Goal: Communication & Community: Answer question/provide support

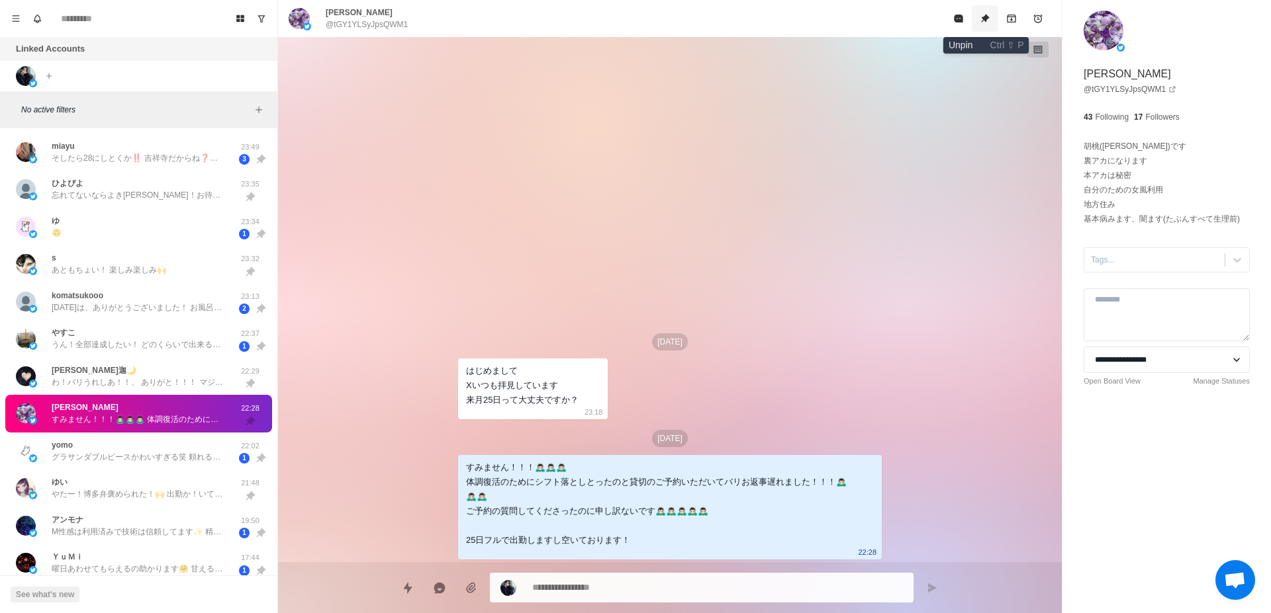
click at [989, 17] on icon "Unpin" at bounding box center [985, 18] width 9 height 9
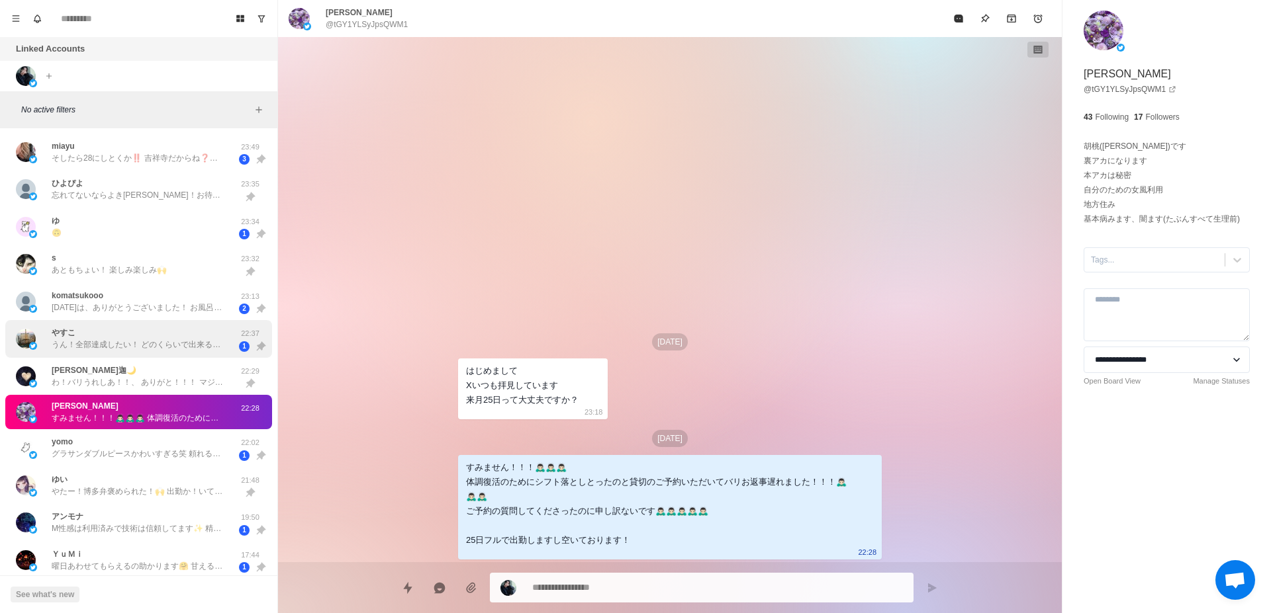
click at [152, 351] on p "うん！全部達成したい！ どのくらいで出来るかなぁ😇 ちなみに、13時半から140分！ いやぁレインボーは🌈(笑) 前髪金髪は違和感ありありでピンク入れた🤦 「…" at bounding box center [138, 345] width 172 height 12
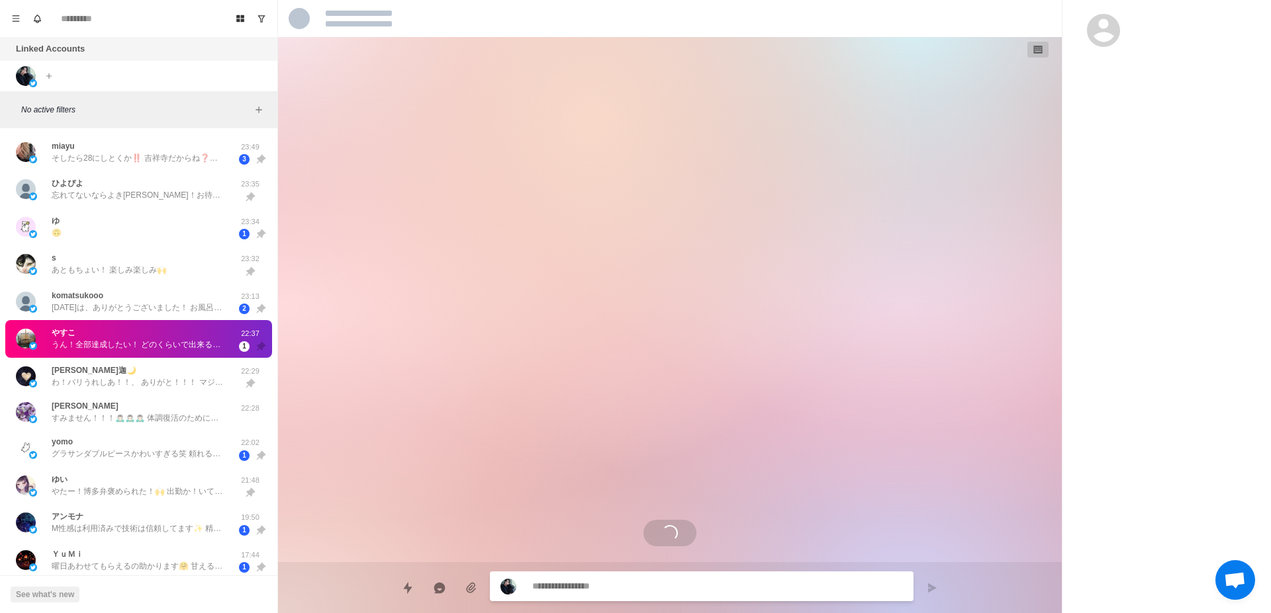
scroll to position [3748, 0]
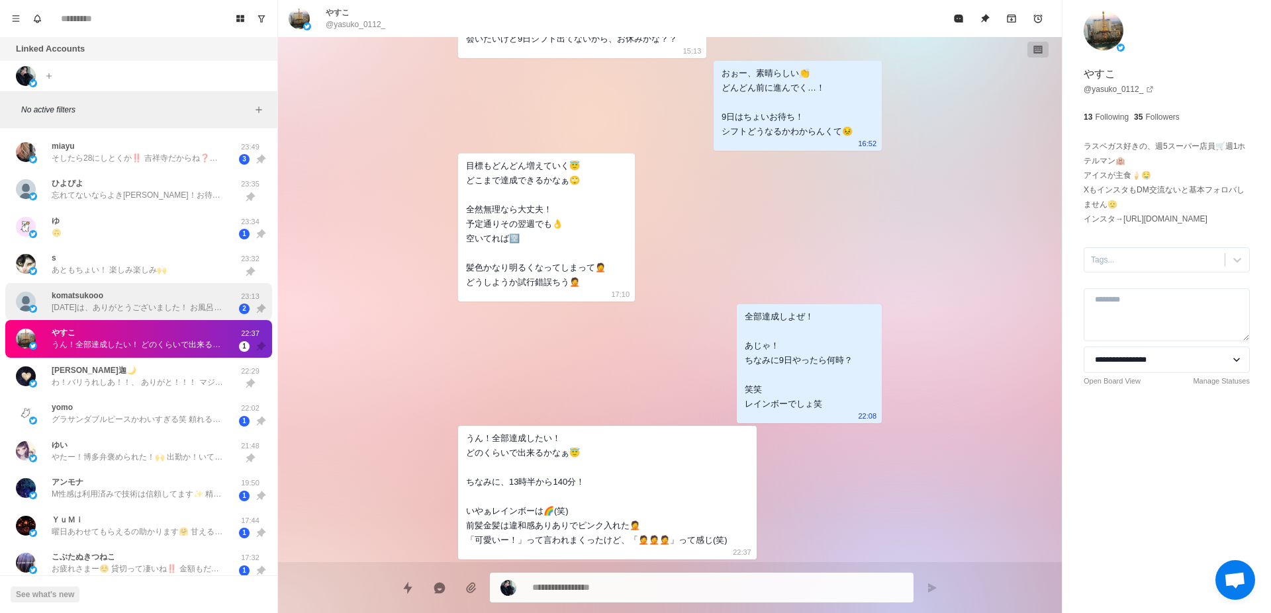
click at [169, 296] on div "komatsukooo [DATE]は、ありがとうございました！ お風呂に行かずだったので、最初は驚いたけど（笑）最初から最後まで、ドキドキしっぱなしでした。…" at bounding box center [138, 302] width 172 height 24
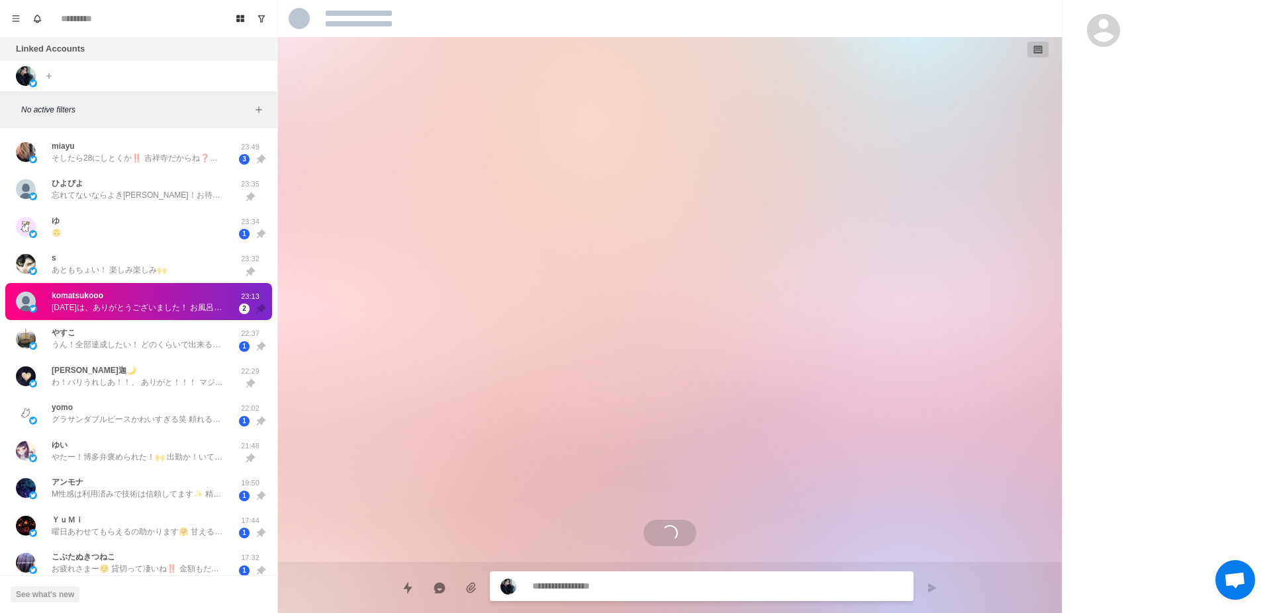
scroll to position [2799, 0]
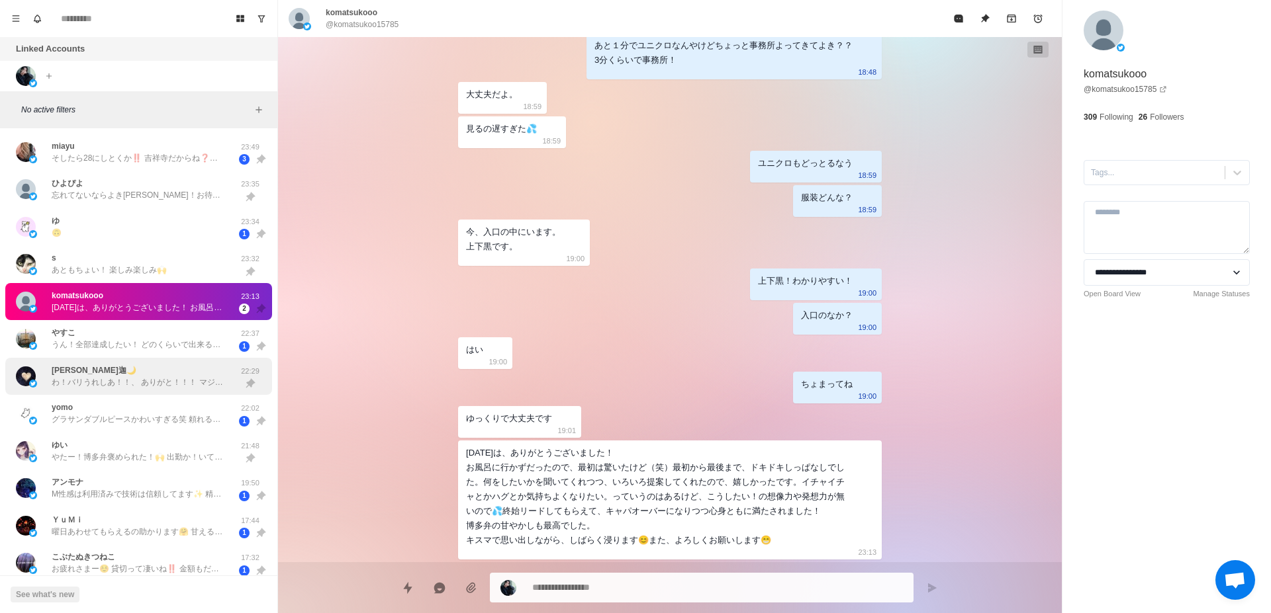
click at [160, 369] on div "[PERSON_NAME]迦🌙 わ！バリうれしあ！！、 ありがと！！！ マジで嬉しい感想！！！ ぜひ投稿してほし！！ 逆に俺がすぐ会いたくなった笑" at bounding box center [138, 377] width 172 height 24
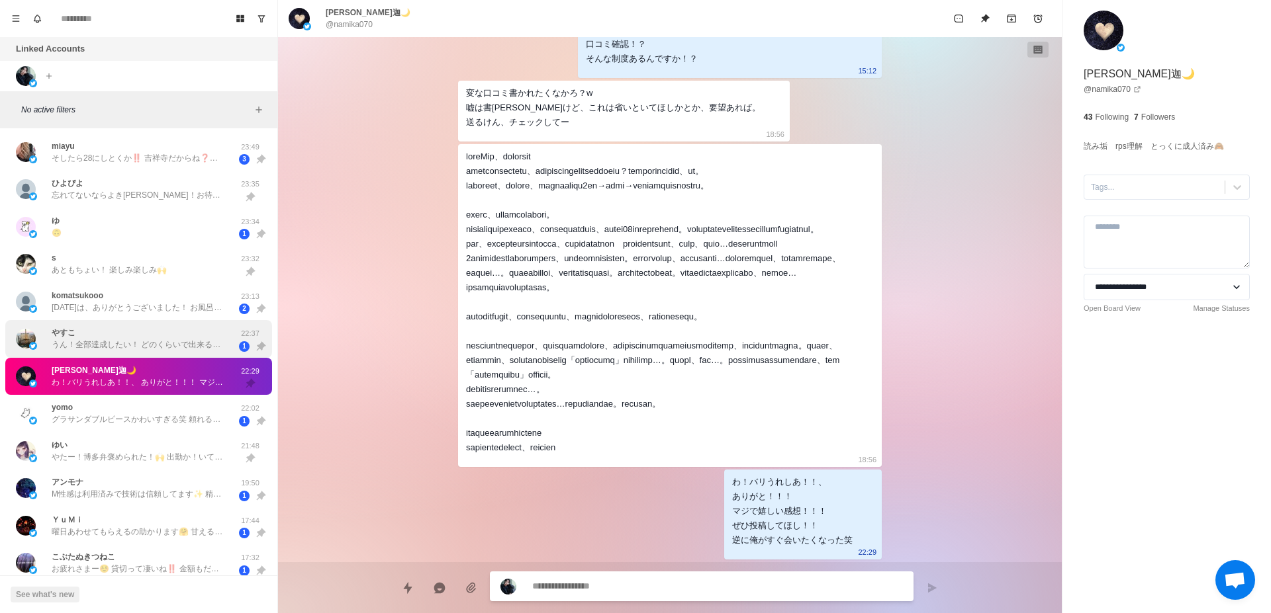
scroll to position [83, 0]
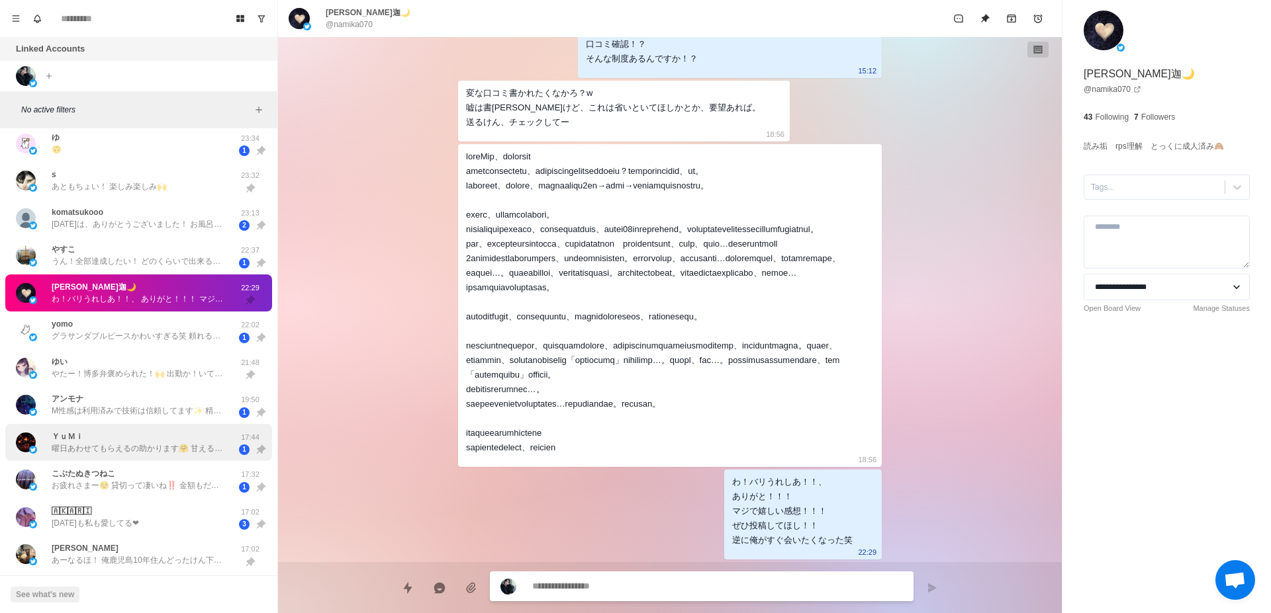
click at [105, 443] on p "曜日あわせてもらえるの助かります🤗 甘えるのが苦手なのですが、ハルトさんには甘えてみたいです！ お泊り初めてなので今から楽しみです♪" at bounding box center [138, 449] width 172 height 12
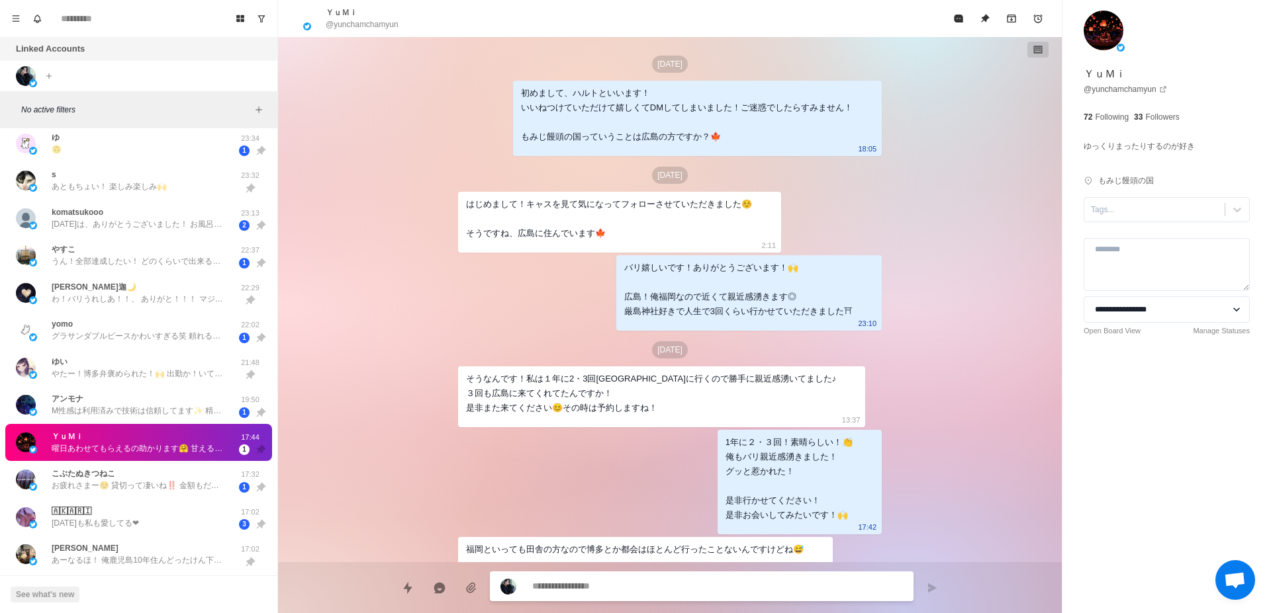
scroll to position [889, 0]
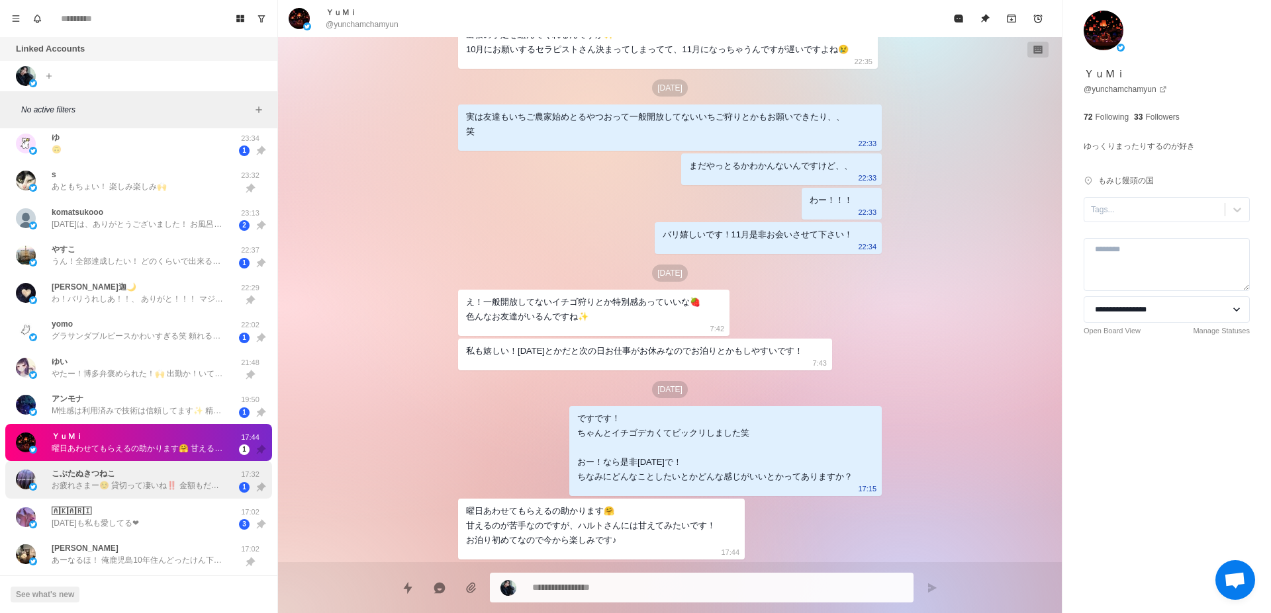
click at [115, 492] on div "こぶたぬきつねこ お疲れさまー☺️ 貸切って凄いね‼️ 金額もだけど、どんなことするのかが気になる😳 11月か…。 まだ先だね。 10月後半とかだったら、お泊…" at bounding box center [125, 480] width 218 height 27
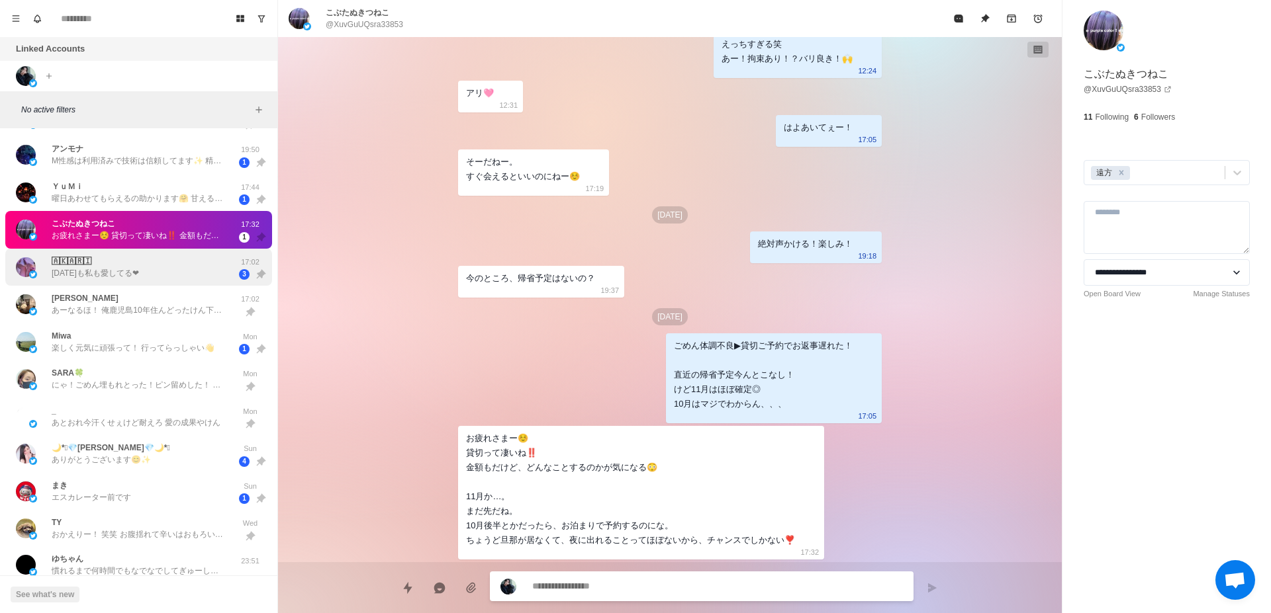
scroll to position [417, 0]
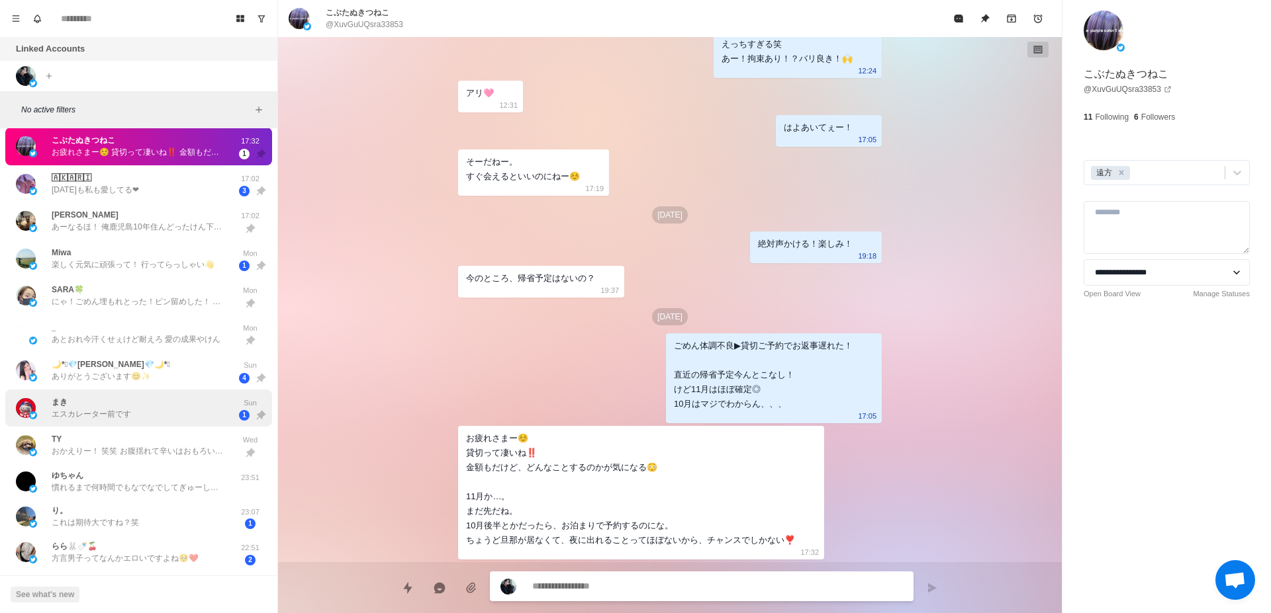
click at [183, 417] on div "まき エスカレーター前です" at bounding box center [125, 408] width 218 height 27
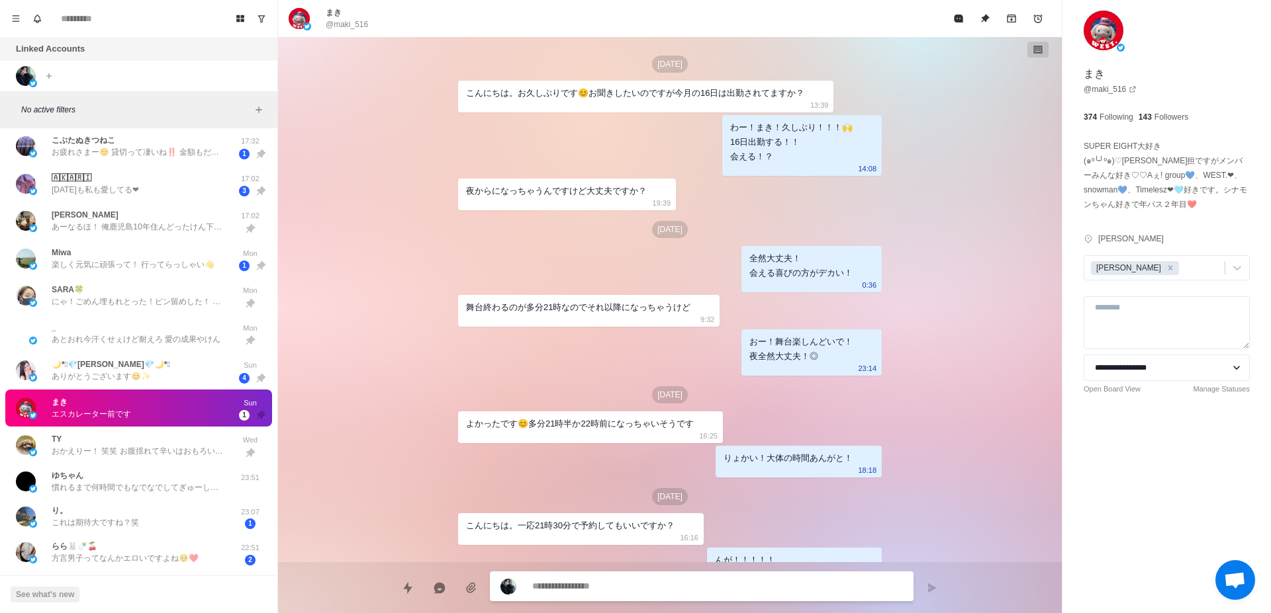
scroll to position [1290, 0]
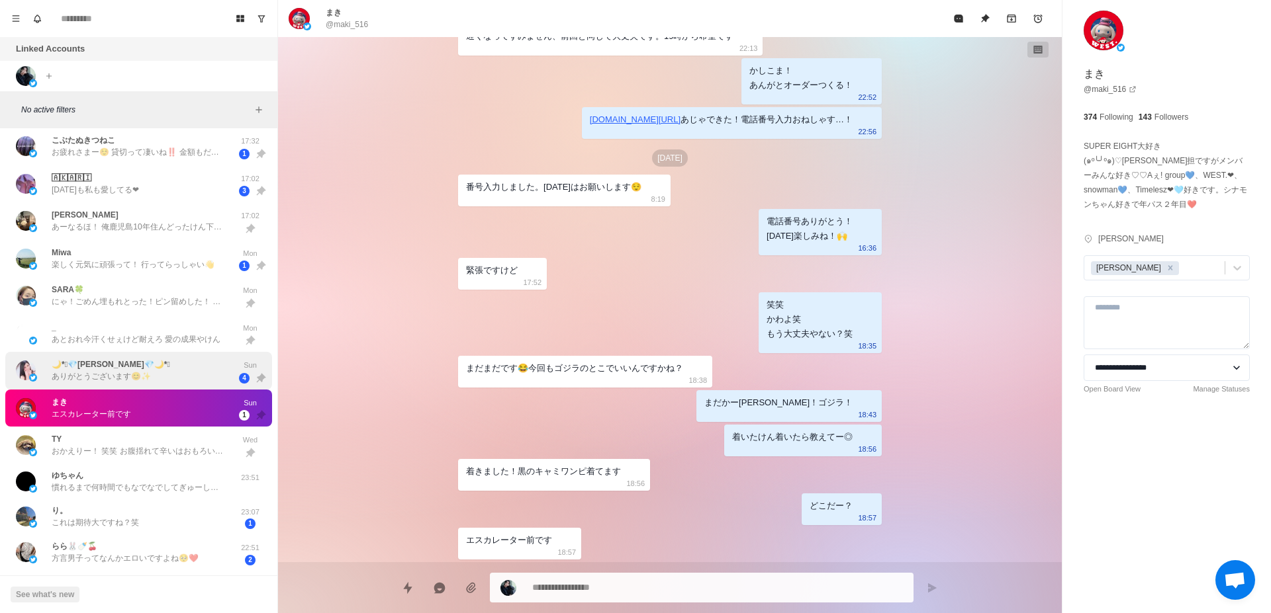
click at [185, 387] on div "🌙*ﾟ💎[PERSON_NAME]💎🌙*ﾟ ありがとうございます😊✨ Sun 4" at bounding box center [138, 371] width 267 height 38
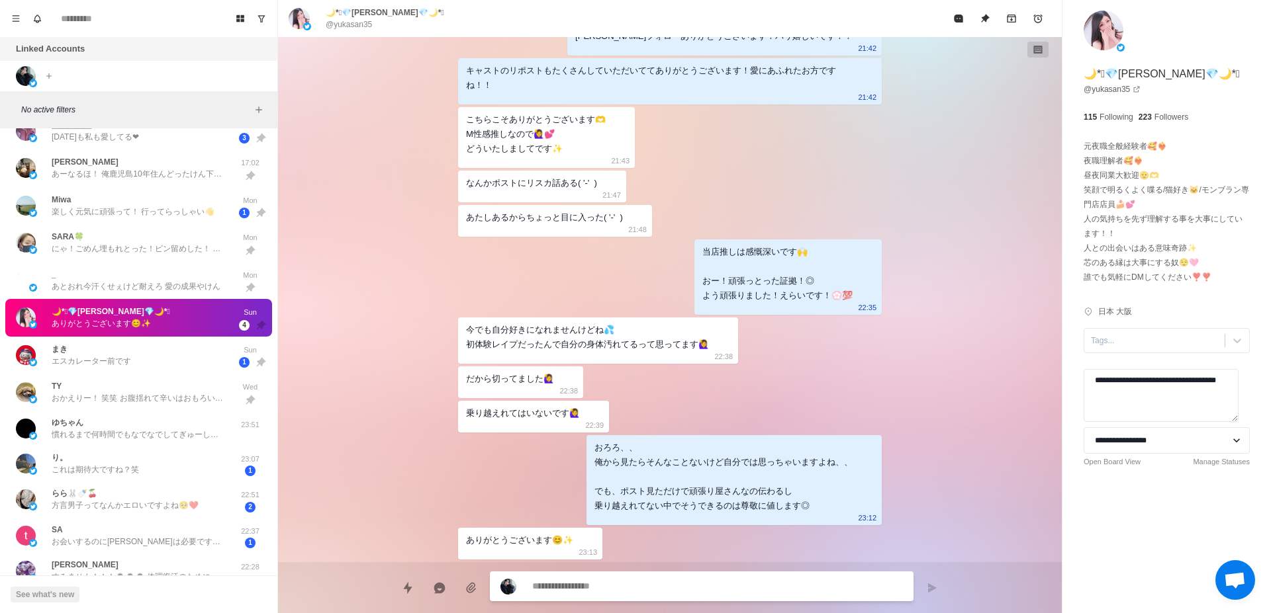
scroll to position [500, 0]
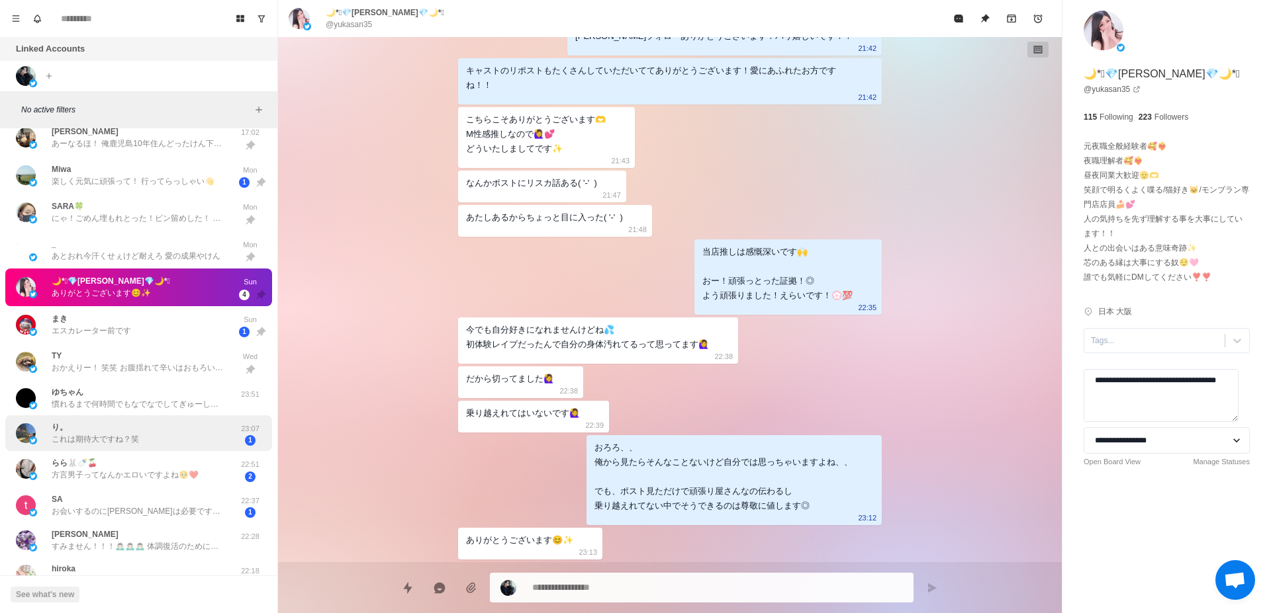
click at [173, 430] on div "り。 これは期待大ですね？笑" at bounding box center [125, 434] width 218 height 26
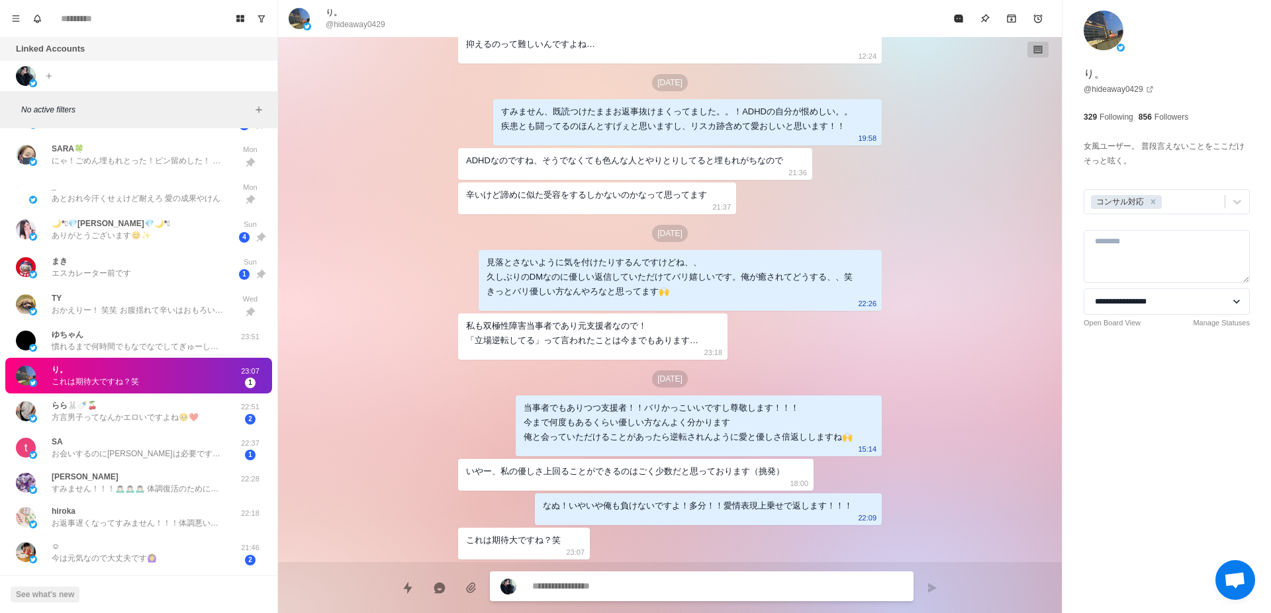
scroll to position [584, 0]
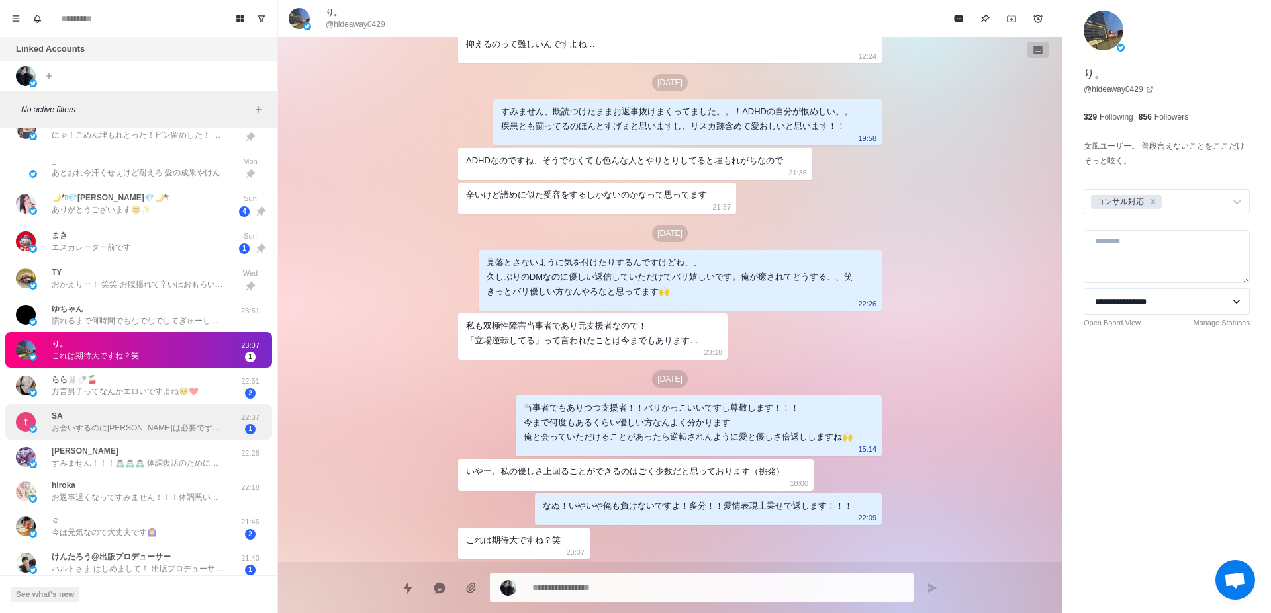
click at [173, 427] on p "お会いするのに[PERSON_NAME]は必要です笑 ハルトさんは本指名様をとても大切にされているんですね♪ 自分もそのひとりになれたら、いい時間が過ごせるん…" at bounding box center [138, 428] width 172 height 12
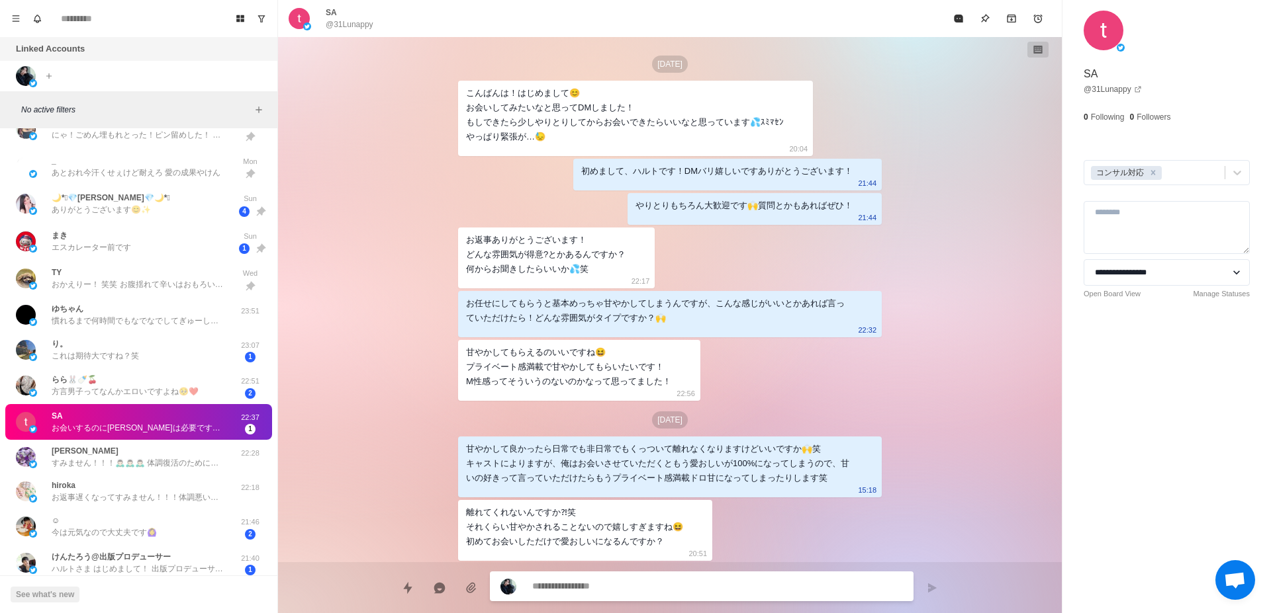
scroll to position [172, 0]
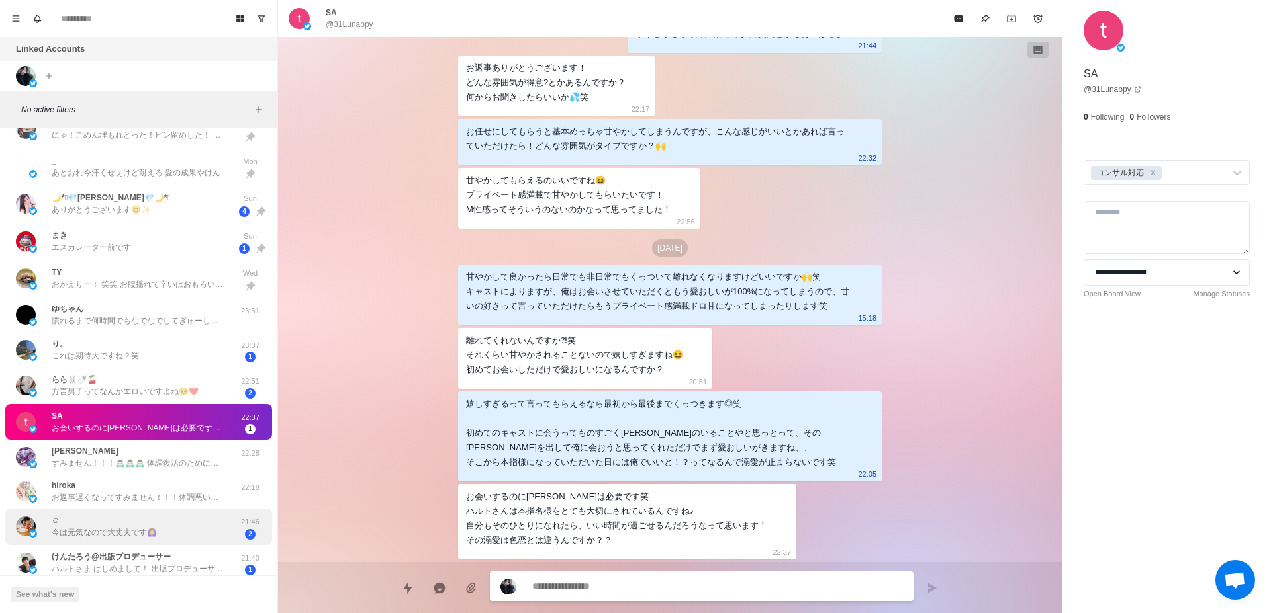
click at [128, 541] on div "☺︎ 今は元気なので大丈夫です🙆‍♀️ 21:46 2" at bounding box center [138, 527] width 267 height 36
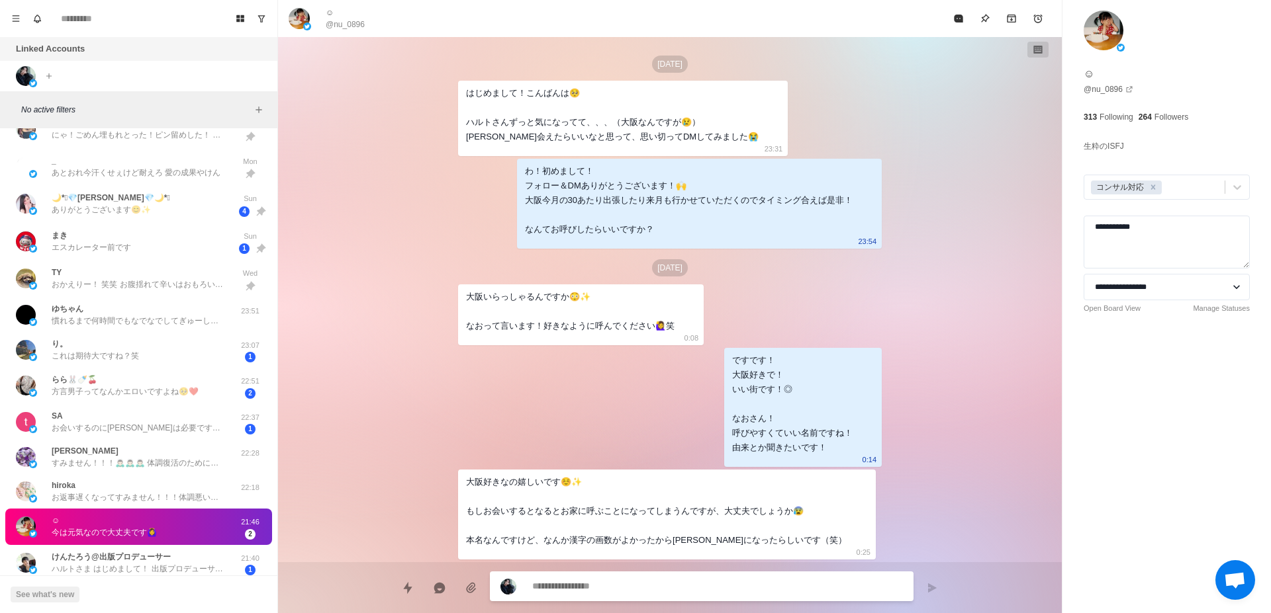
scroll to position [1170, 0]
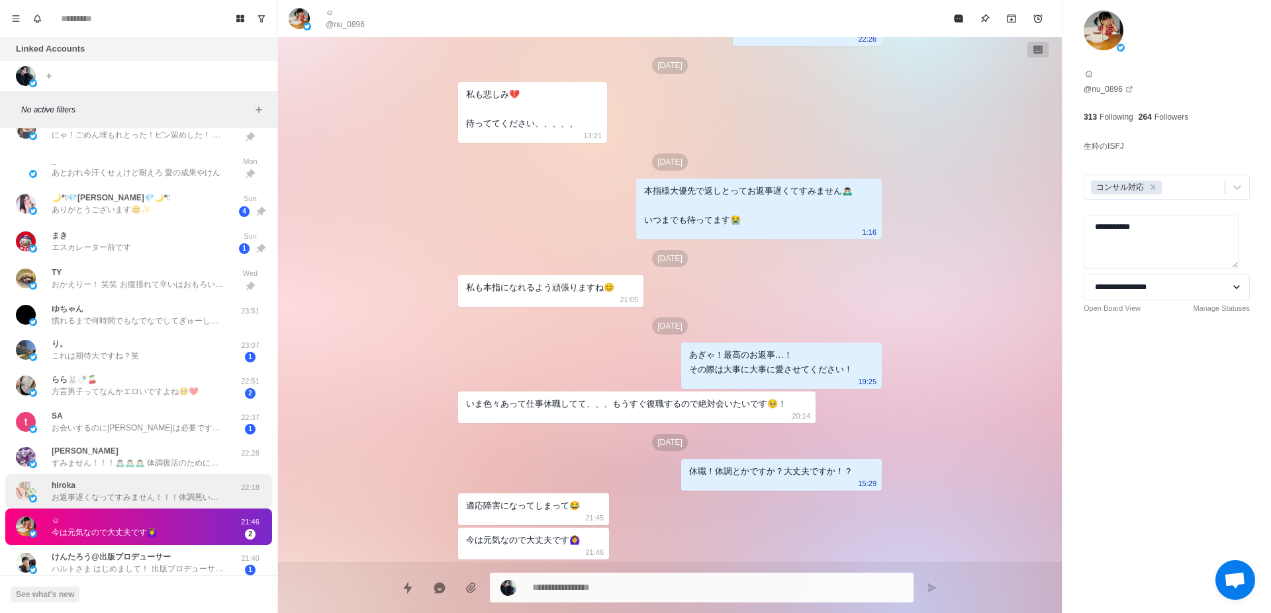
click at [170, 495] on p "お返事遅くなってすみません！！！体調悪いやら貸切やらでバタバタと🙏 舞台観劇いいですね！！東京はたまに来られるんですか？" at bounding box center [138, 498] width 172 height 12
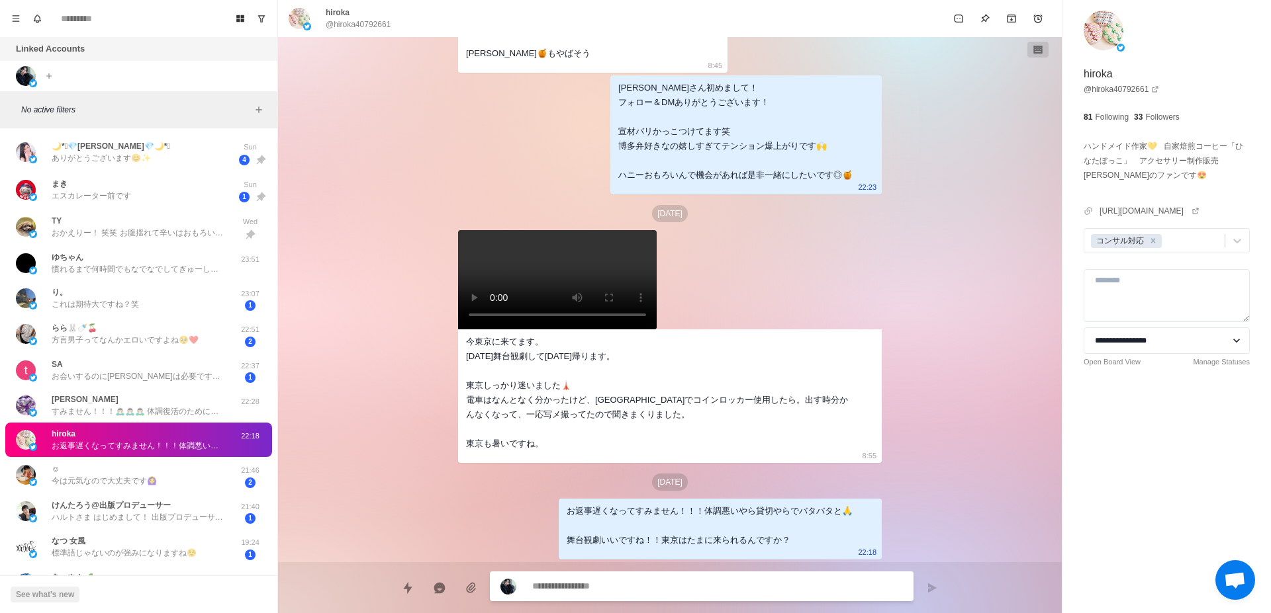
scroll to position [630, 0]
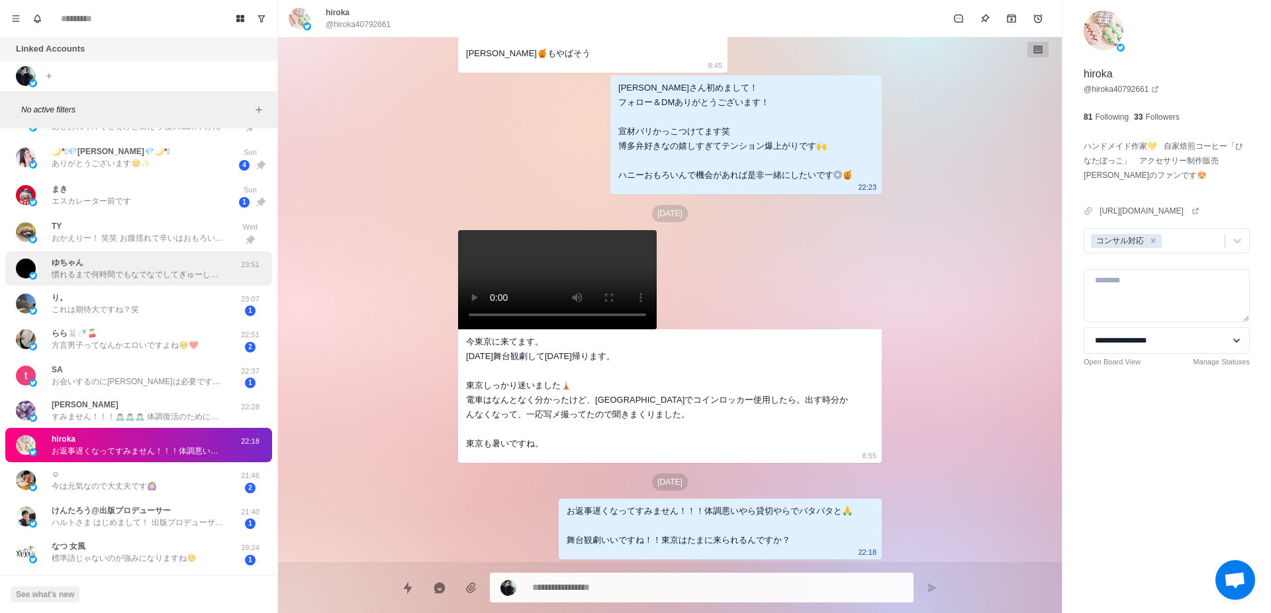
click at [197, 264] on div "ゆちゃん 慣れるまで何時間でもなでなでしてぎゅーしてとことん甘やかしてぇってなってます笑" at bounding box center [138, 269] width 172 height 24
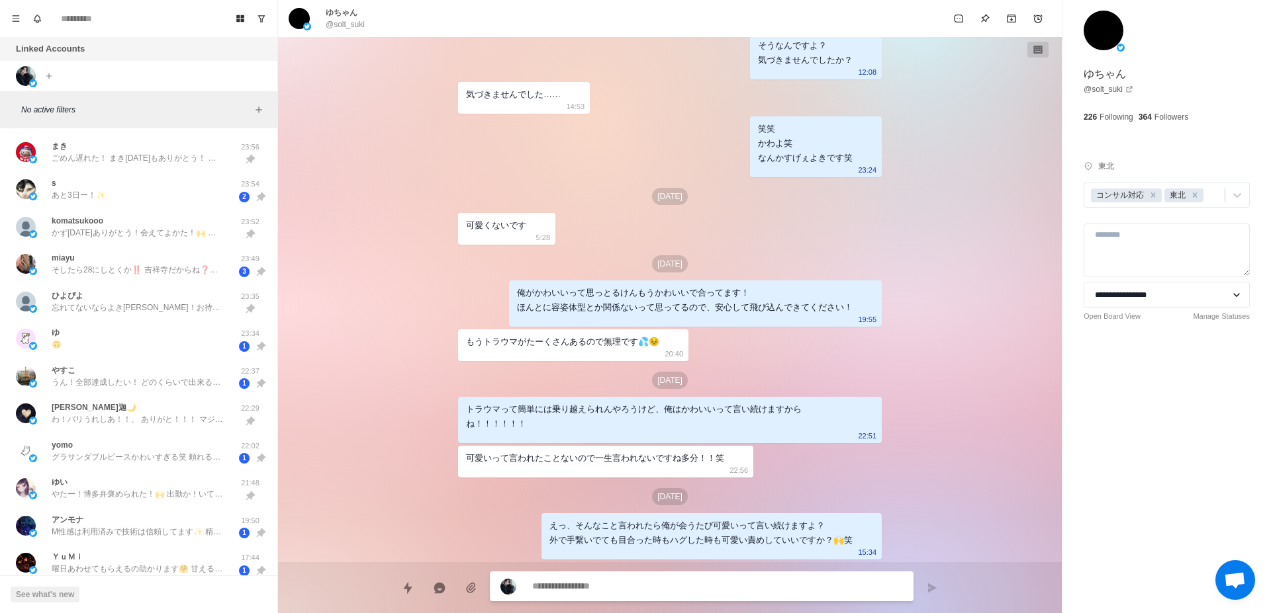
scroll to position [668, 0]
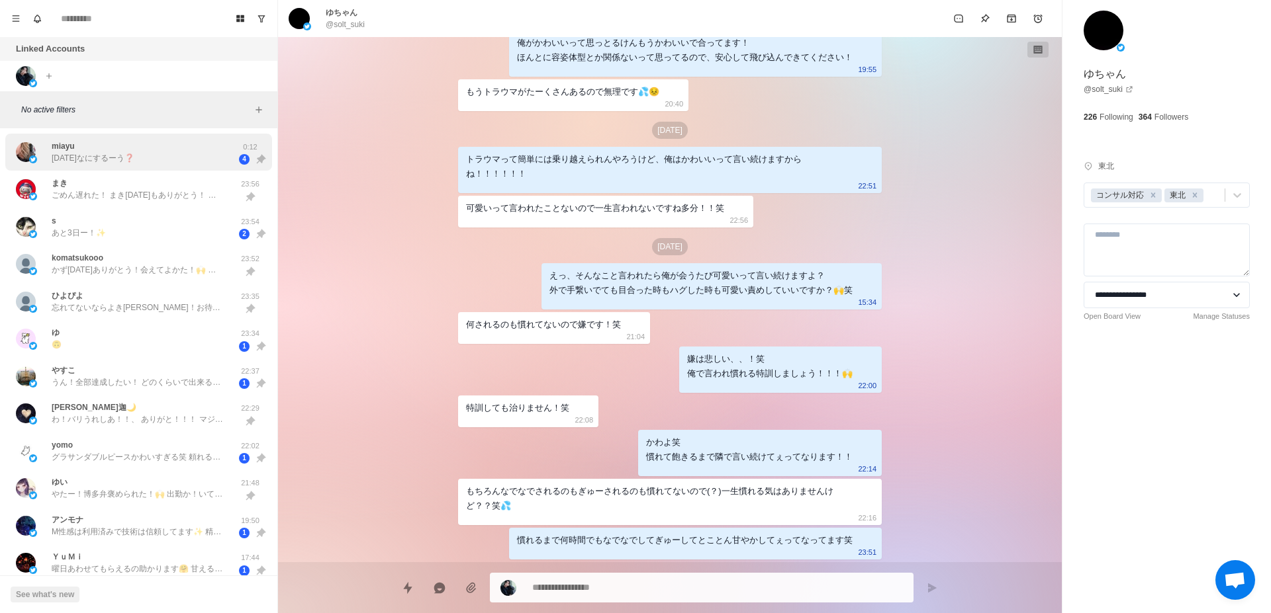
click at [171, 163] on div "miayu [DATE]なにするーう❓" at bounding box center [125, 152] width 218 height 27
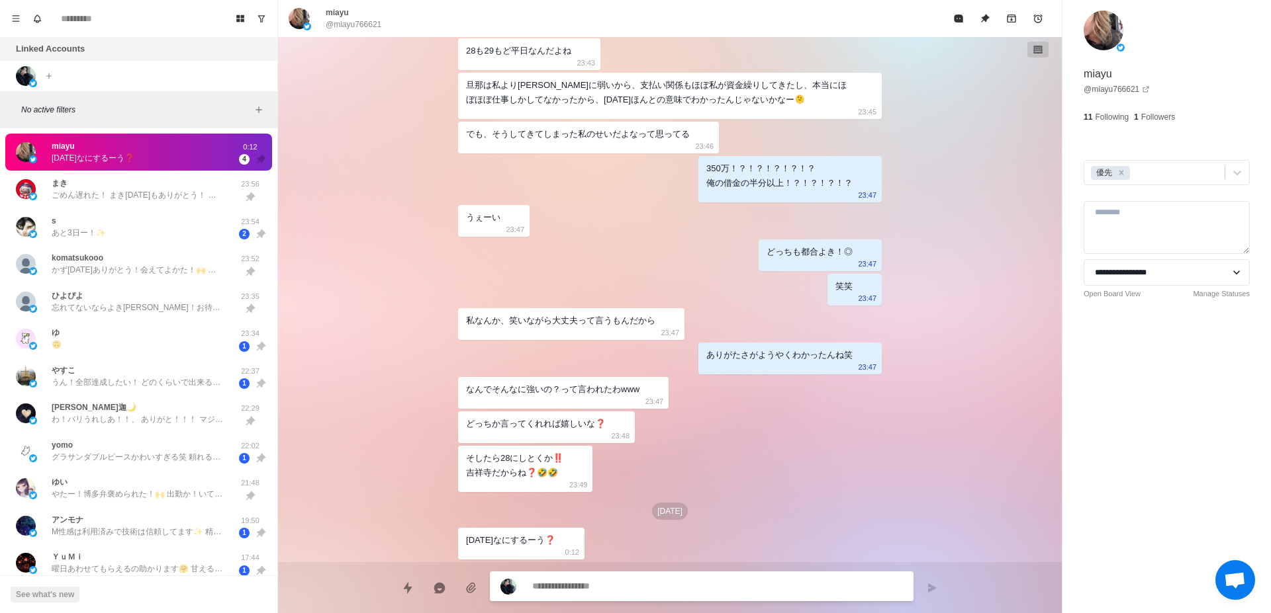
scroll to position [2196, 0]
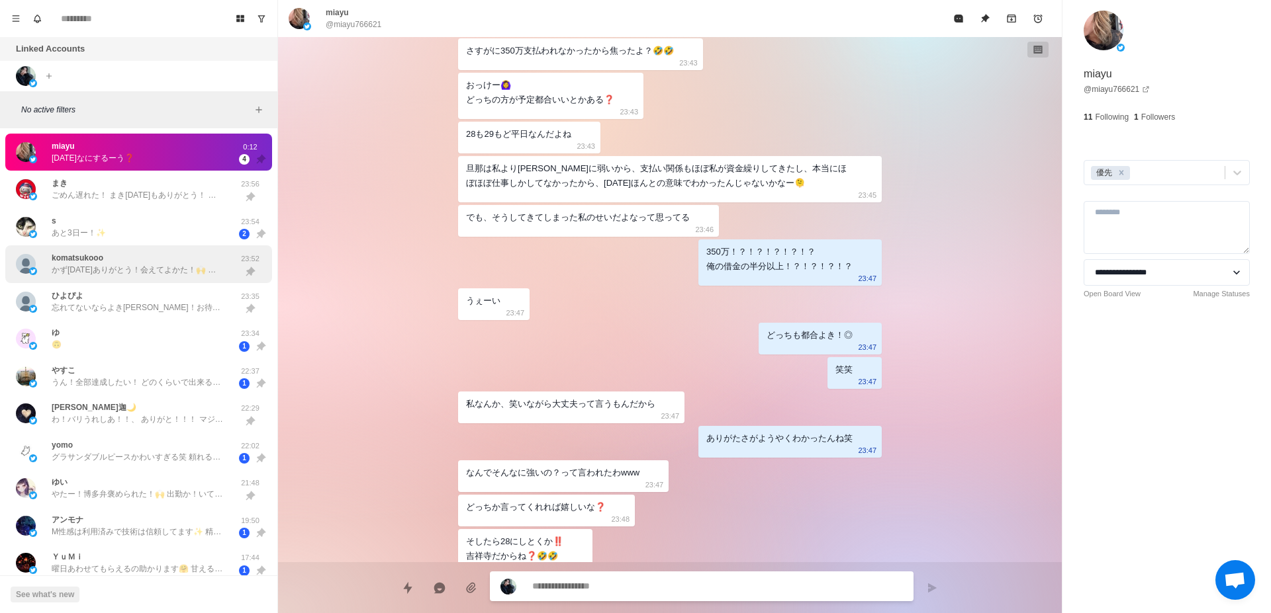
click at [184, 271] on p "かず[DATE]ありがとう！会えてよかた！🙌 そこまで緊張しとると思わんくて全然初対面じゃない感じしてグイグイいってしまった笑 いやまって！？ お風呂行ったよ…" at bounding box center [138, 270] width 172 height 12
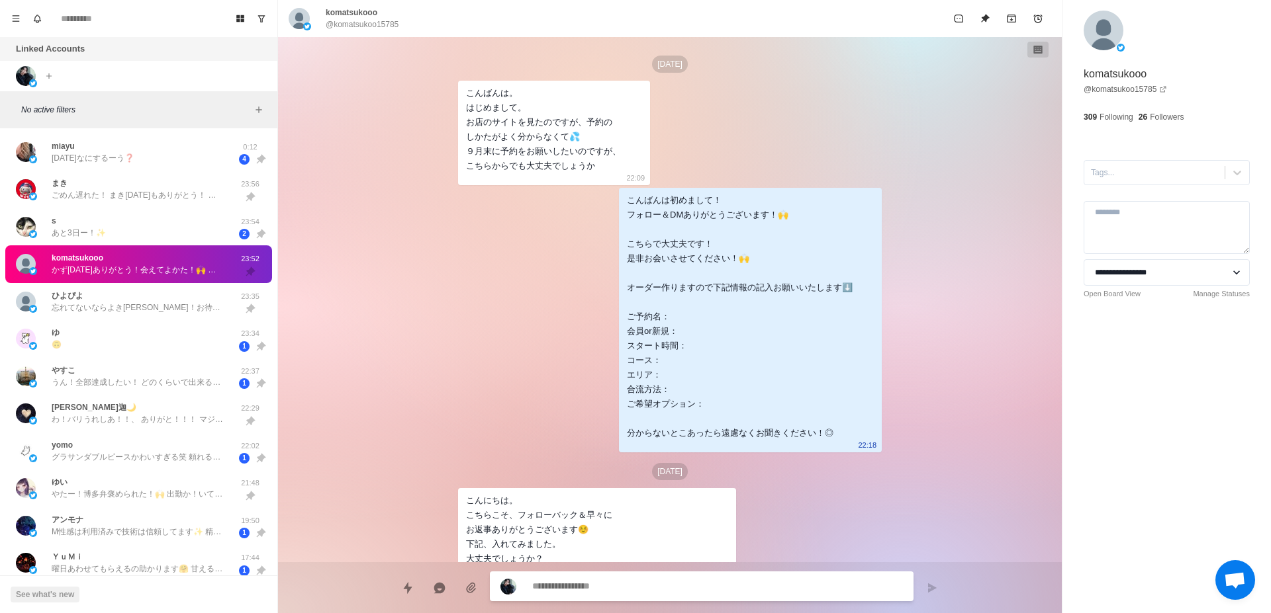
scroll to position [3037, 0]
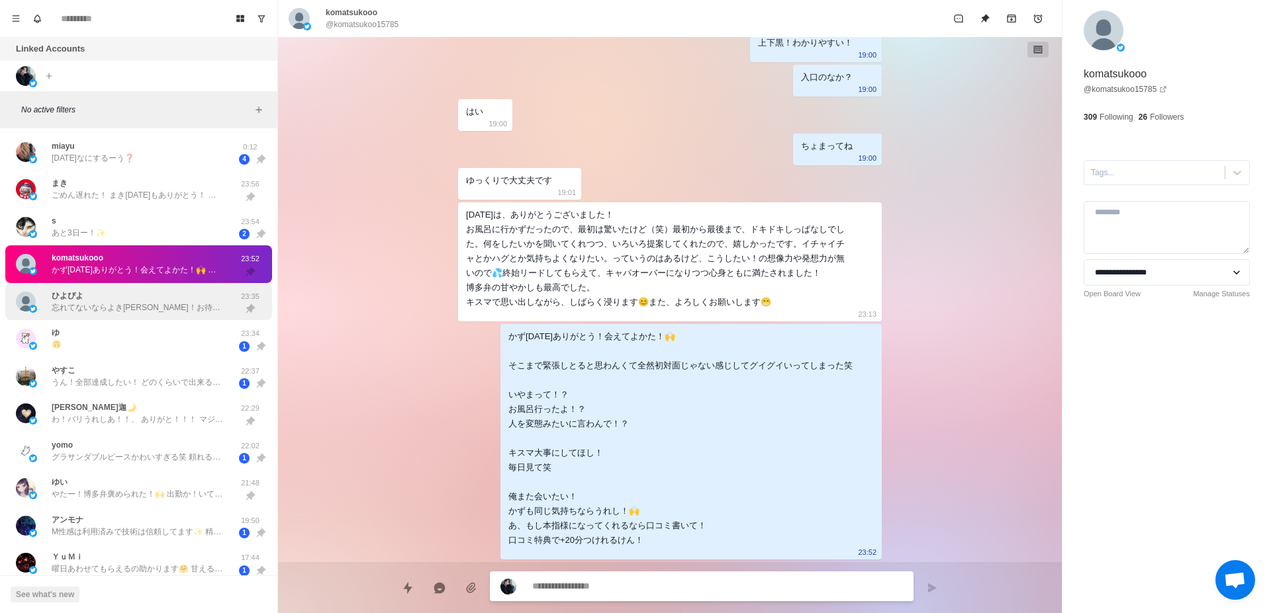
click at [176, 300] on div "ひよぴよ 忘れてないならよき[PERSON_NAME]！お待ち申し上げる！🙌" at bounding box center [138, 302] width 172 height 24
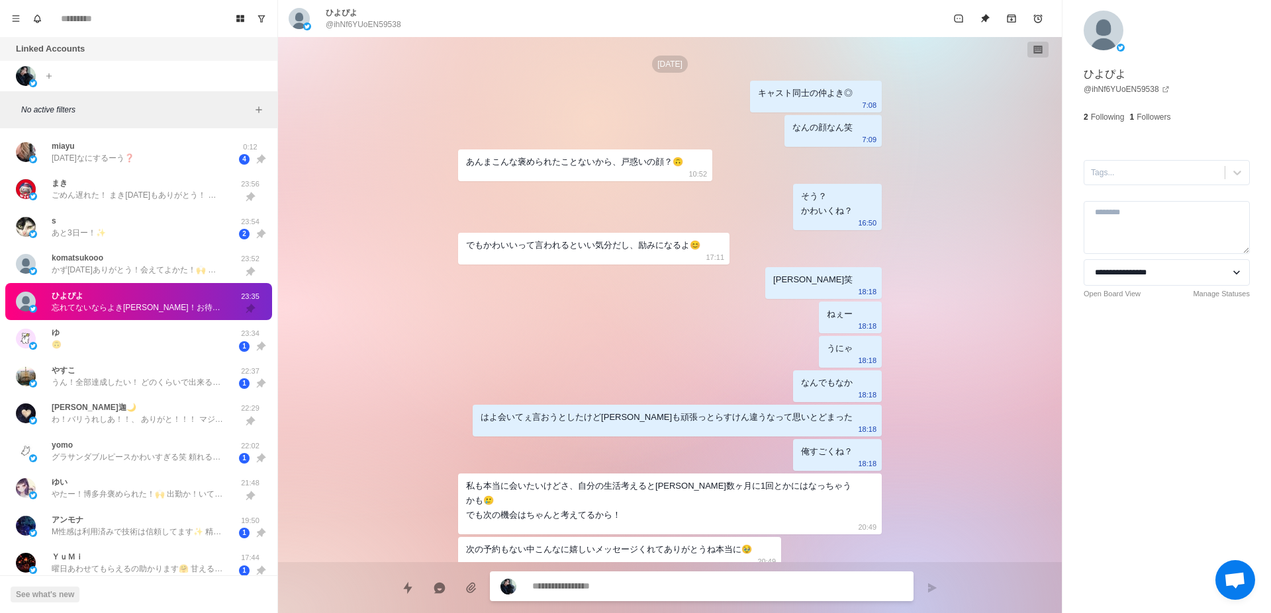
scroll to position [568, 0]
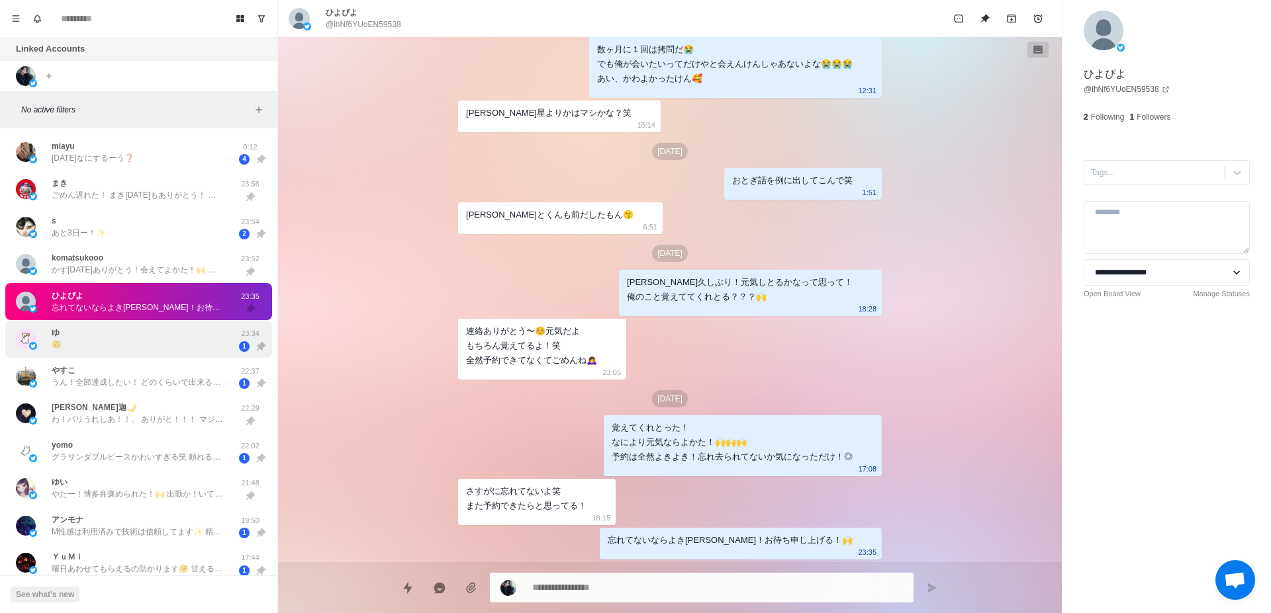
click at [177, 339] on div "ゆ 🙃" at bounding box center [125, 339] width 218 height 27
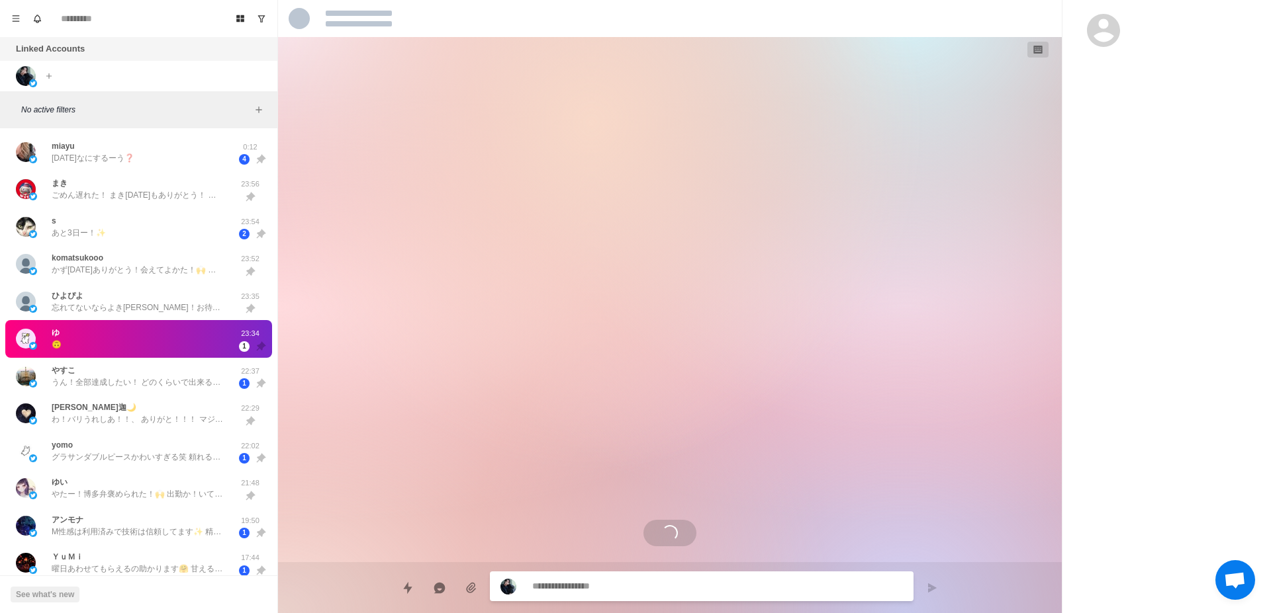
scroll to position [1807, 0]
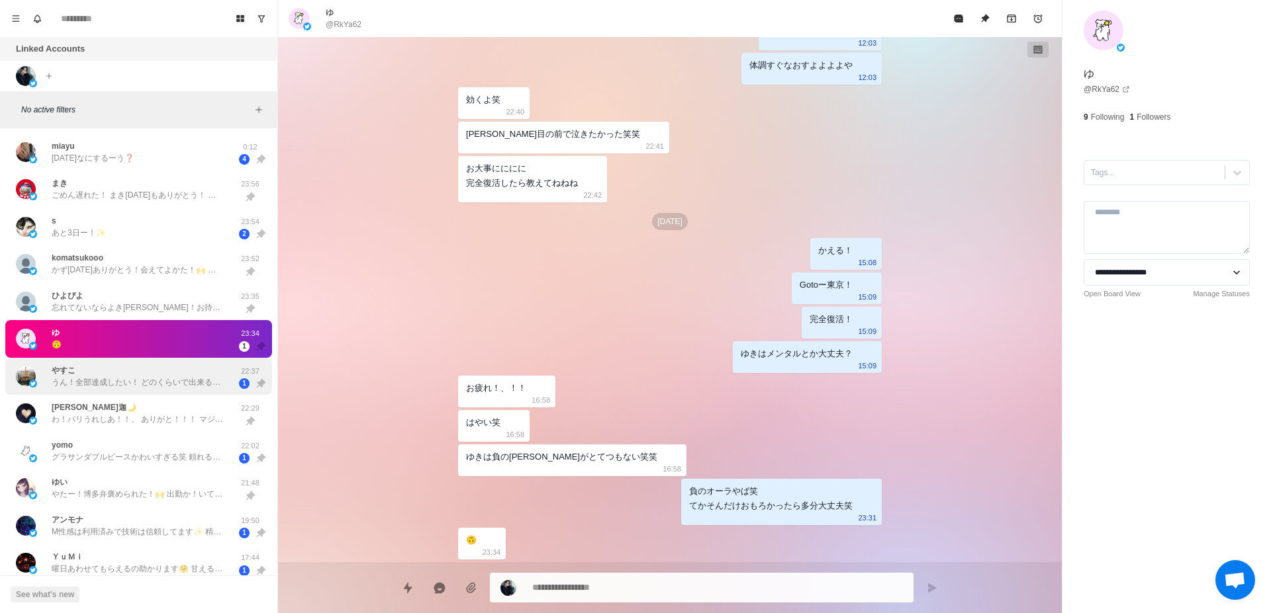
click at [107, 381] on p "うん！全部達成したい！ どのくらいで出来るかなぁ😇 ちなみに、13時半から140分！ いやぁレインボーは🌈(笑) 前髪金髪は違和感ありありでピンク入れた🤦 「…" at bounding box center [138, 383] width 172 height 12
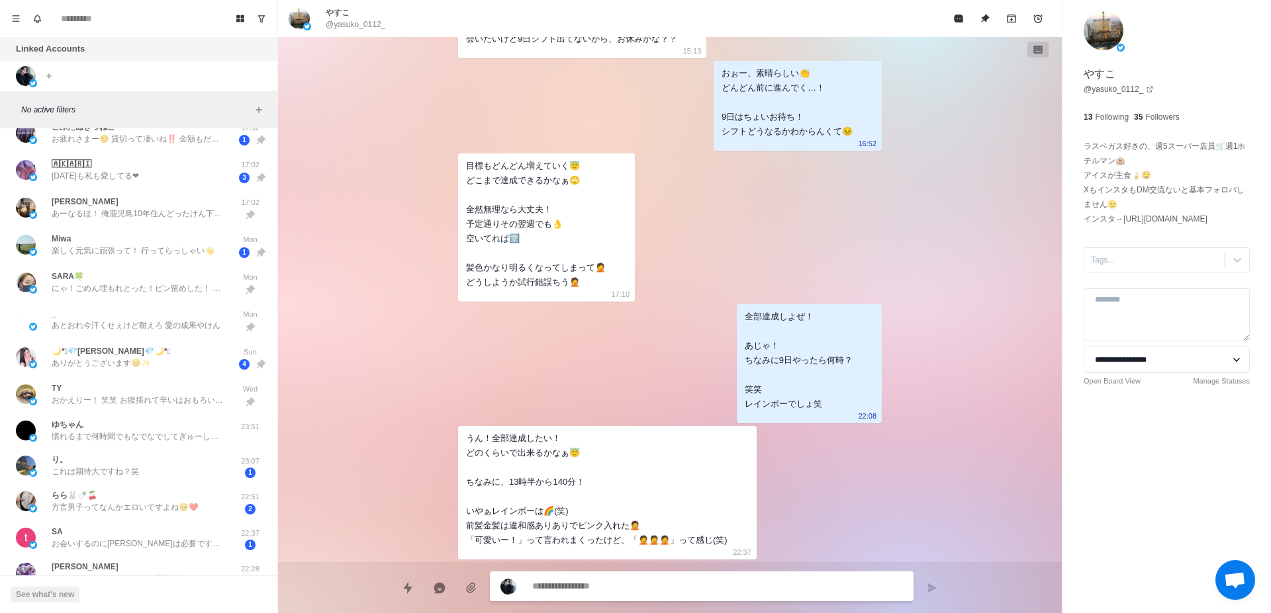
scroll to position [500, 0]
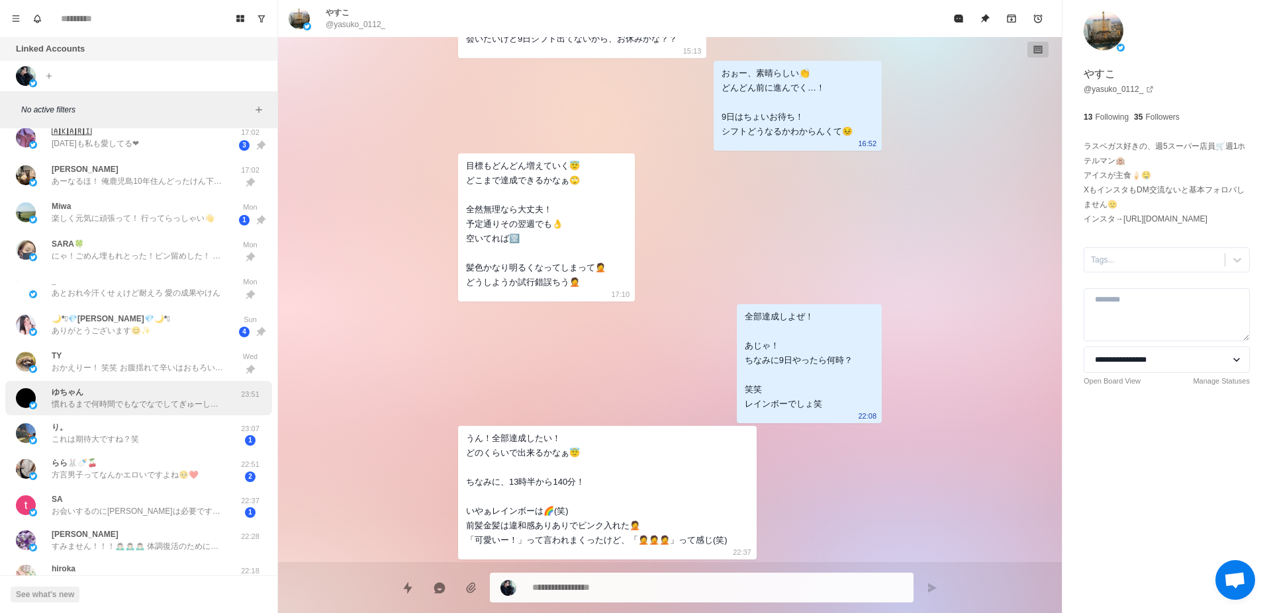
click at [169, 400] on p "慣れるまで何時間でもなでなでしてぎゅーしてとことん甘やかしてぇってなってます笑" at bounding box center [138, 404] width 172 height 12
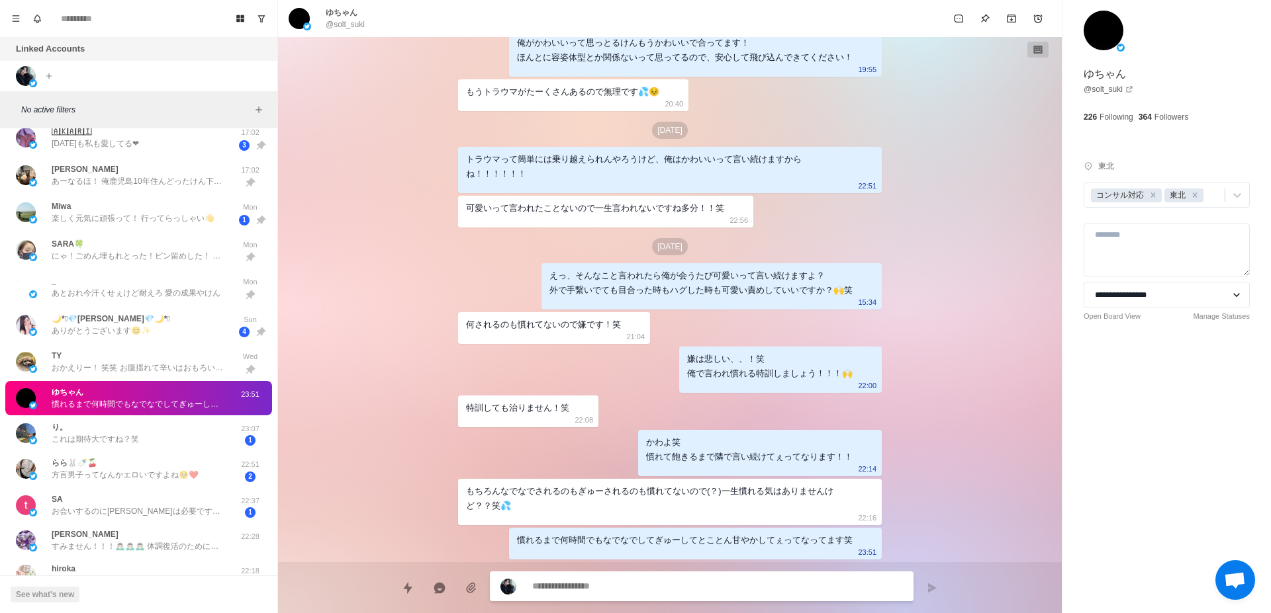
scroll to position [668, 0]
click at [170, 432] on div "り。 これは期待大ですね？笑" at bounding box center [125, 434] width 218 height 26
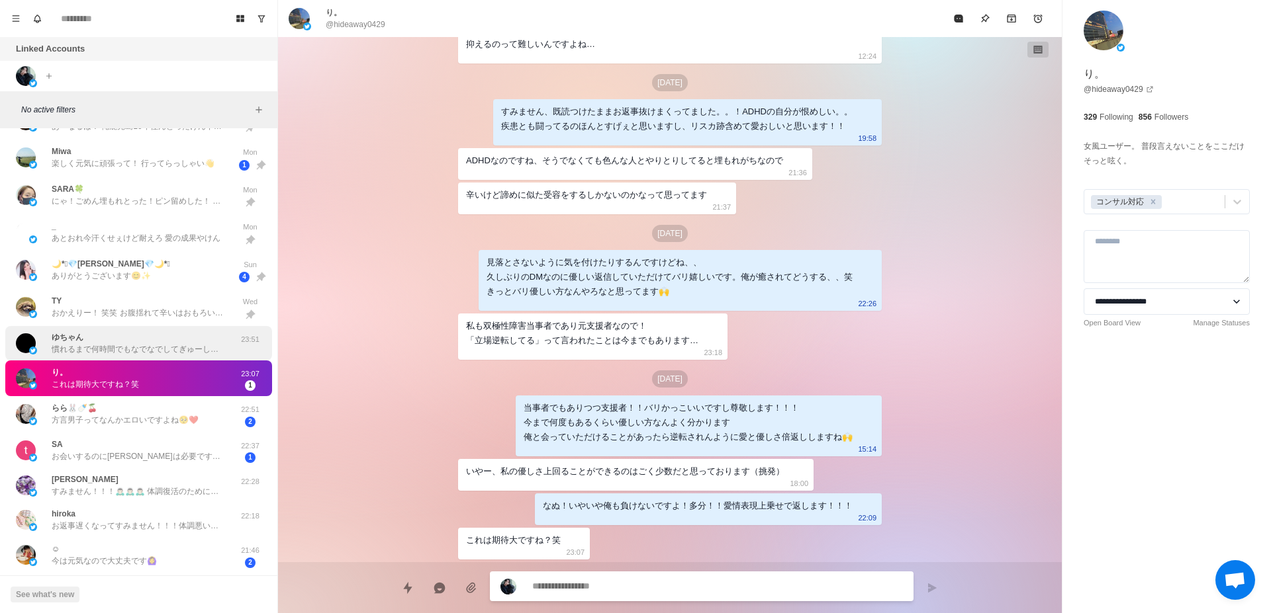
scroll to position [584, 0]
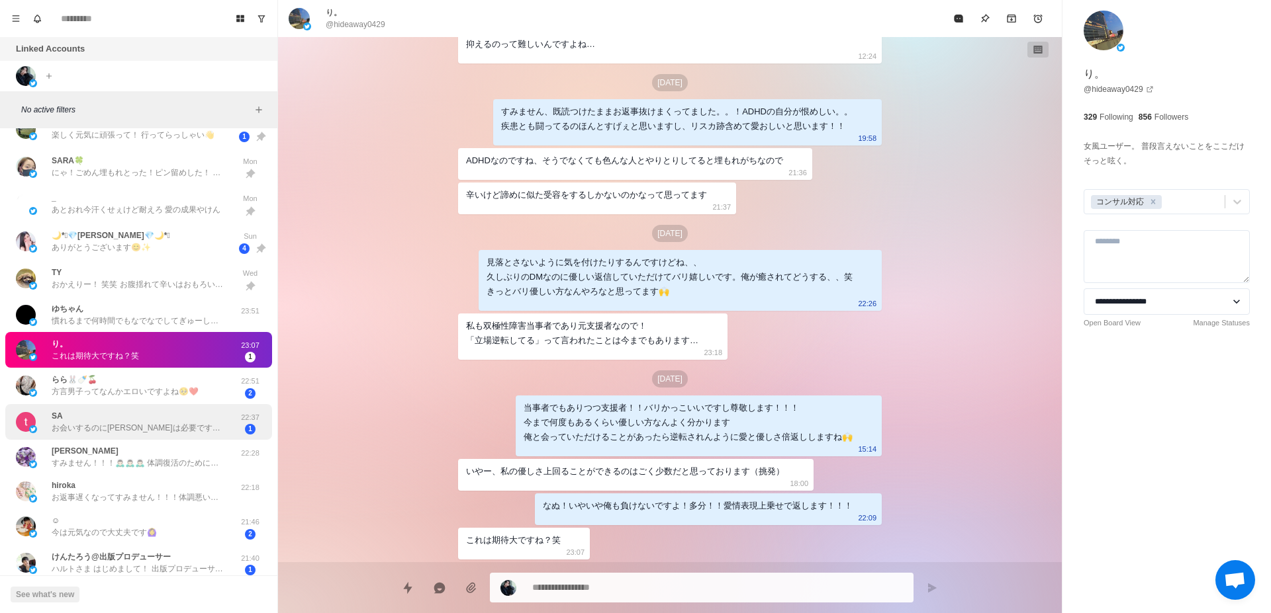
click at [125, 427] on p "お会いするのに[PERSON_NAME]は必要です笑 ハルトさんは本指名様をとても大切にされているんですね♪ 自分もそのひとりになれたら、いい時間が過ごせるん…" at bounding box center [138, 428] width 172 height 12
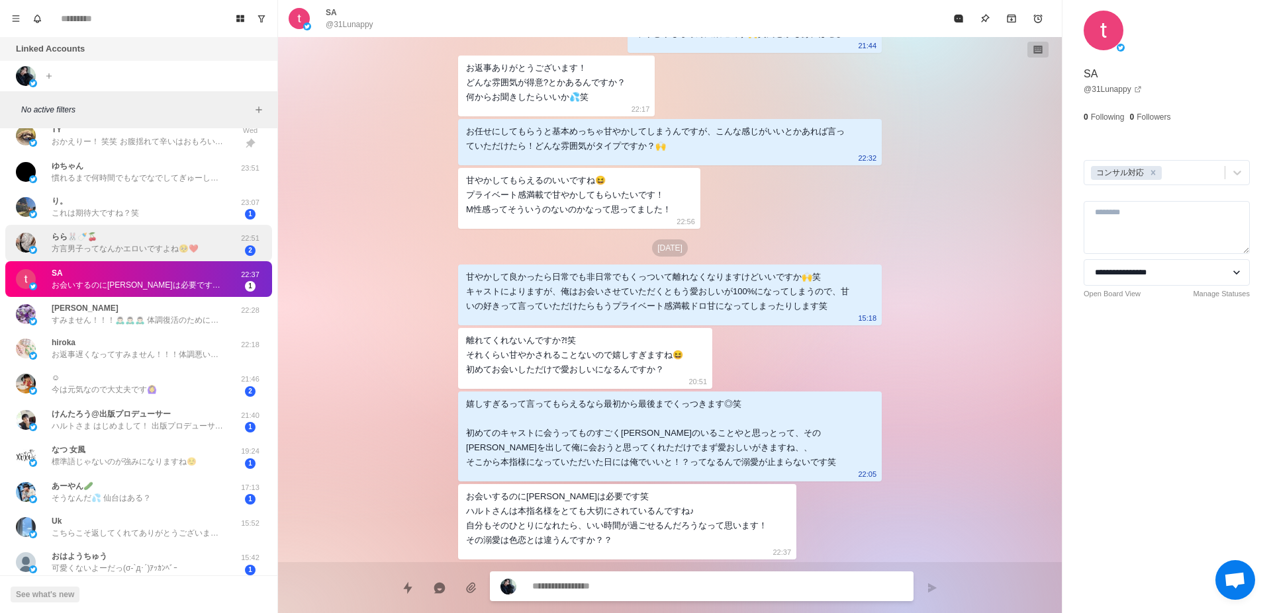
scroll to position [750, 0]
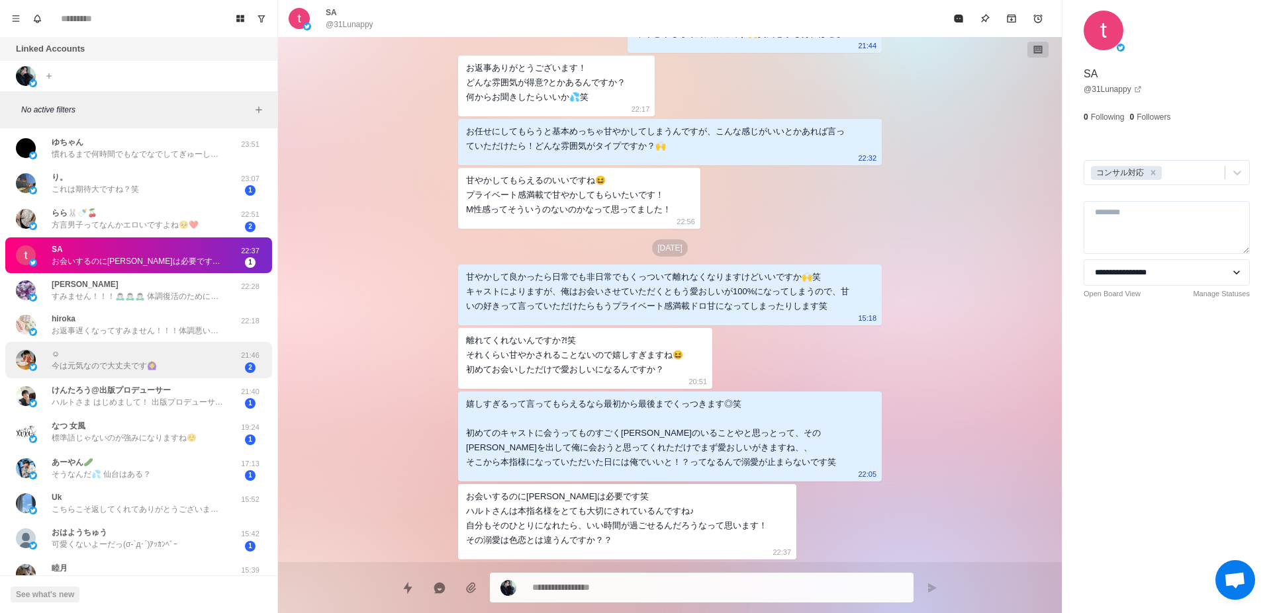
click at [97, 363] on p "今は元気なので大丈夫です🙆‍♀️" at bounding box center [104, 366] width 105 height 12
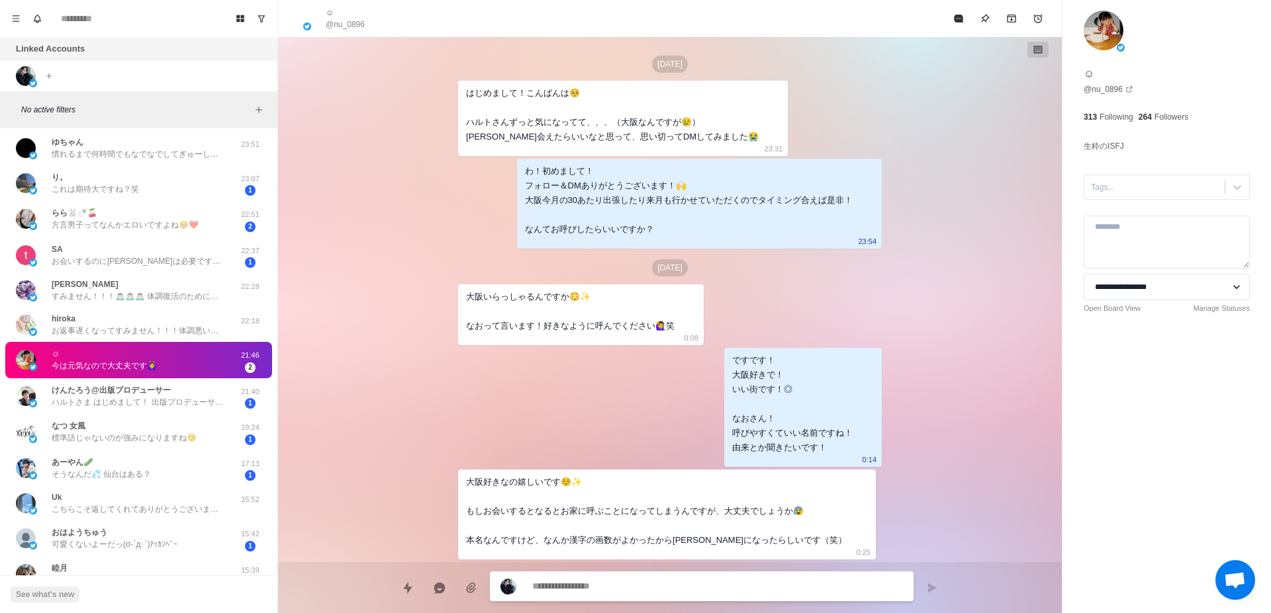
type textarea "*"
type textarea "**********"
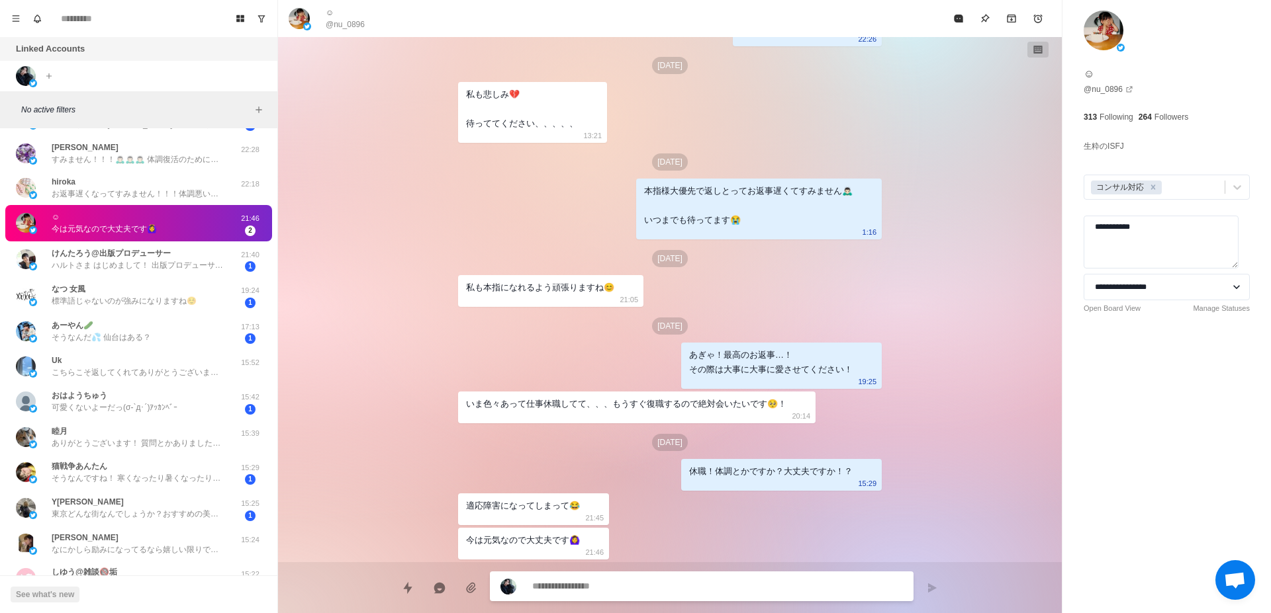
scroll to position [917, 0]
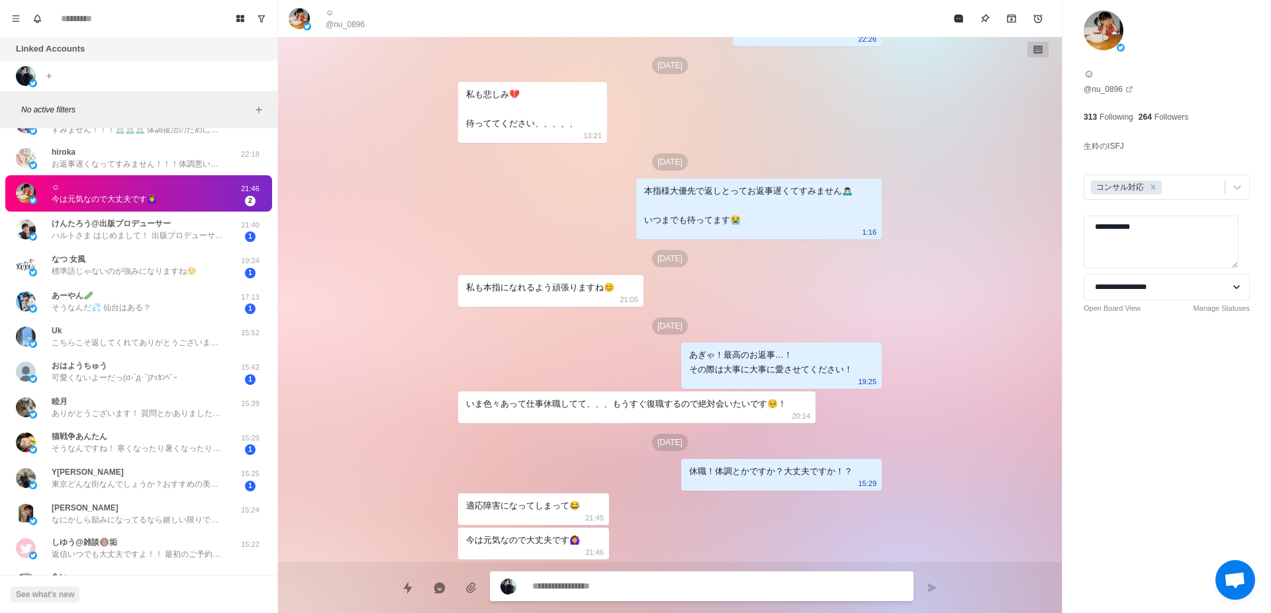
click at [97, 363] on p "︎︎︎︎おはようちゅう" at bounding box center [80, 366] width 56 height 12
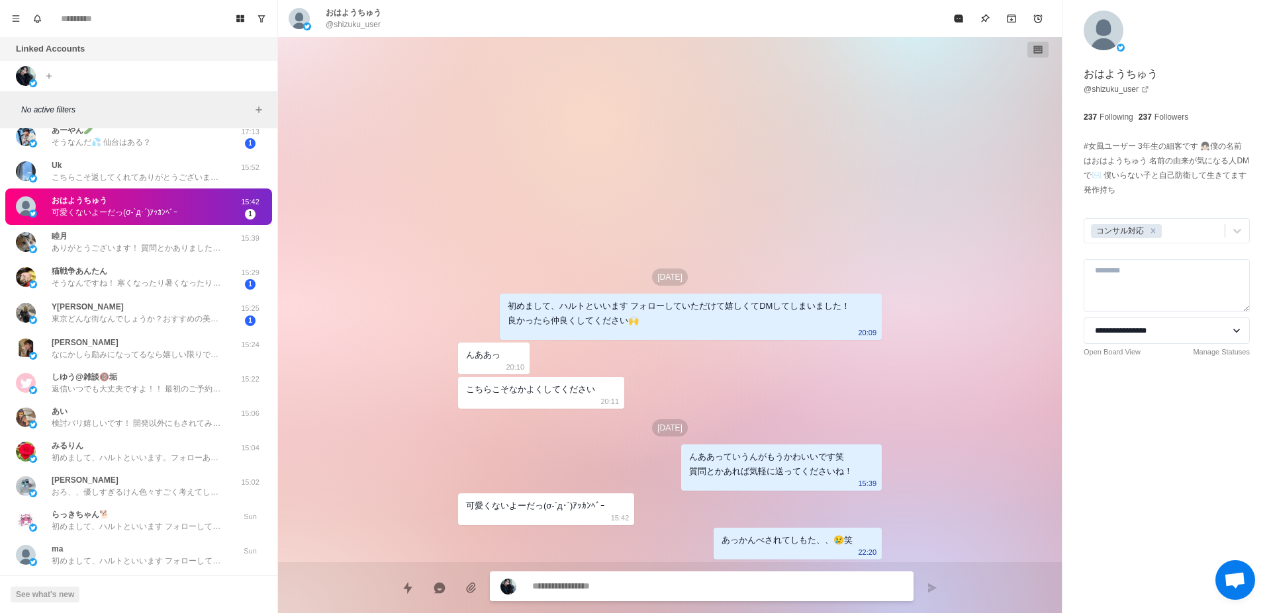
scroll to position [1084, 0]
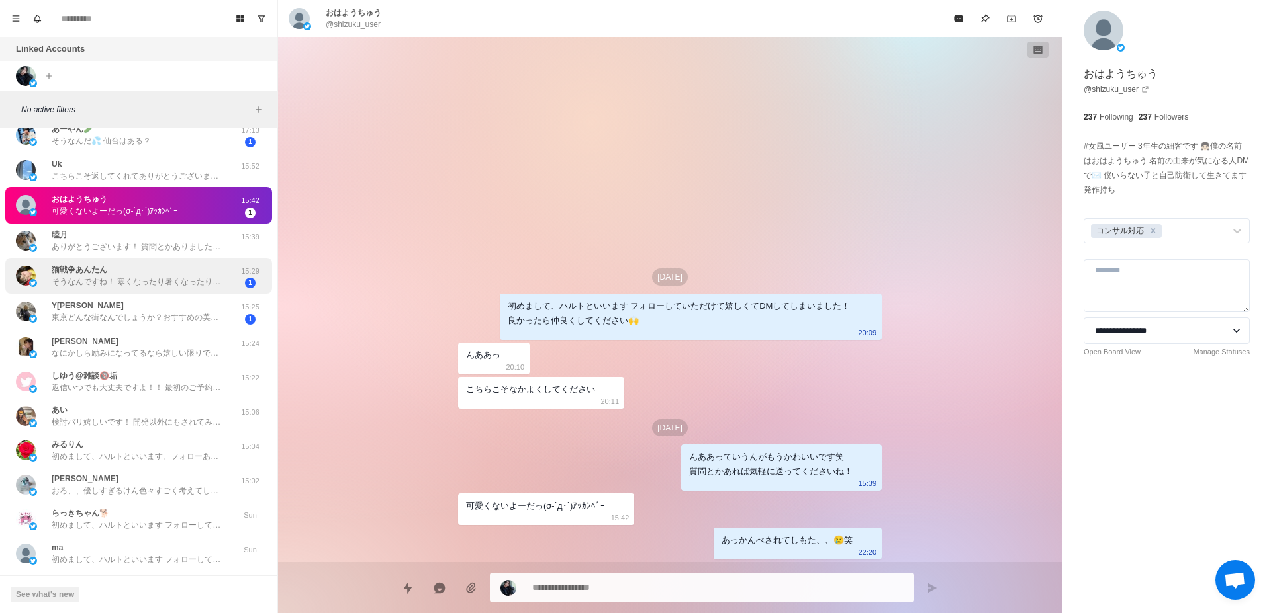
click at [95, 287] on p "そうなんですね！ 寒くなったり暑くなったり大変です、、" at bounding box center [138, 282] width 172 height 12
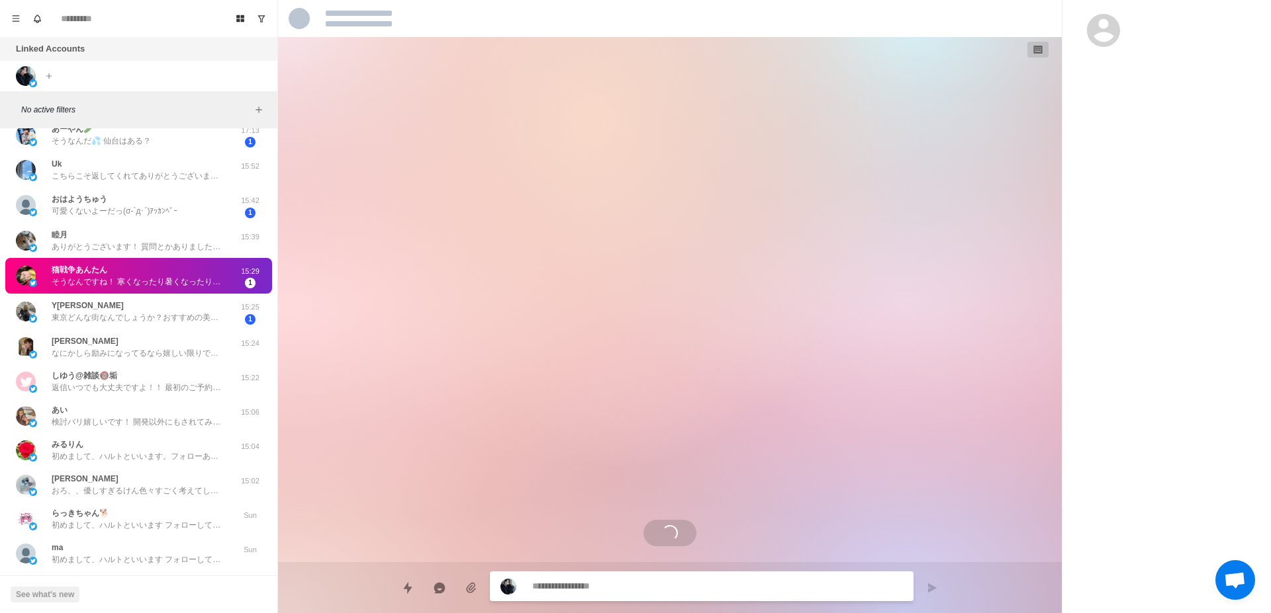
scroll to position [180, 0]
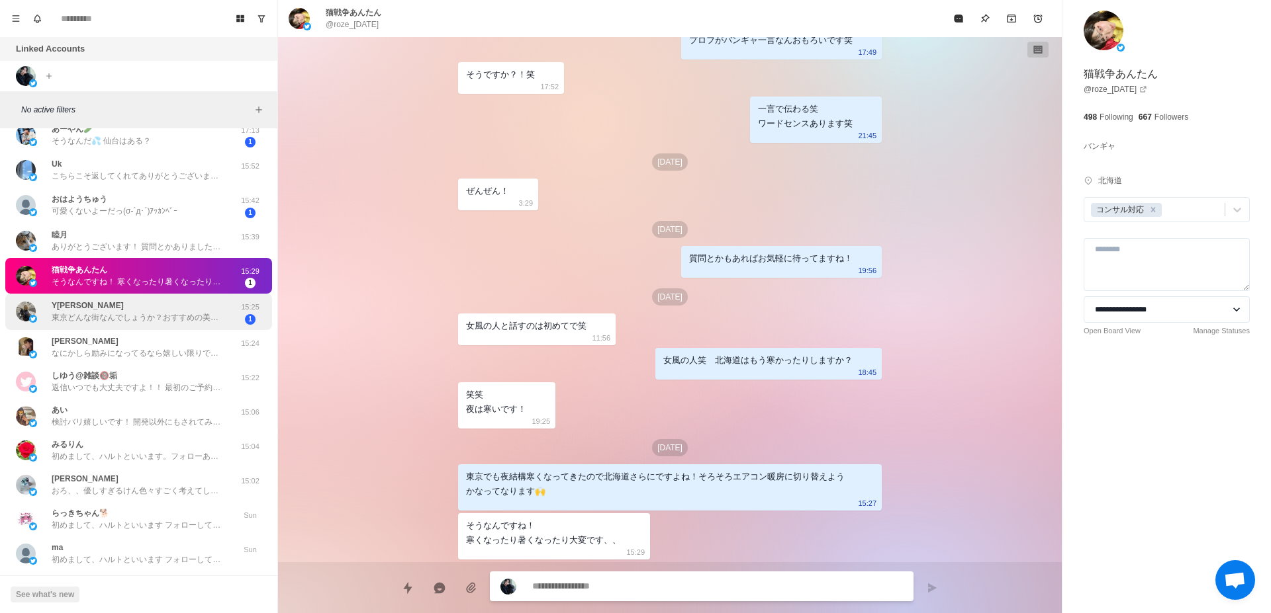
click at [106, 318] on p "東京どんな街なんでしょうか？おすすめの美味しい食べ物や景色を教えてもらえますか？" at bounding box center [138, 318] width 172 height 12
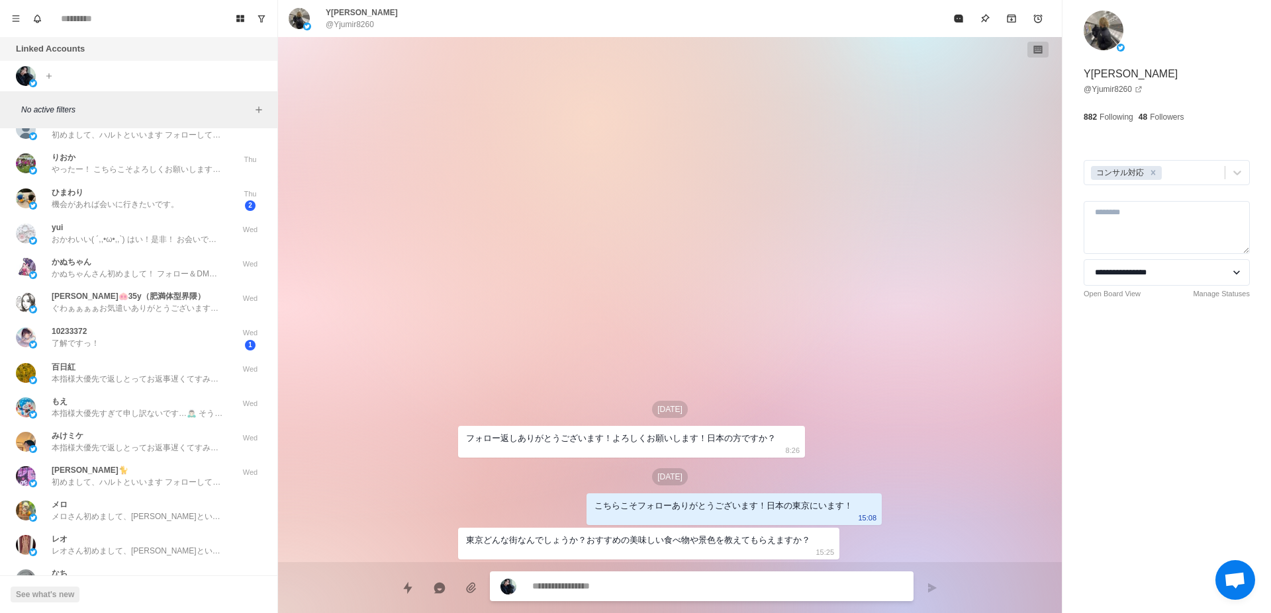
scroll to position [1751, 0]
click at [106, 318] on div "10233372 了解ですっ！ Wed 1" at bounding box center [138, 336] width 267 height 36
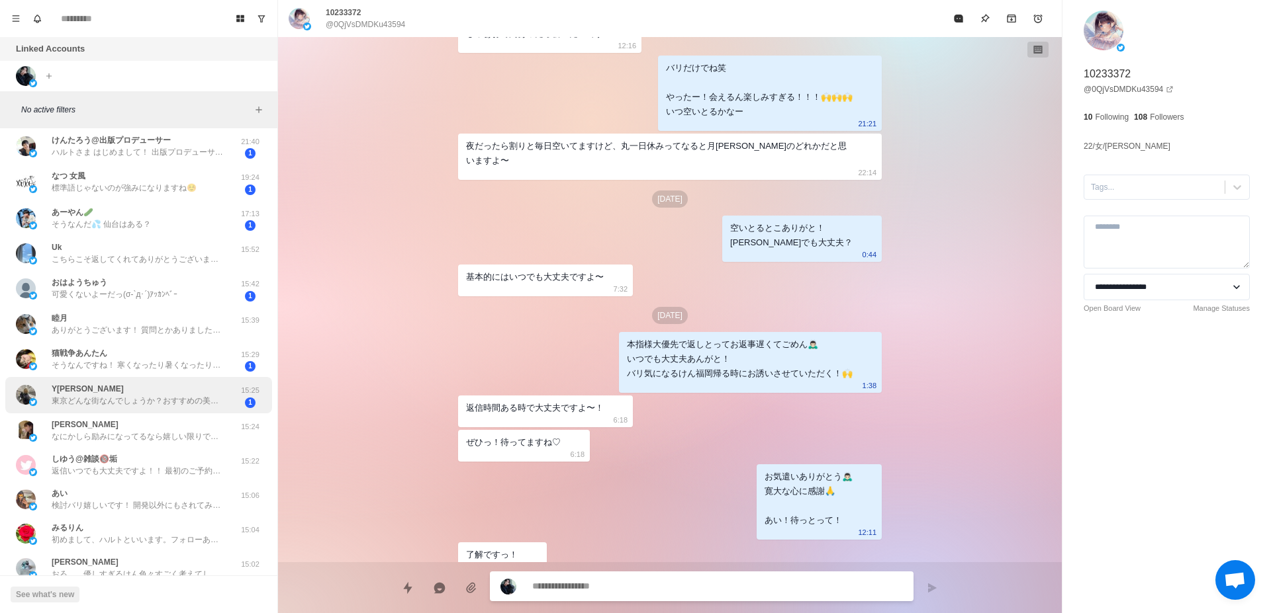
scroll to position [584, 0]
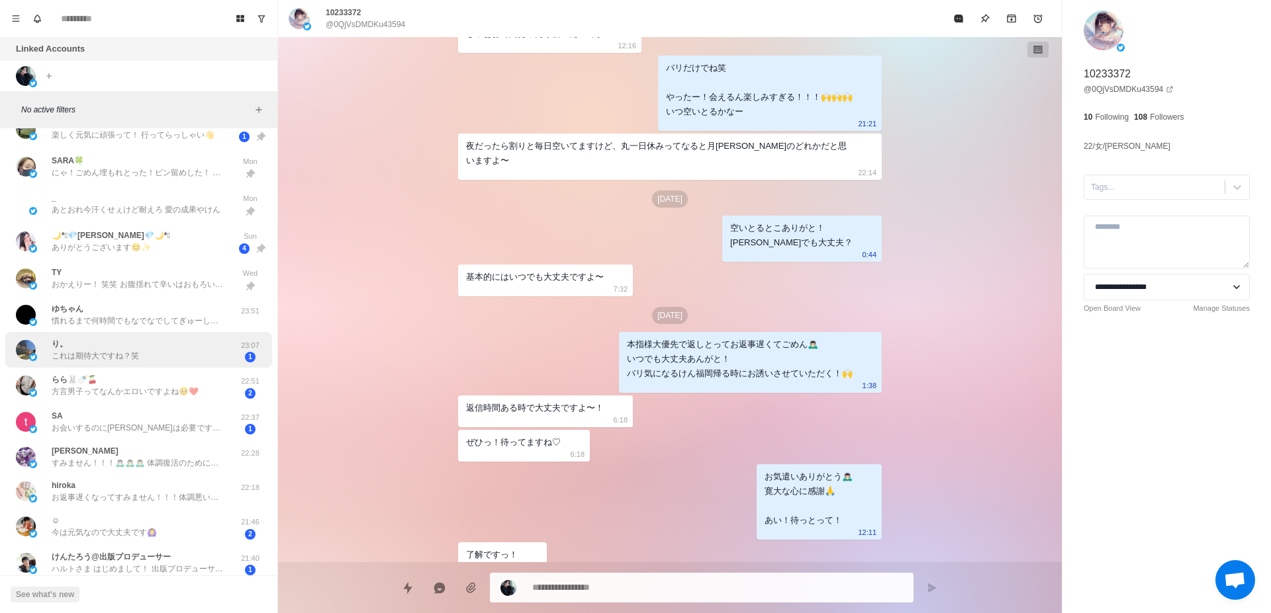
click at [118, 354] on p "これは期待大ですね？笑" at bounding box center [95, 356] width 87 height 12
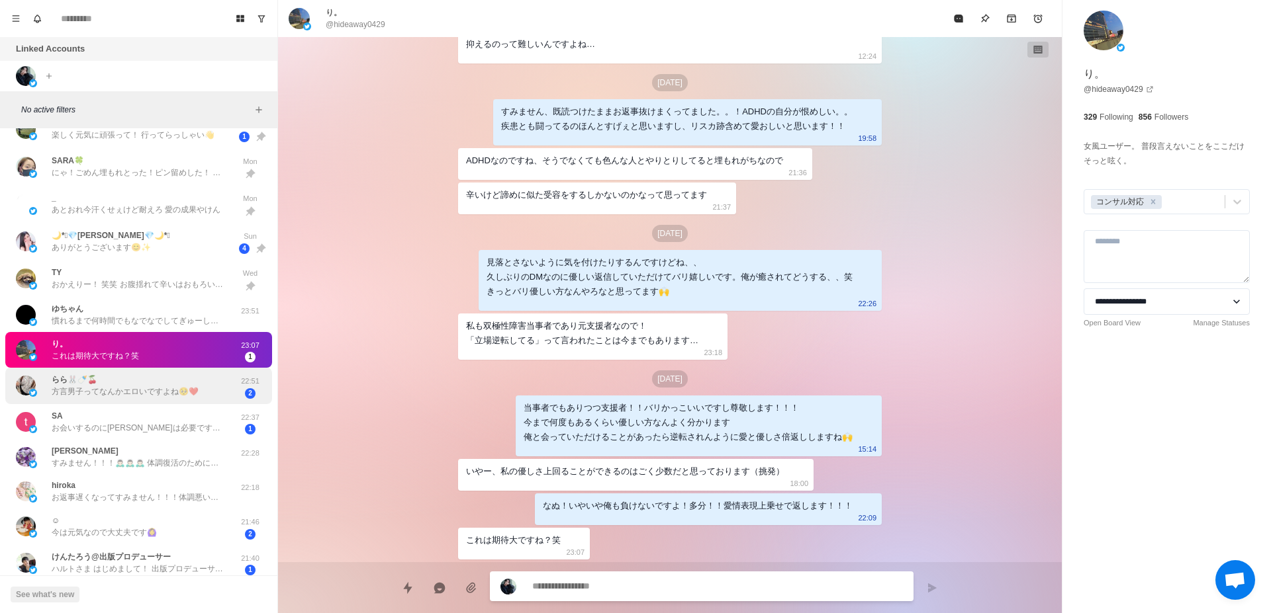
click at [126, 388] on p "方言男子ってなんかエロいですよね🥺❤️" at bounding box center [125, 392] width 147 height 12
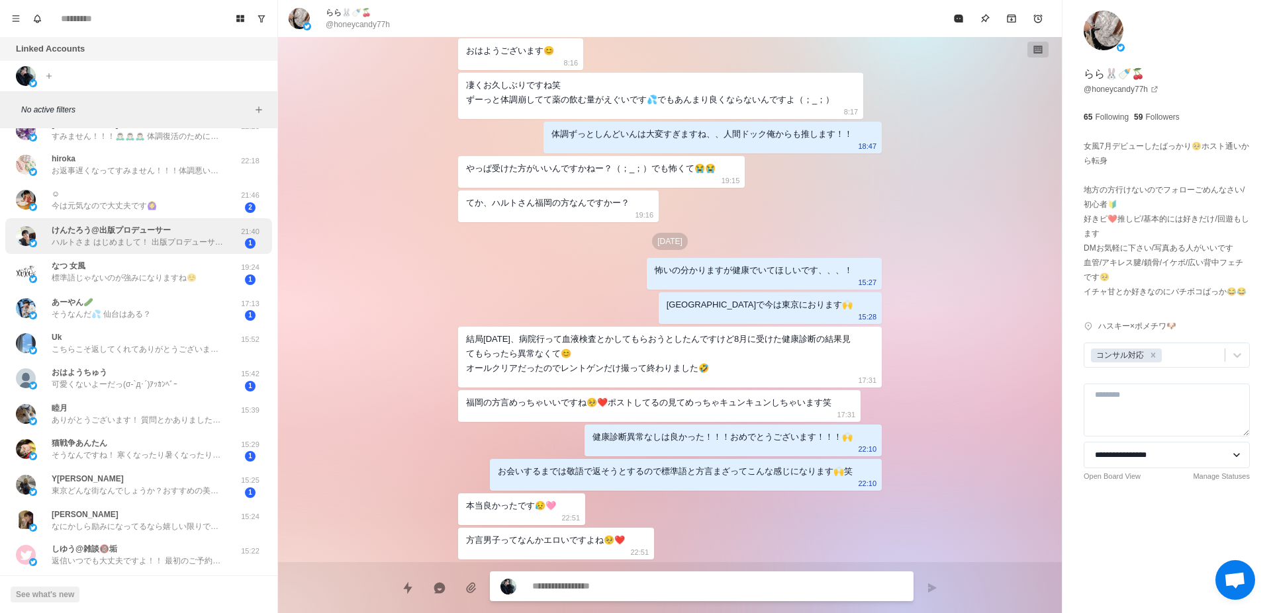
scroll to position [1001, 0]
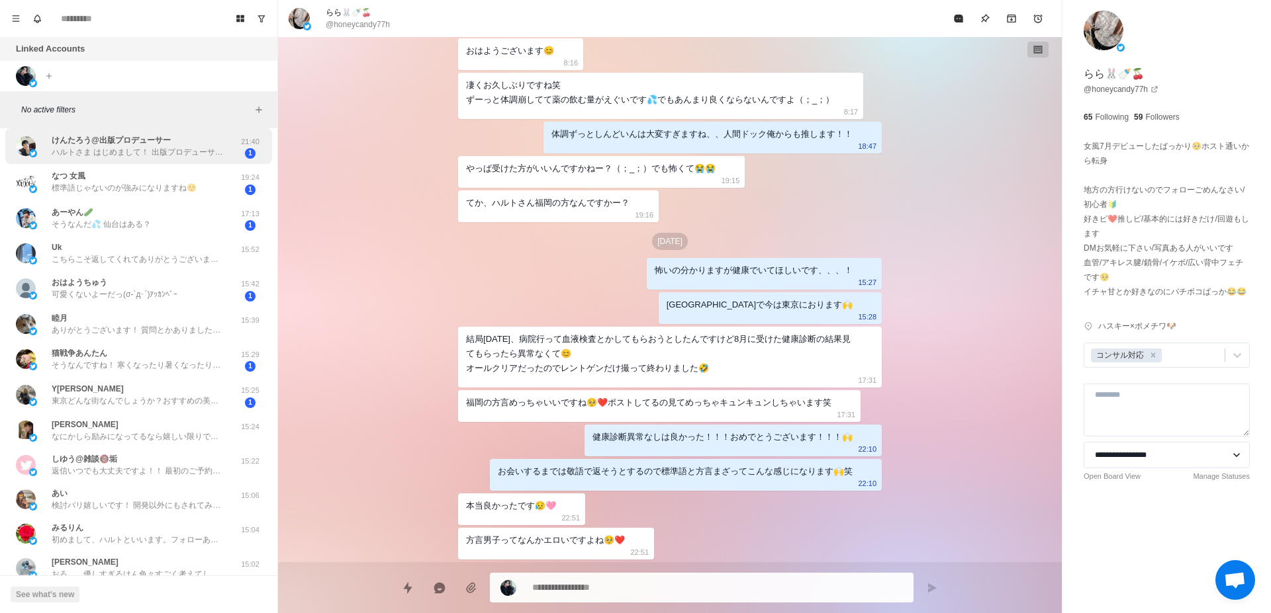
click at [128, 399] on p "東京どんな街なんでしょうか？おすすめの美味しい食べ物や景色を教えてもらえますか？" at bounding box center [138, 401] width 172 height 12
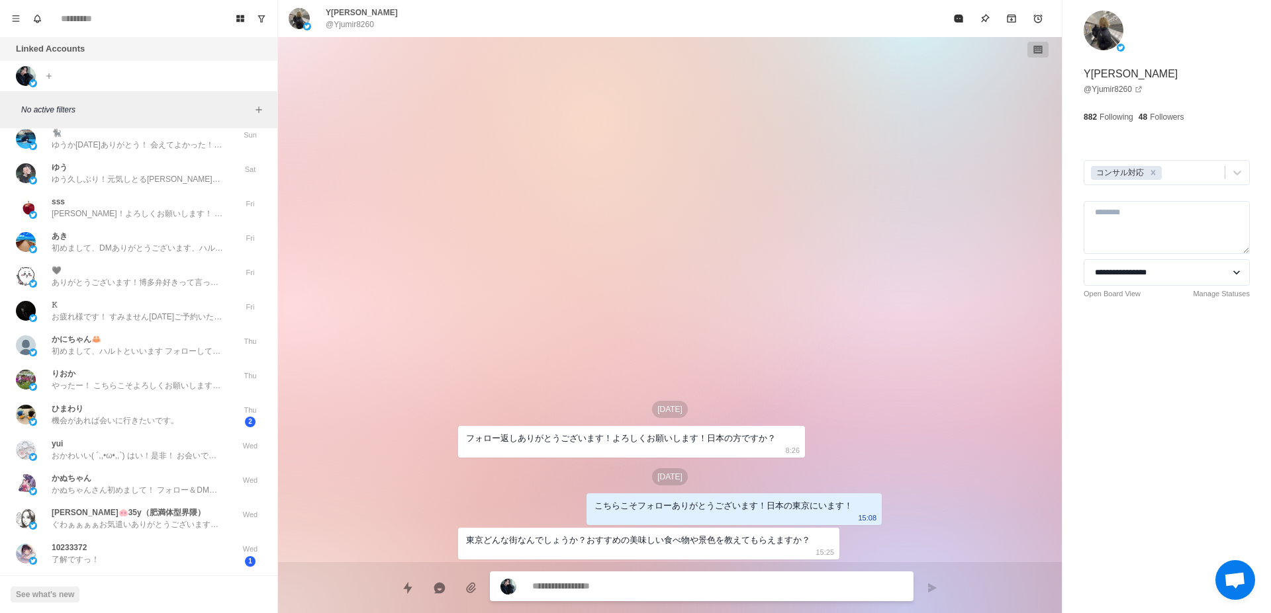
scroll to position [1584, 0]
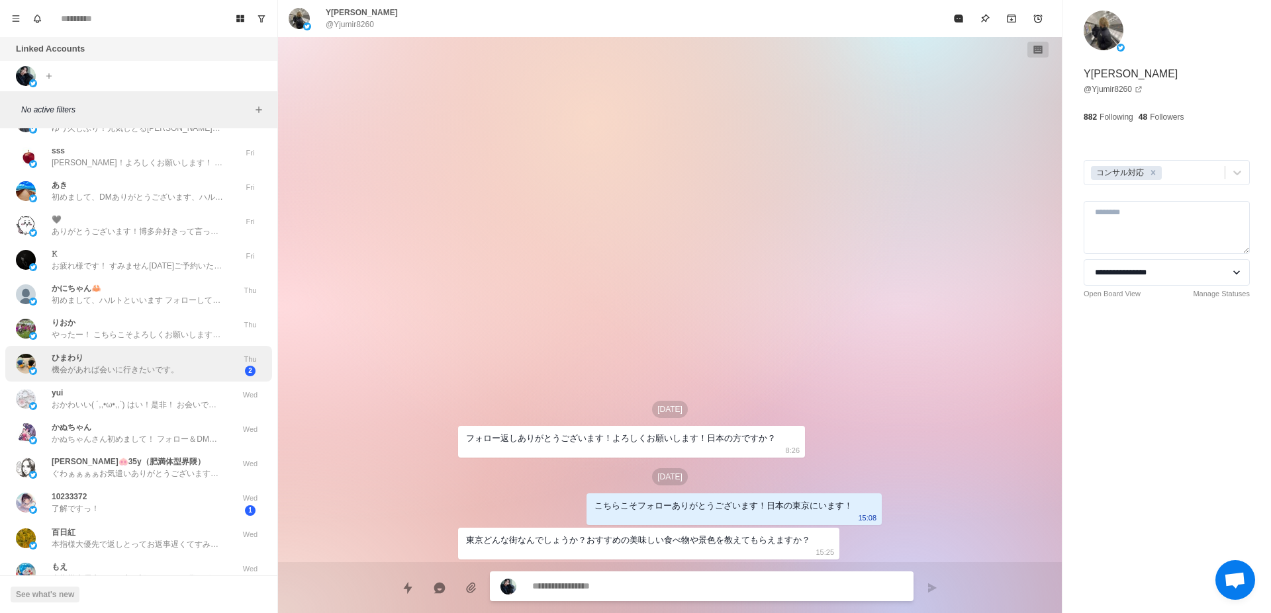
click at [127, 367] on p "機会があれば会いに行きたいです。" at bounding box center [115, 370] width 127 height 12
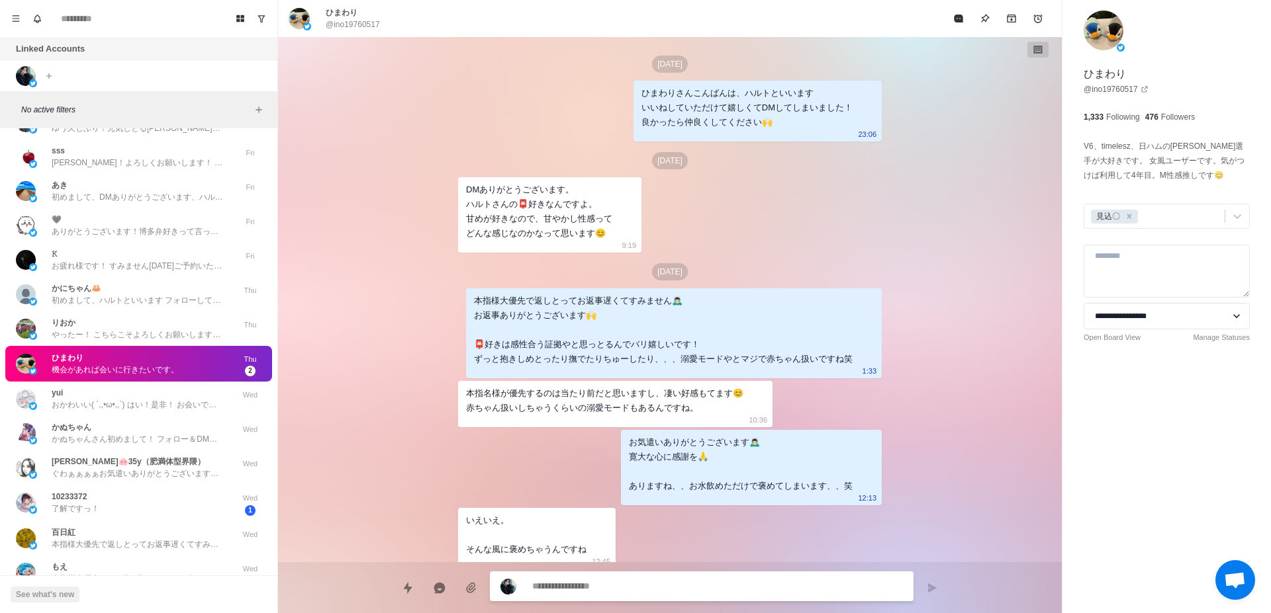
scroll to position [557, 0]
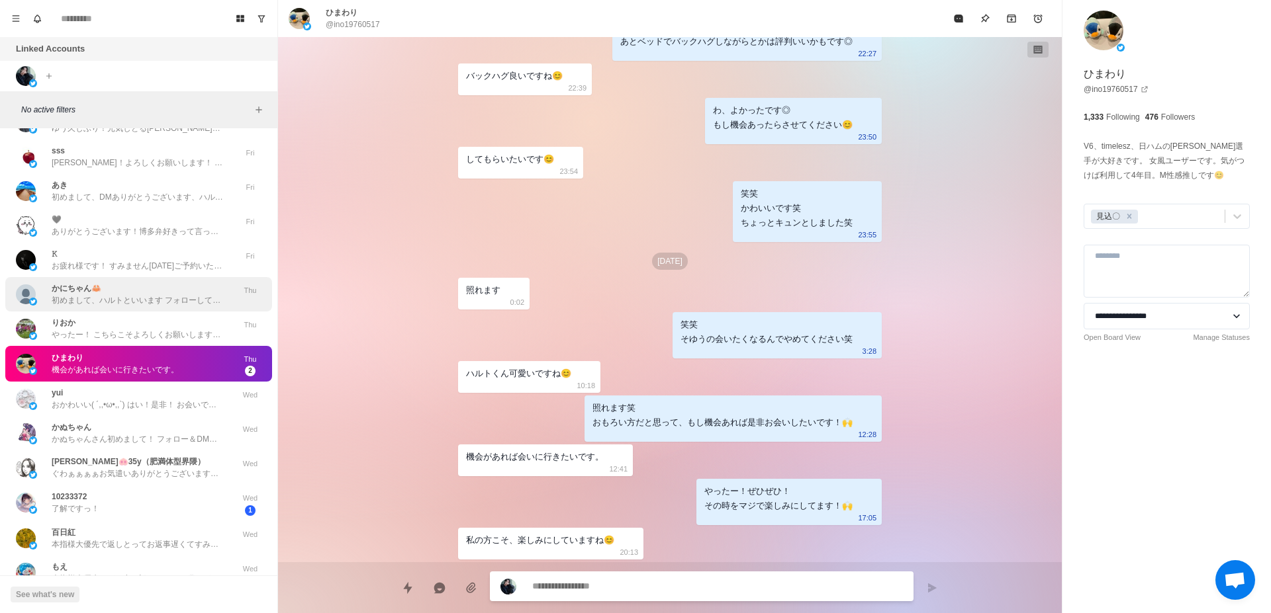
type textarea "*"
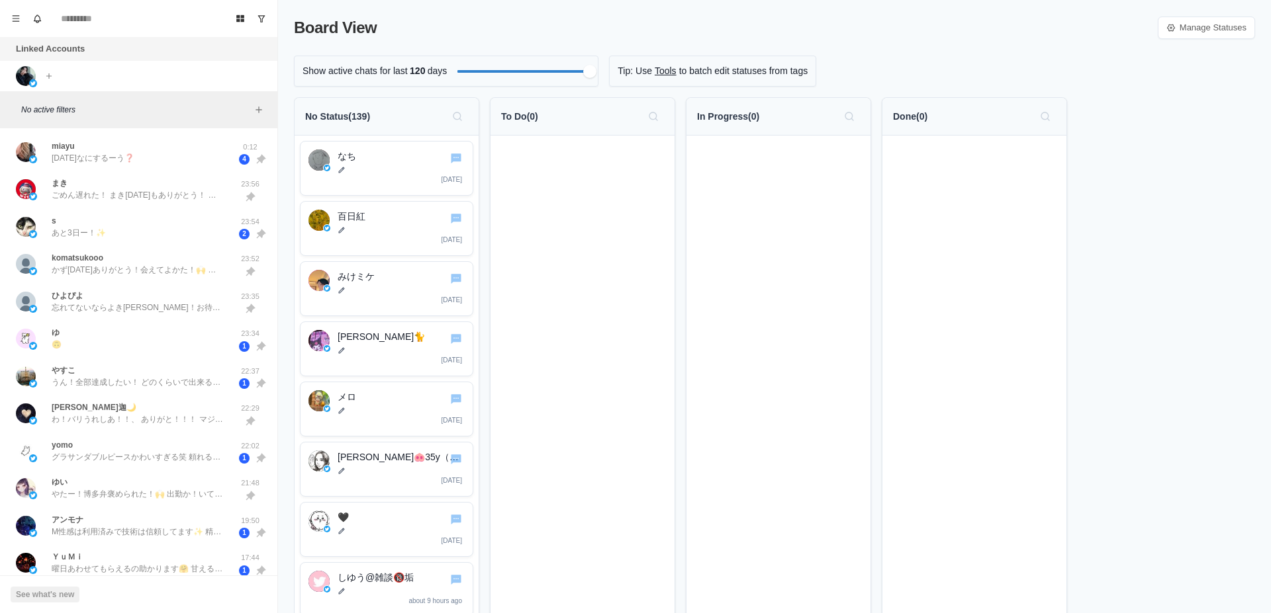
scroll to position [375, 0]
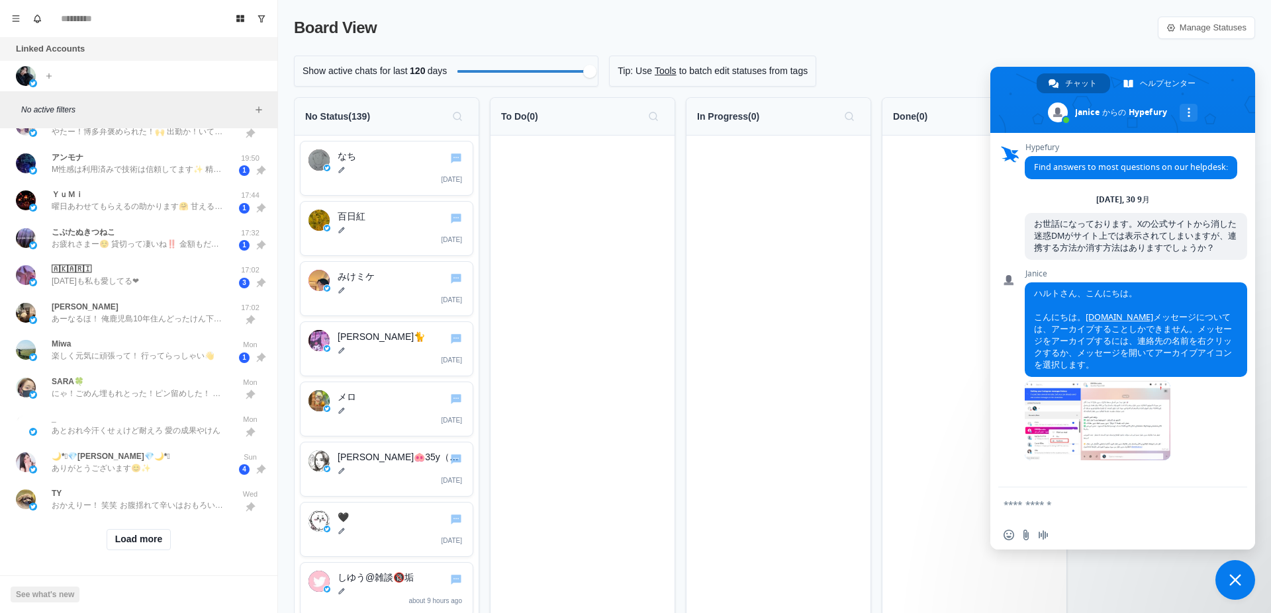
click at [1058, 512] on form at bounding box center [1107, 506] width 209 height 36
click at [1040, 502] on textarea "メッセージを作成..." at bounding box center [1107, 505] width 209 height 12
type textarea "*"
type textarea "**********"
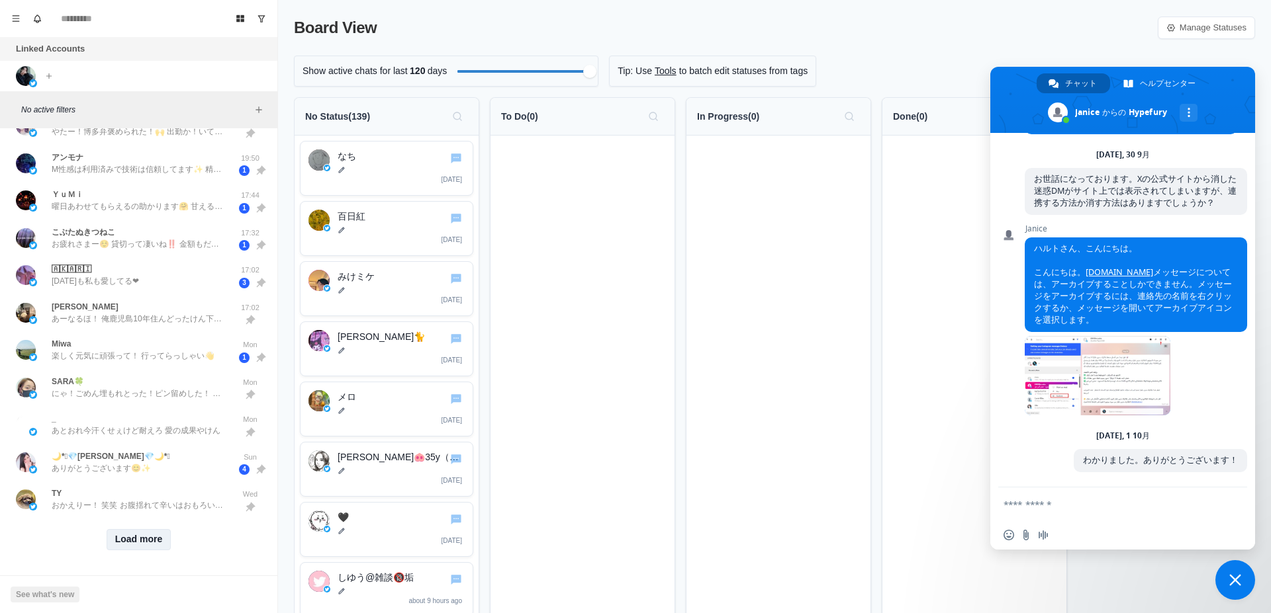
click at [149, 529] on button "Load more" at bounding box center [139, 539] width 65 height 21
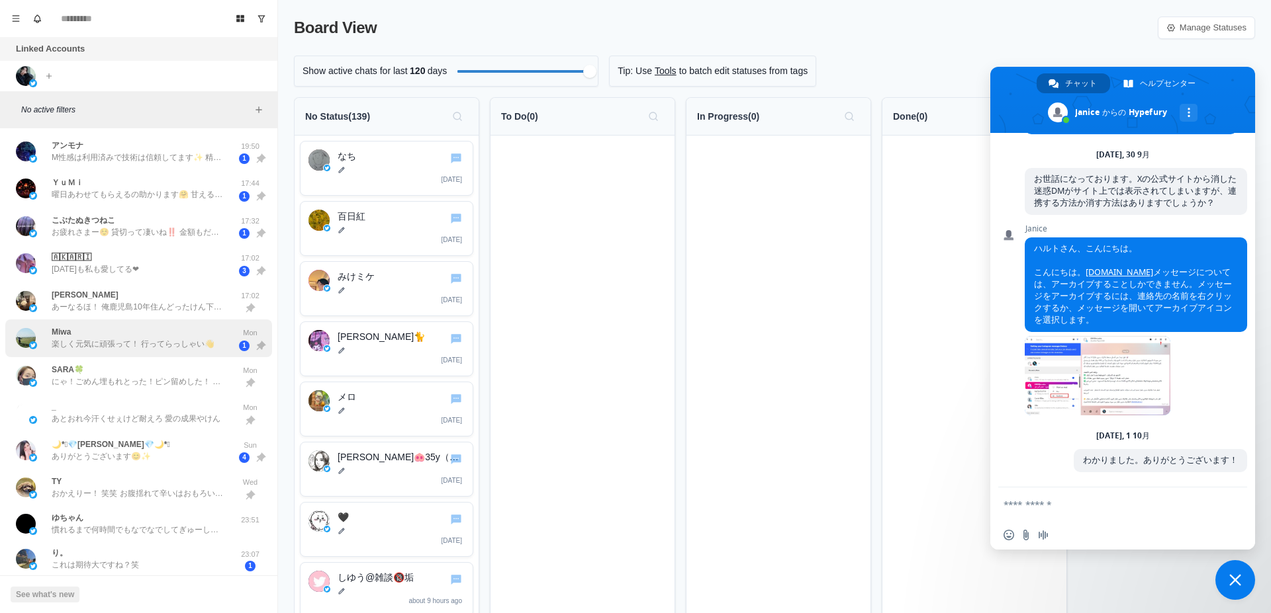
scroll to position [708, 0]
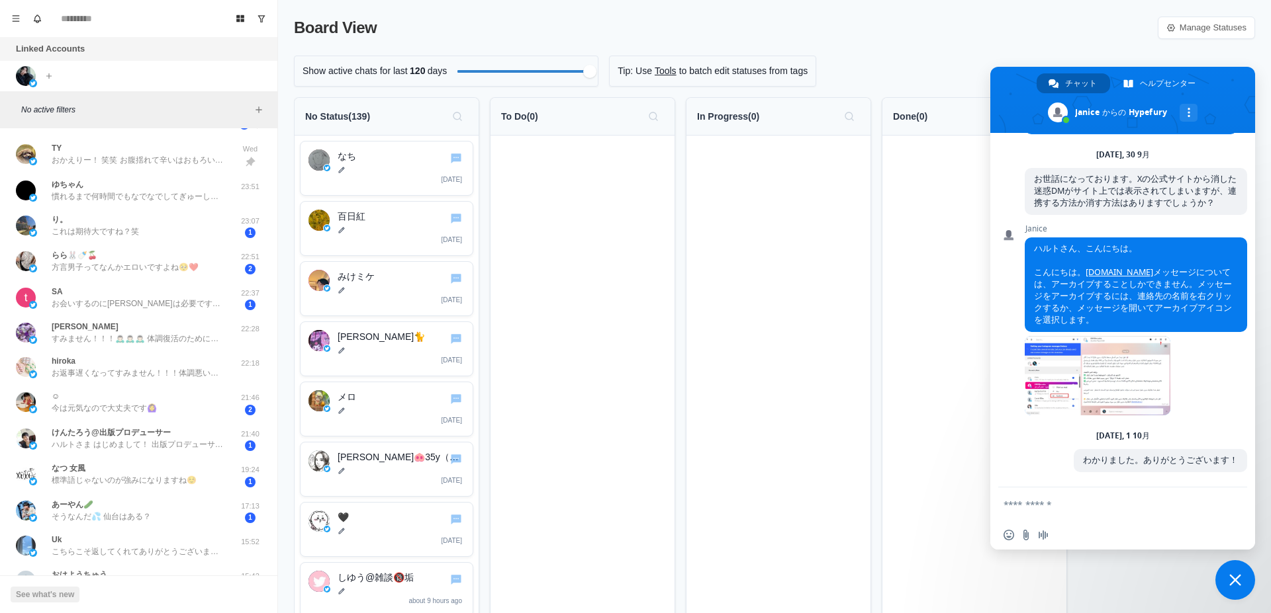
click at [1122, 512] on form at bounding box center [1107, 506] width 209 height 36
click at [1116, 500] on textarea "メッセージを作成..." at bounding box center [1107, 505] width 209 height 12
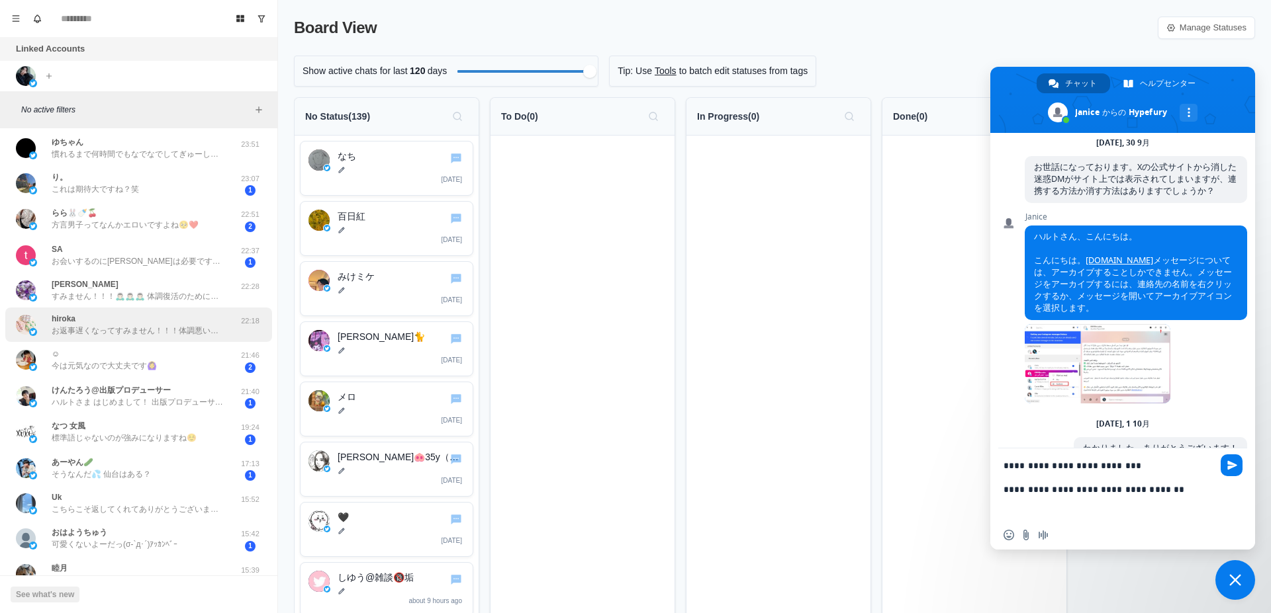
scroll to position [1079, 0]
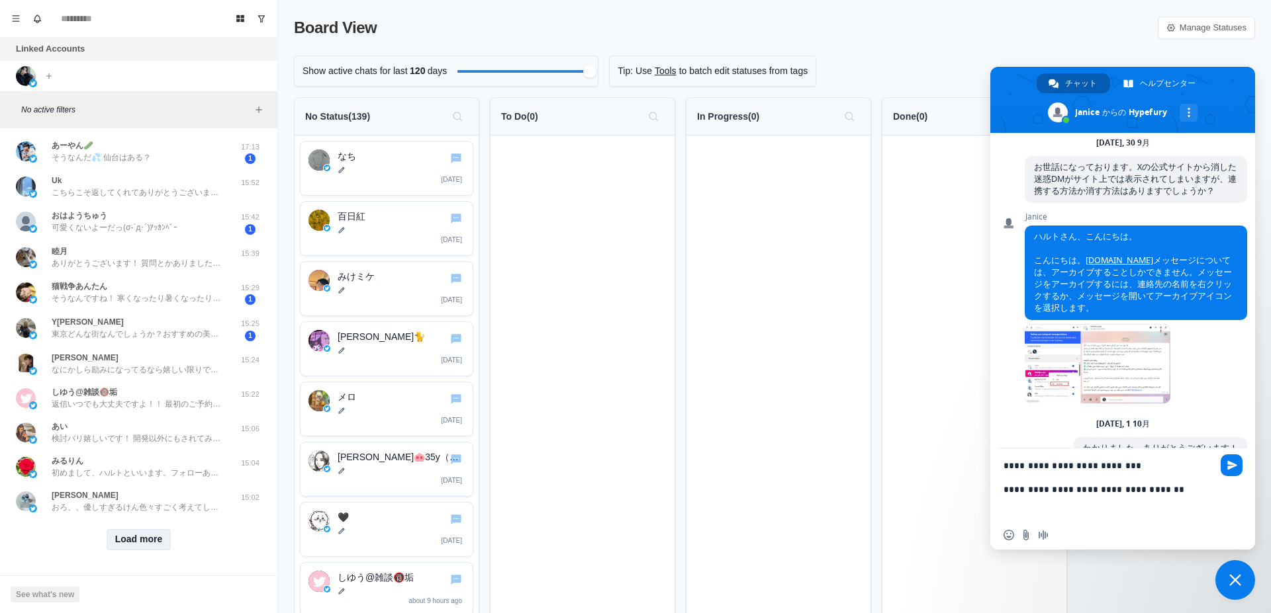
type textarea "**********"
click at [138, 529] on button "Load more" at bounding box center [139, 539] width 65 height 21
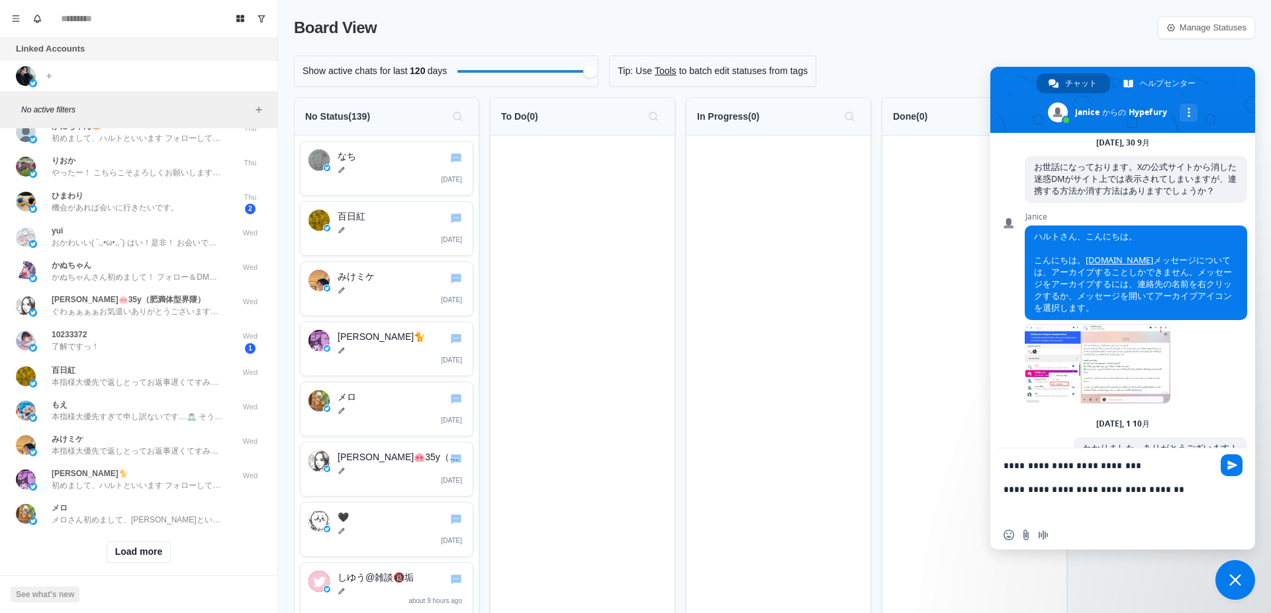
scroll to position [1771, 0]
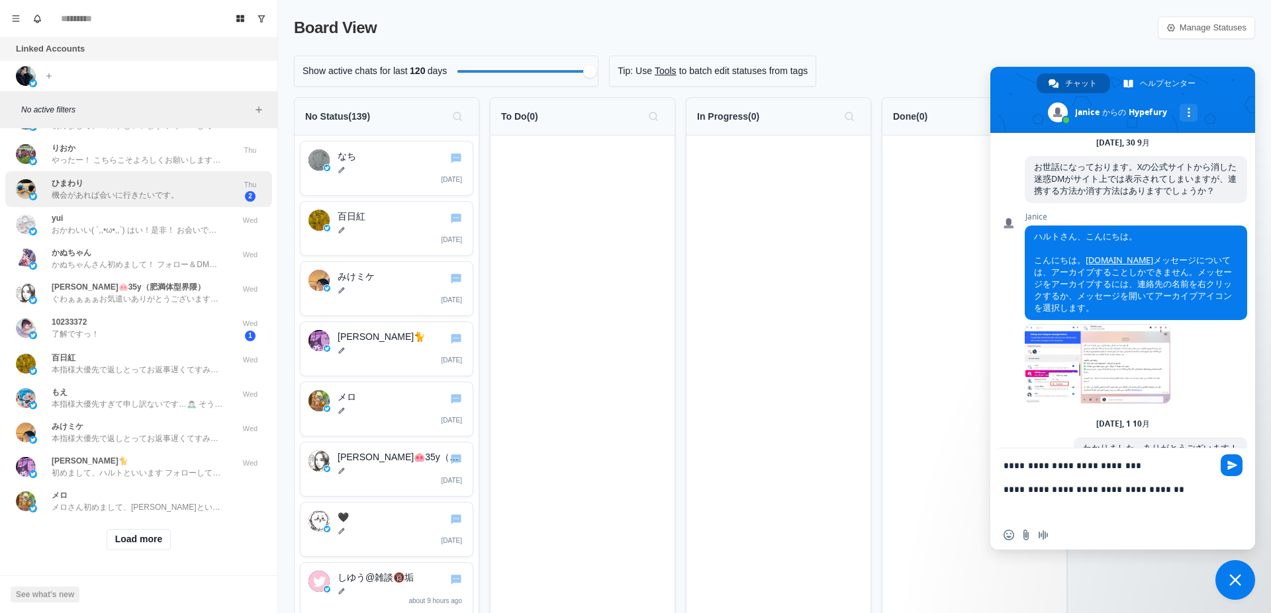
click at [152, 189] on p "機会があれば会いに行きたいです。" at bounding box center [115, 195] width 127 height 12
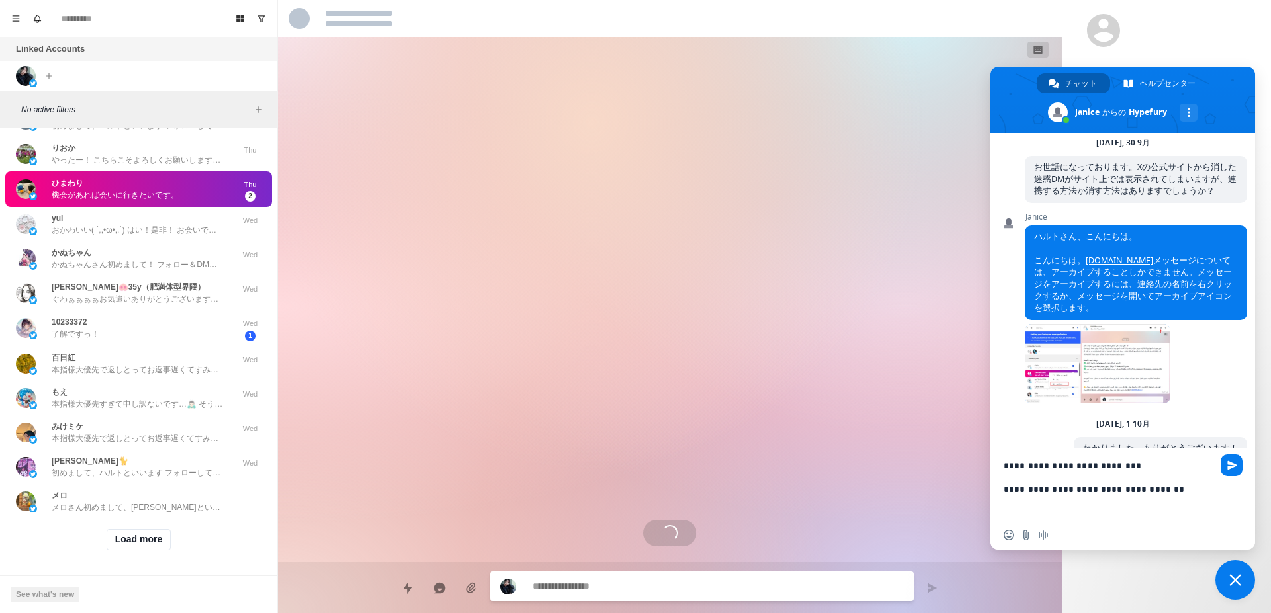
scroll to position [557, 0]
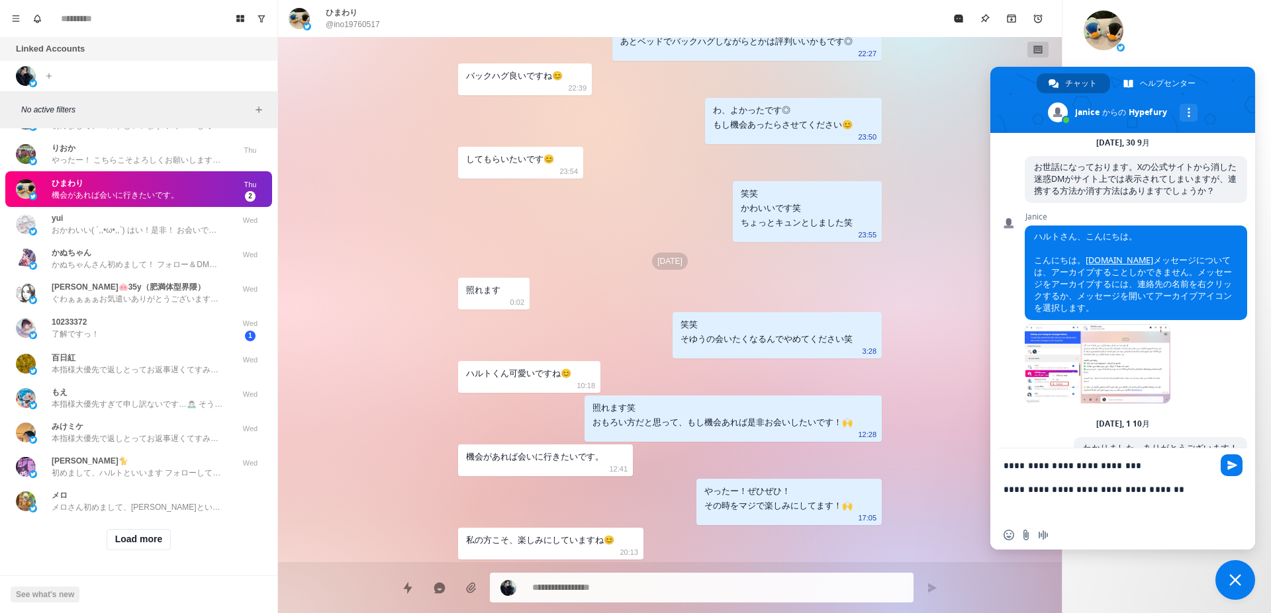
click at [1129, 515] on textarea "**********" at bounding box center [1107, 490] width 209 height 61
type textarea "*"
type textarea "**********"
type textarea "*"
type textarea "**********"
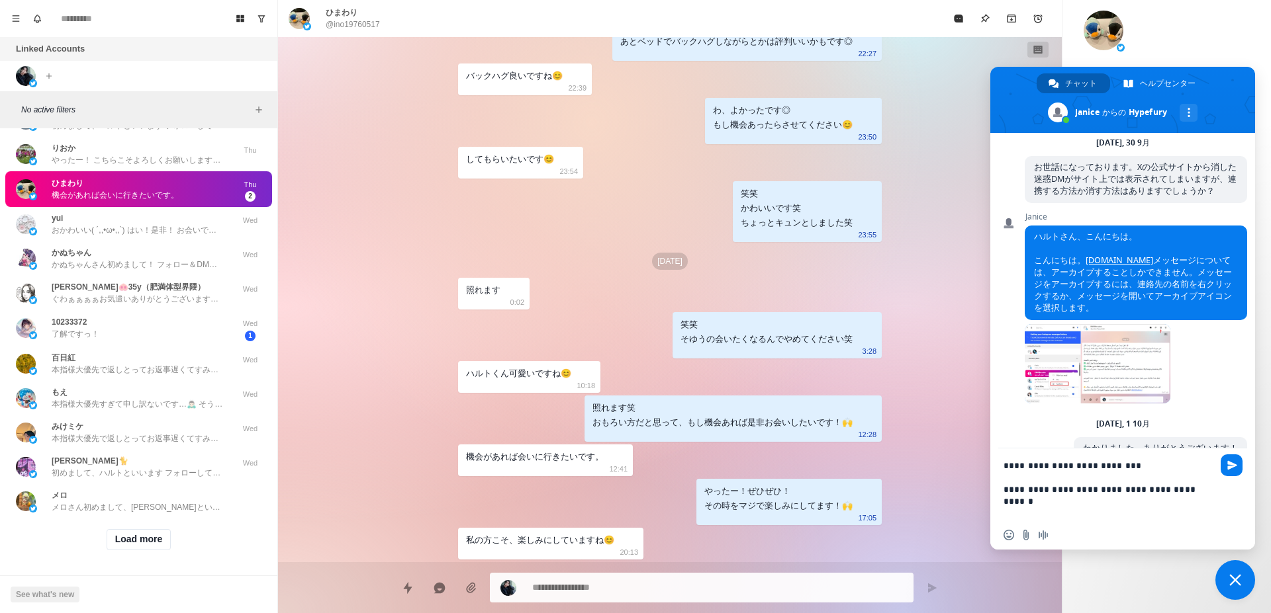
type textarea "*"
type textarea "**********"
type textarea "*"
type textarea "**********"
type textarea "*"
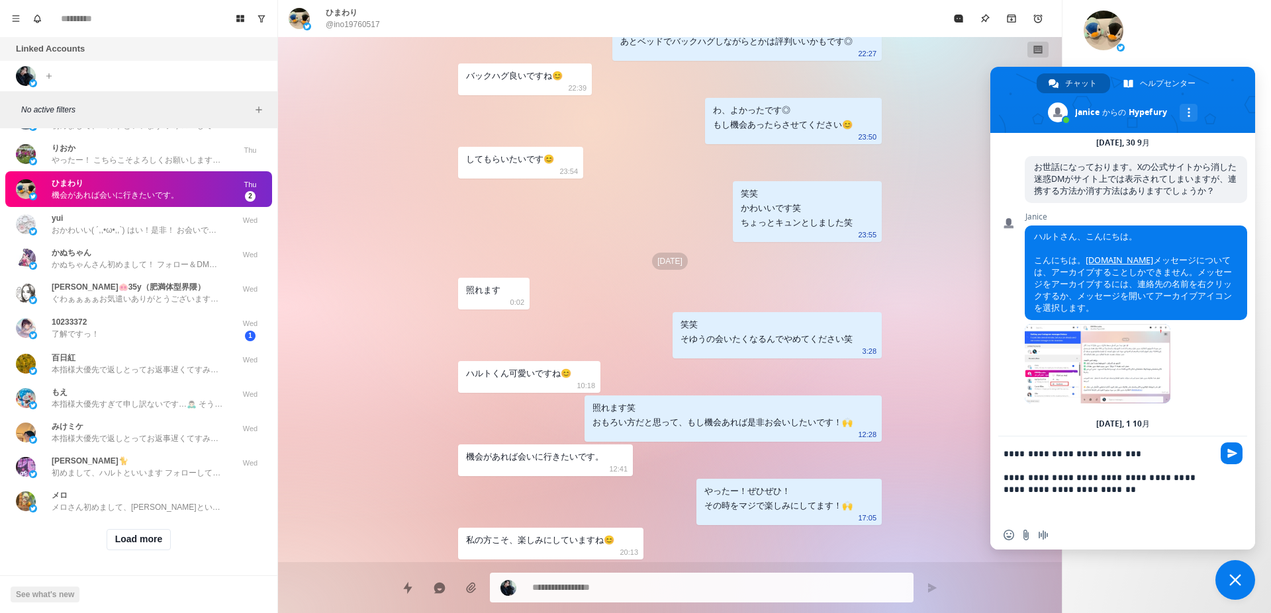
type textarea "**********"
type textarea "*"
type textarea "**********"
type textarea "*"
type textarea "**********"
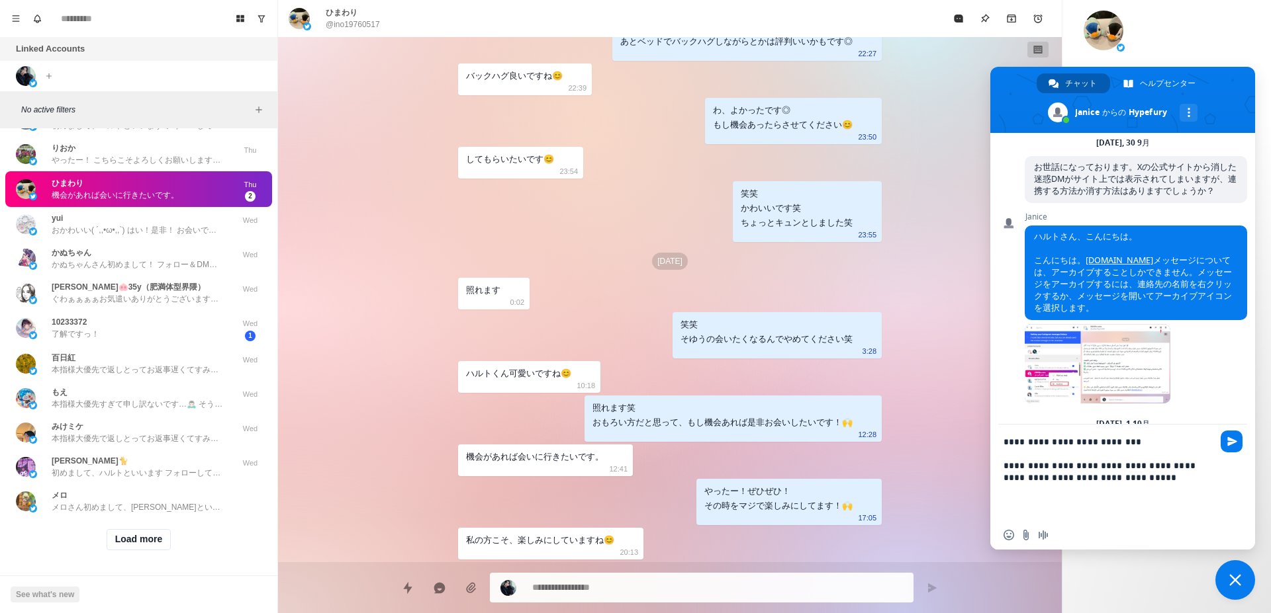
type textarea "*"
type textarea "**********"
type textarea "*"
type textarea "**********"
type textarea "*"
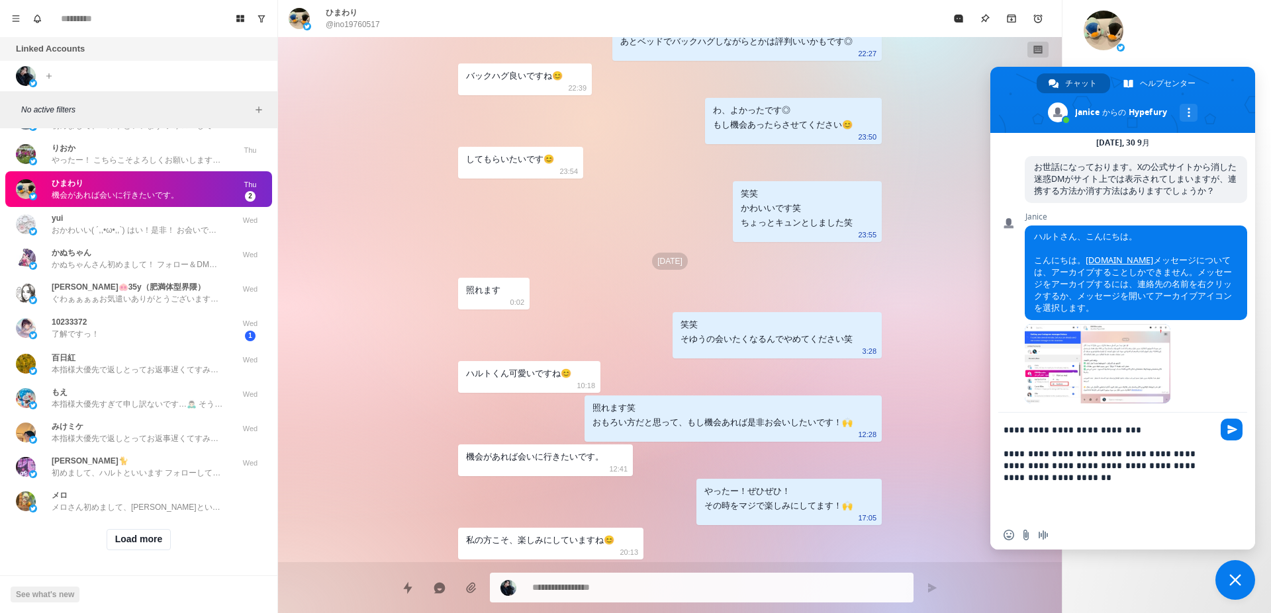
type textarea "**********"
type textarea "*"
type textarea "**********"
type textarea "*"
type textarea "**********"
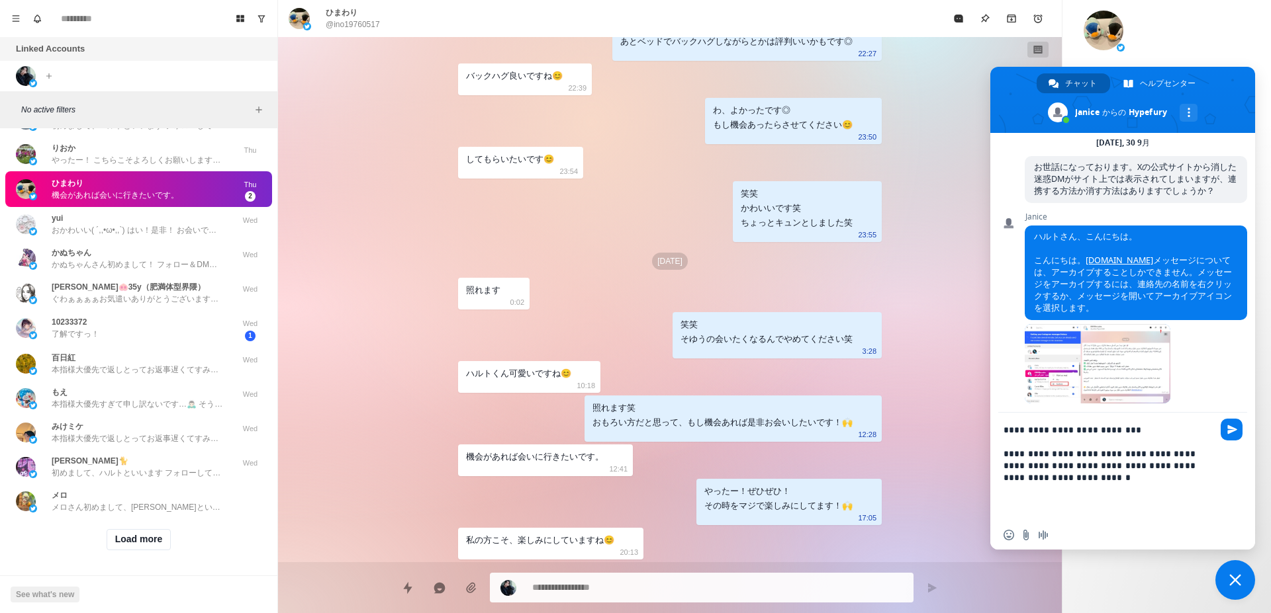
type textarea "*"
type textarea "**********"
type textarea "*"
type textarea "**********"
type textarea "*"
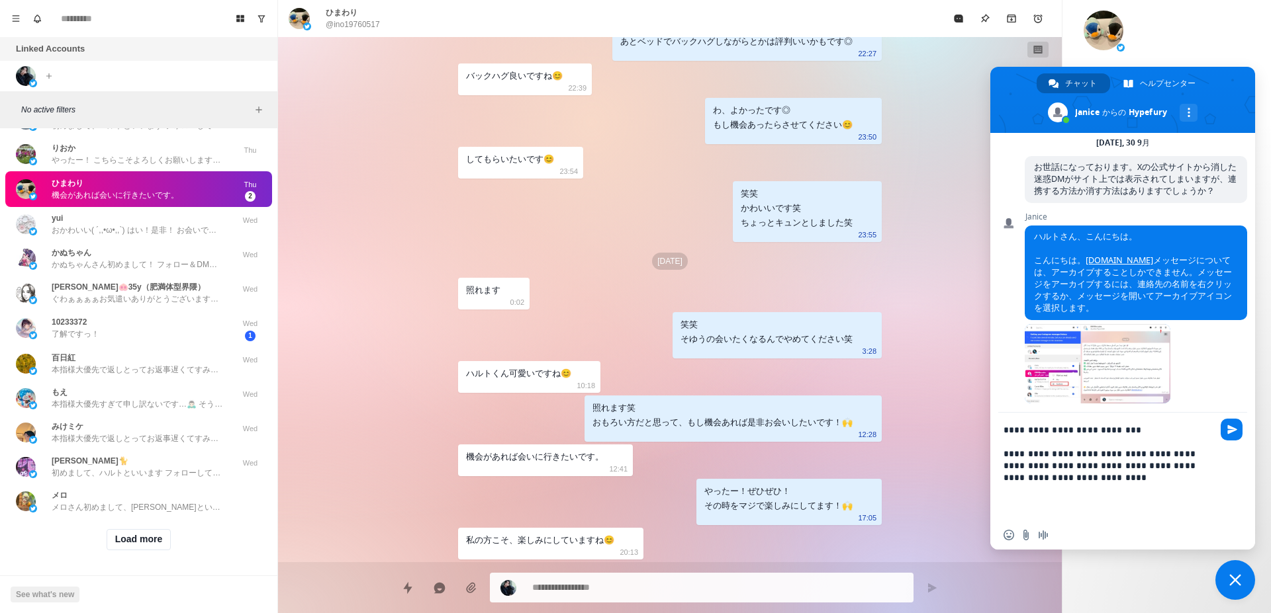
type textarea "**********"
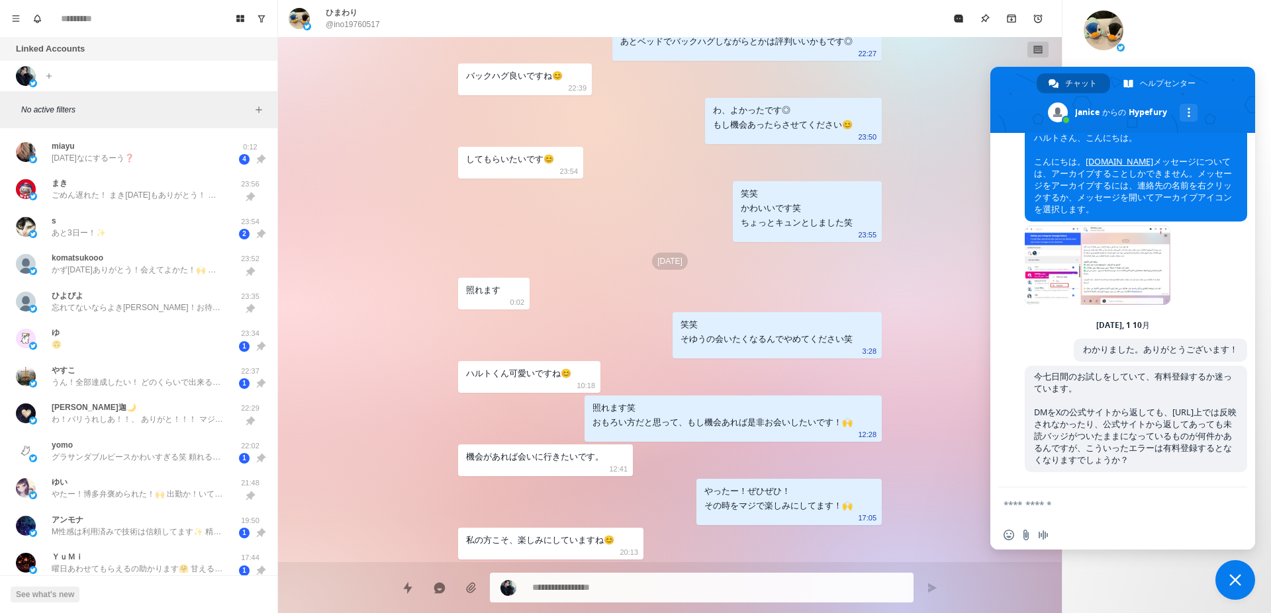
scroll to position [250, 0]
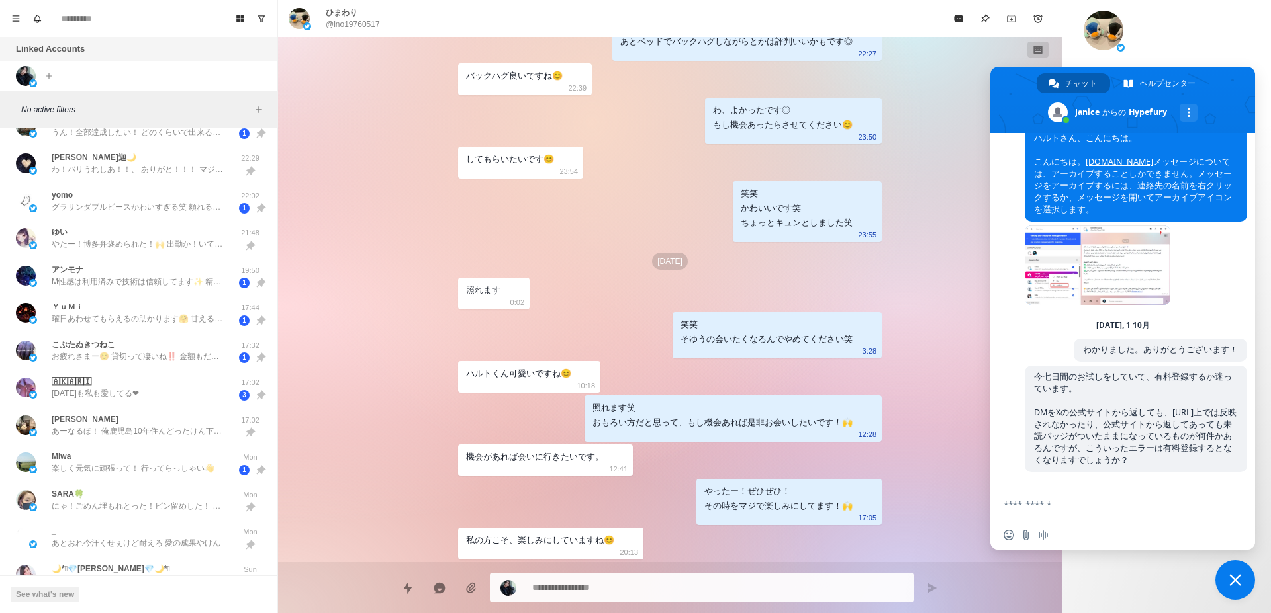
type textarea "*"
click at [149, 290] on div "アンモナ M性感は利用済みで技術は信頼してます✨ 精神的に追い込まれるのも、 かなり痕が残る加虐も好みます DMの雰囲気だとおそらく良いキャストさんなんだろう…" at bounding box center [138, 276] width 267 height 38
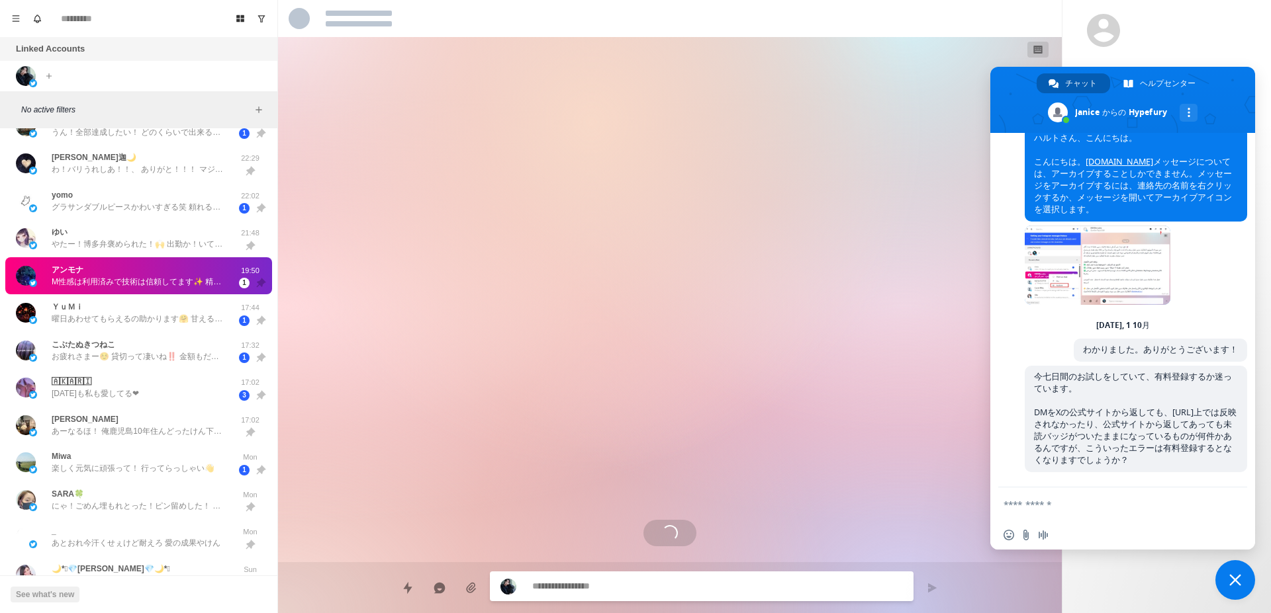
scroll to position [28, 0]
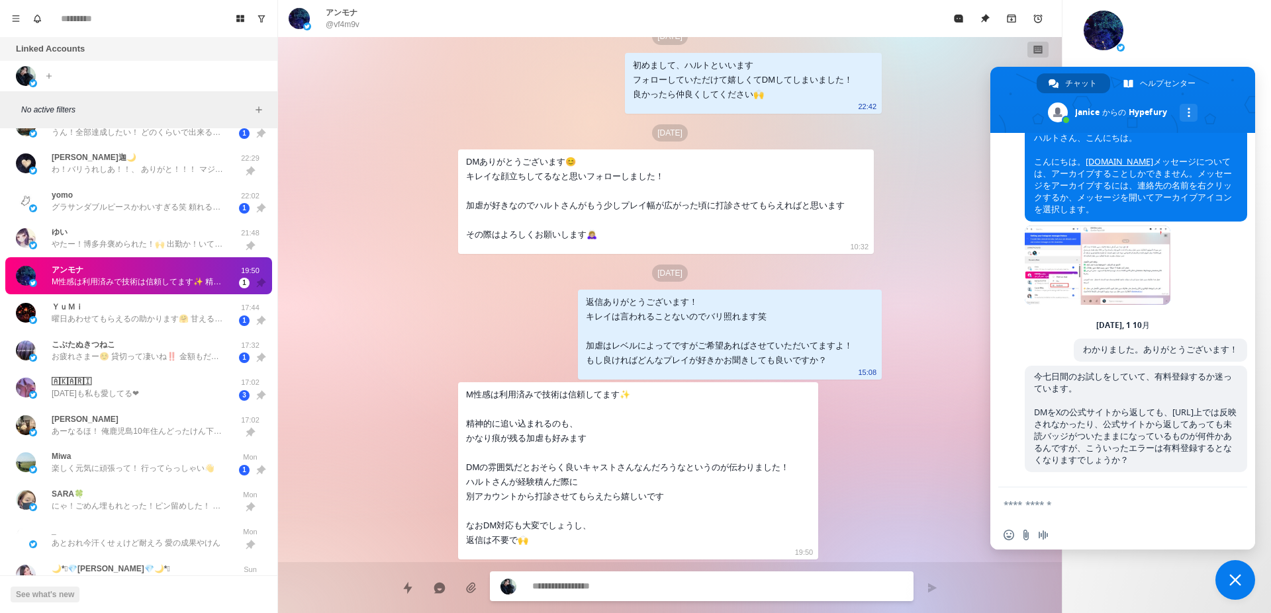
click at [398, 267] on div "Sep 28 初めまして、ハルトといいます フォローしていただけて嬉しくてDMしてしまいました！ 良かったら仲良くしてください🙌 22:42 Sep 29 D…" at bounding box center [670, 299] width 784 height 525
click at [1243, 578] on span "チャットを閉じる" at bounding box center [1235, 580] width 40 height 40
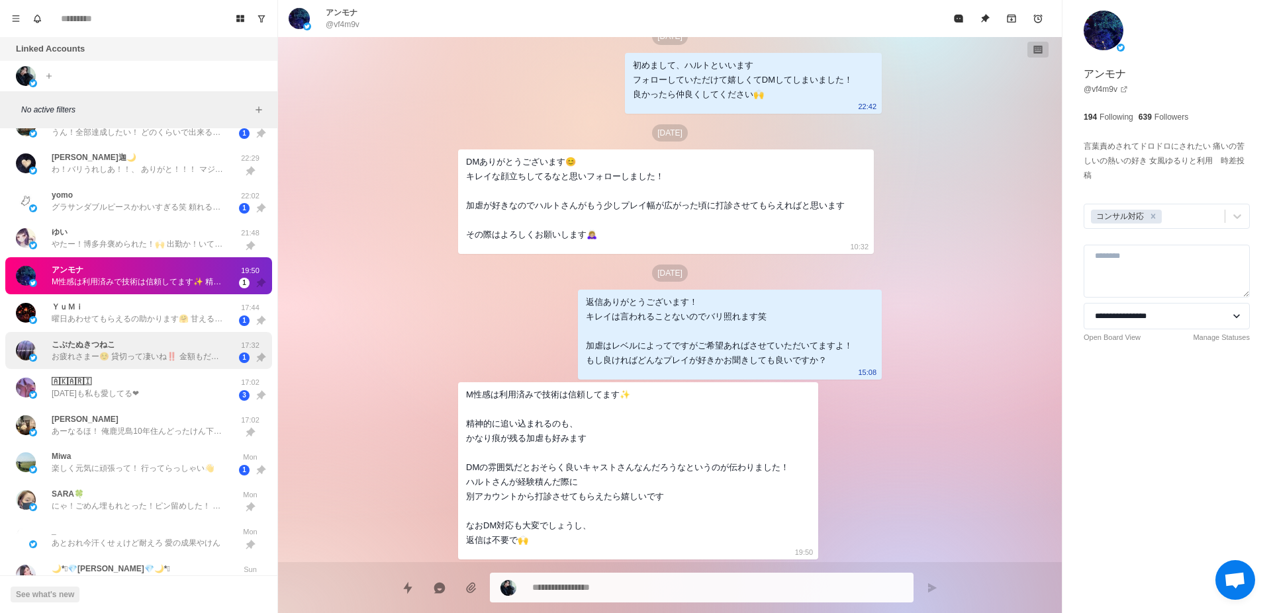
click at [141, 359] on p "お疲れさまー☺️ 貸切って凄いね‼️ 金額もだけど、どんなことするのかが気になる😳 11月か…。 まだ先だね。 10月後半とかだったら、お泊まりで予約するのに…" at bounding box center [138, 357] width 172 height 12
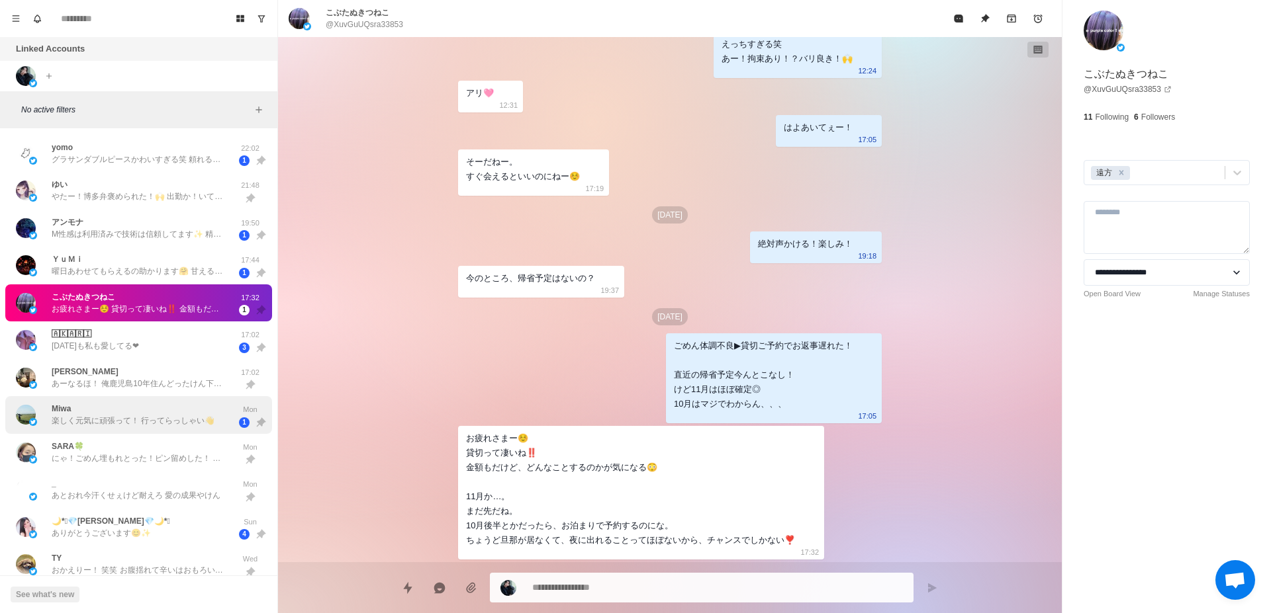
scroll to position [334, 0]
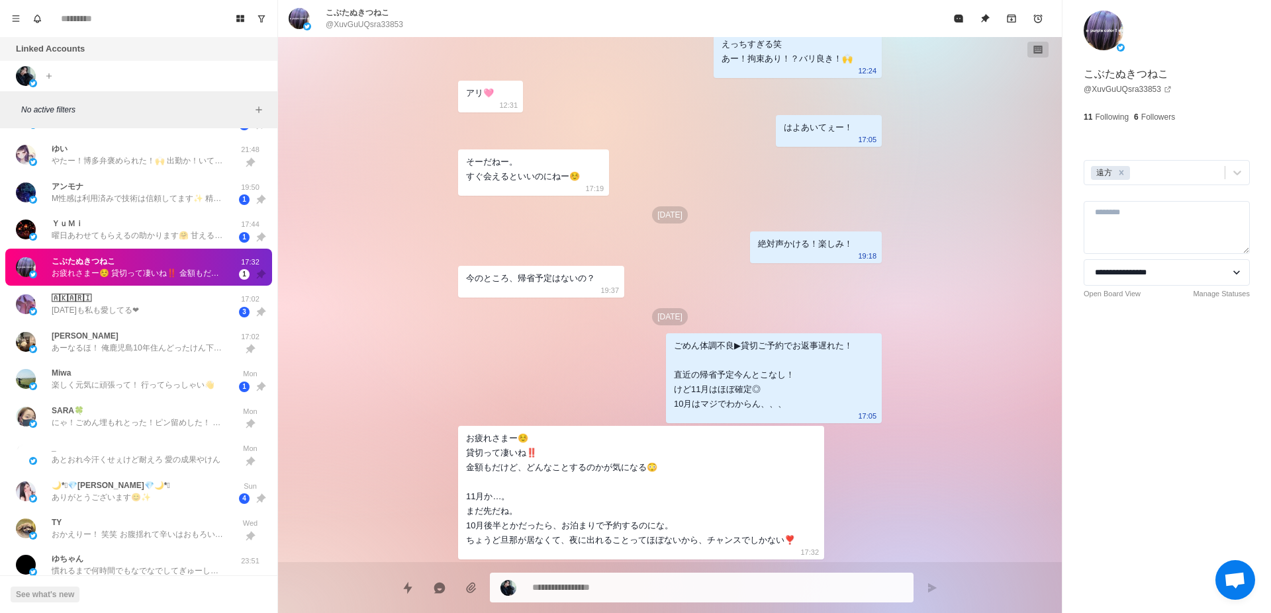
click at [315, 353] on div "Sep 22 初めまして、ハルトといいます フォローしていただけて嬉しくてDMしてしまいました！ 良かったら仲良くしてください🙌 22:58 初めまして☺️ …" at bounding box center [670, 299] width 784 height 525
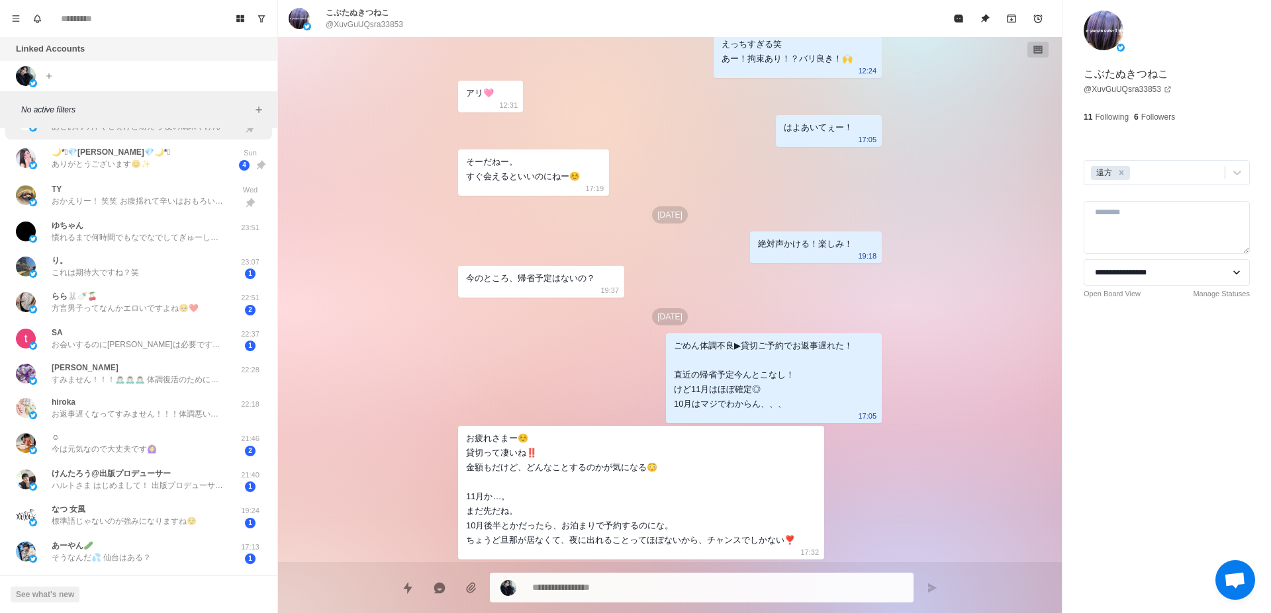
scroll to position [750, 0]
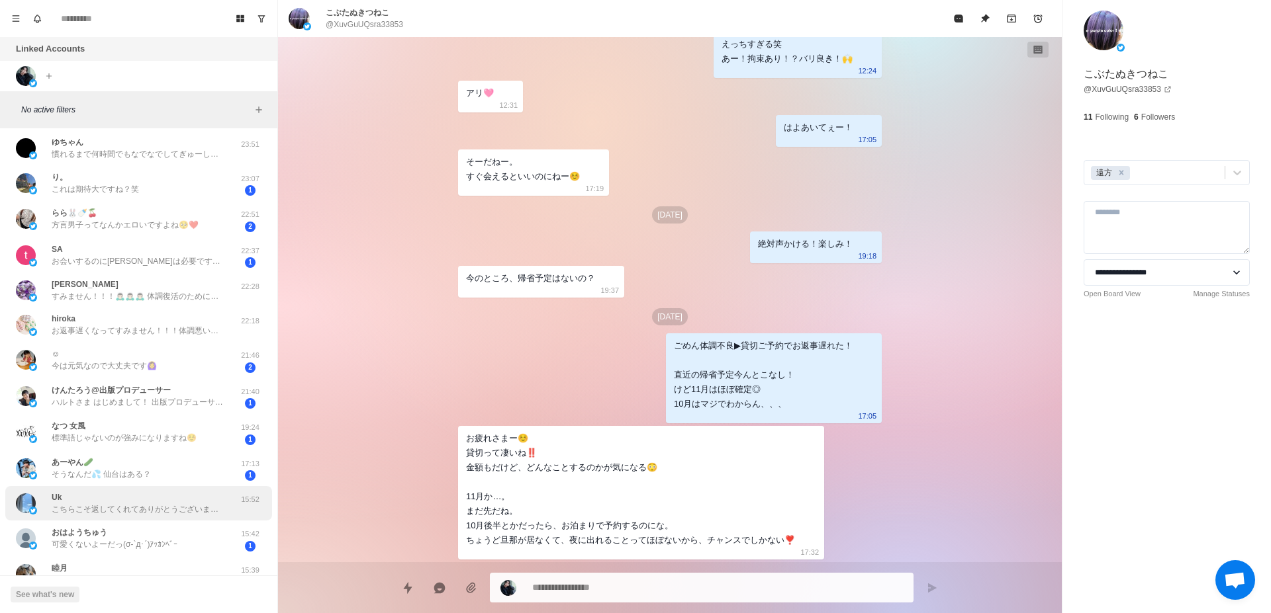
click at [101, 492] on div "Uk こちらこそ返してくれてありがとうございます笑 そろそろホクトさんダブルの季節かなと思って笑" at bounding box center [138, 504] width 172 height 24
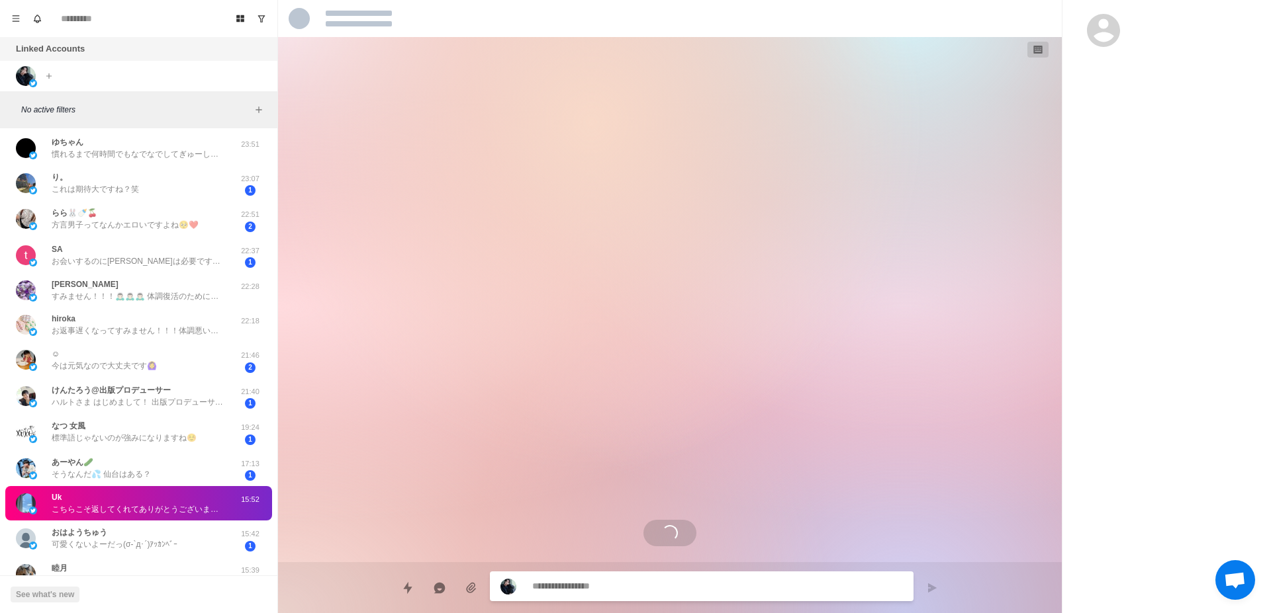
scroll to position [0, 0]
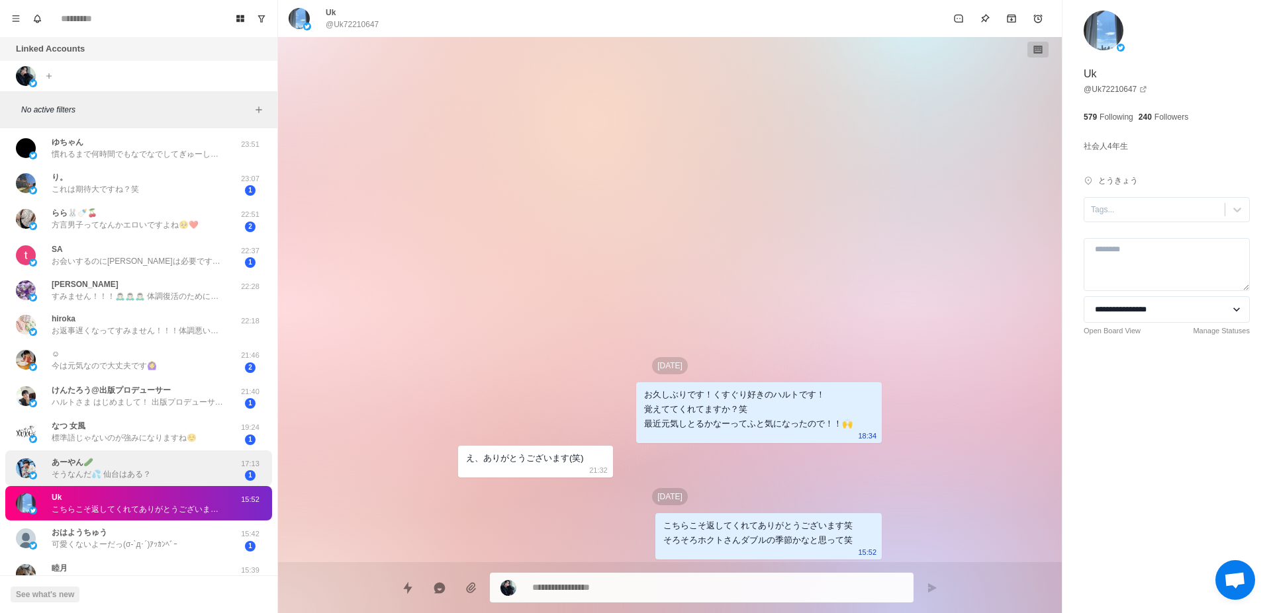
click at [105, 471] on p "そうなんだ💦 仙台はある？" at bounding box center [101, 475] width 99 height 12
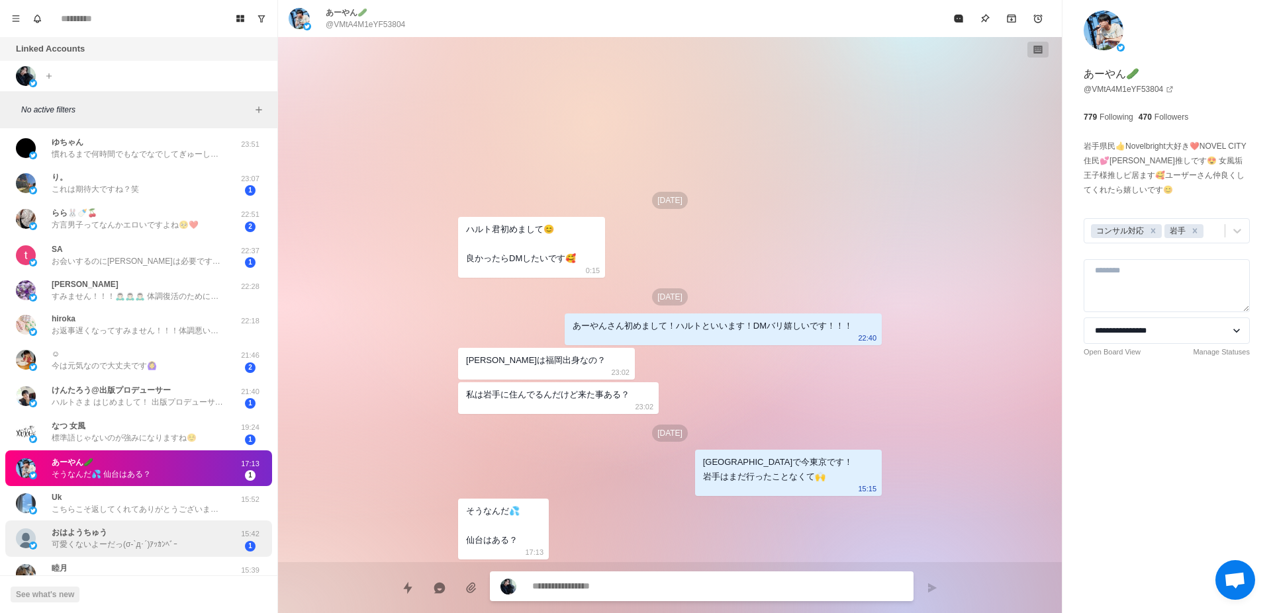
click at [140, 544] on p "可愛くないよーだっ(σ-`д･´)ｱｯｶﾝﾍﾞｰ" at bounding box center [115, 545] width 126 height 12
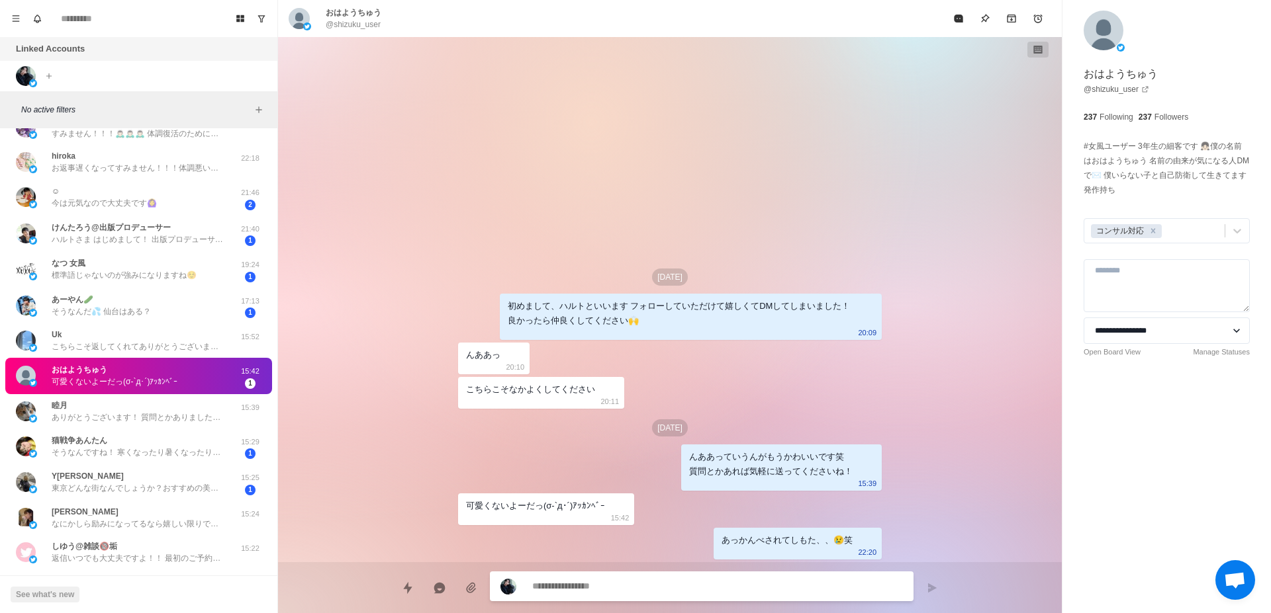
scroll to position [1001, 0]
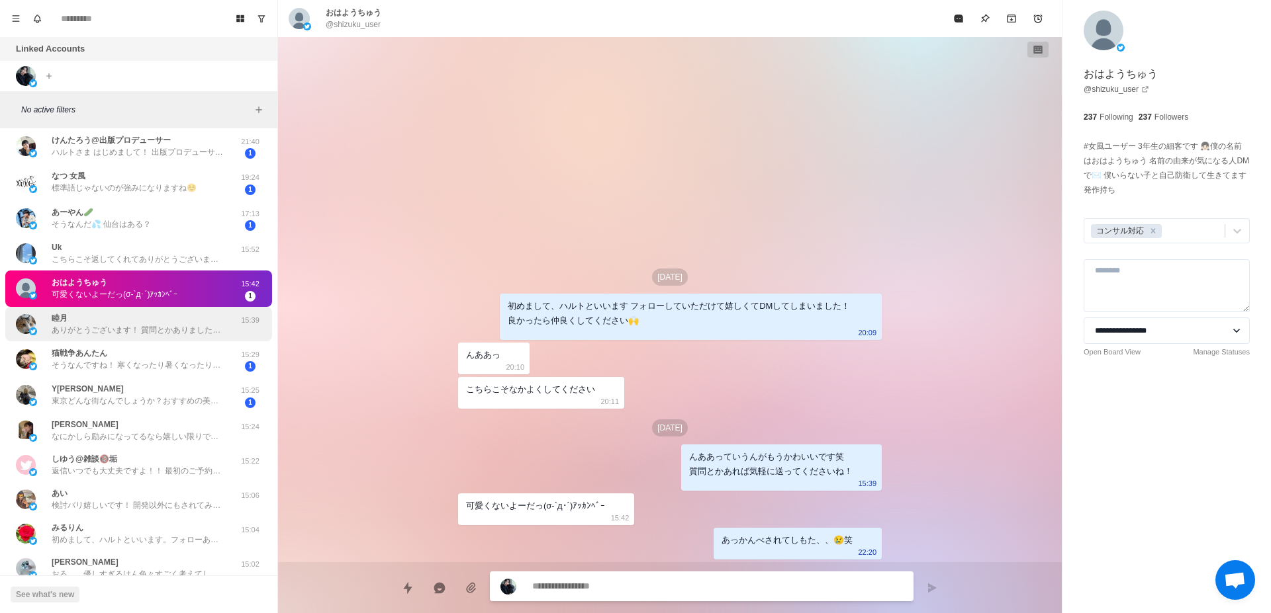
click at [105, 339] on div "睦月 ありがとうございます！ 質問とかありましたらお気軽に送ってくださいね！ 15:39" at bounding box center [138, 324] width 267 height 34
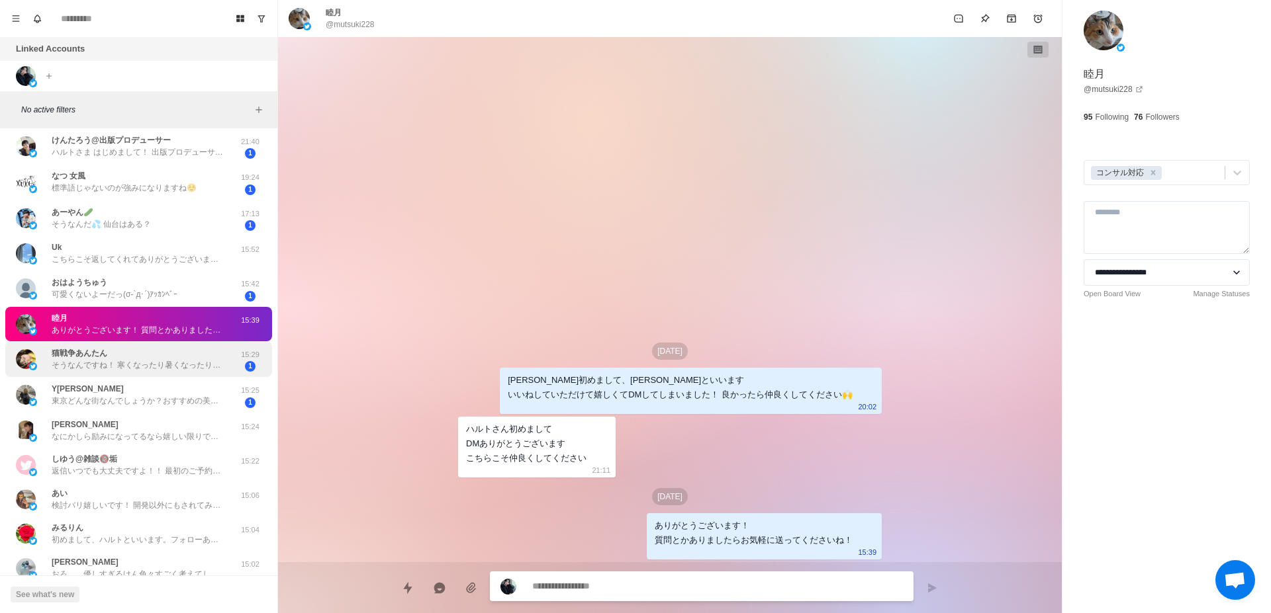
click at [118, 361] on p "そうなんですね！ 寒くなったり暑くなったり大変です、、" at bounding box center [138, 365] width 172 height 12
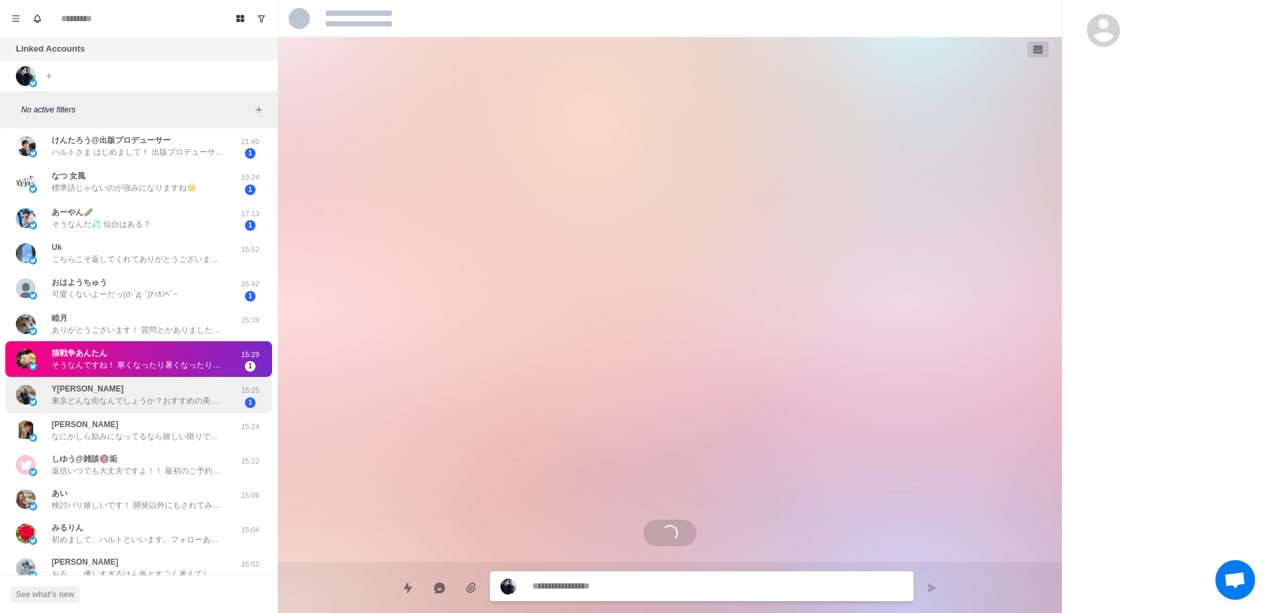
scroll to position [180, 0]
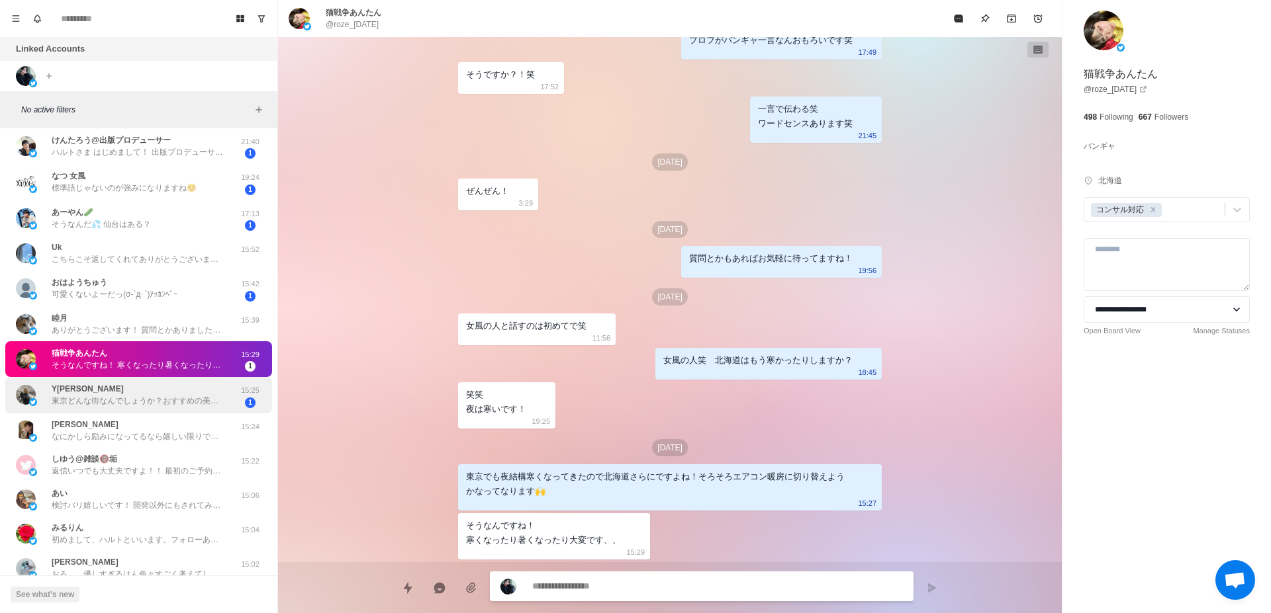
click at [131, 400] on p "東京どんな街なんでしょうか？おすすめの美味しい食べ物や景色を教えてもらえますか？" at bounding box center [138, 401] width 172 height 12
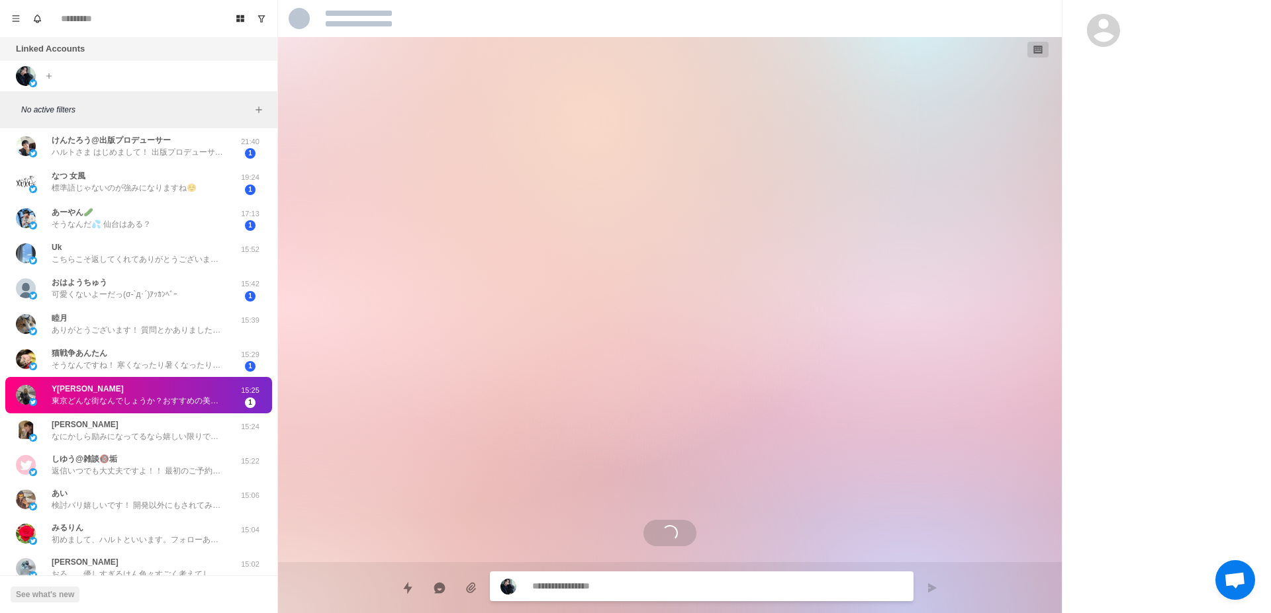
scroll to position [0, 0]
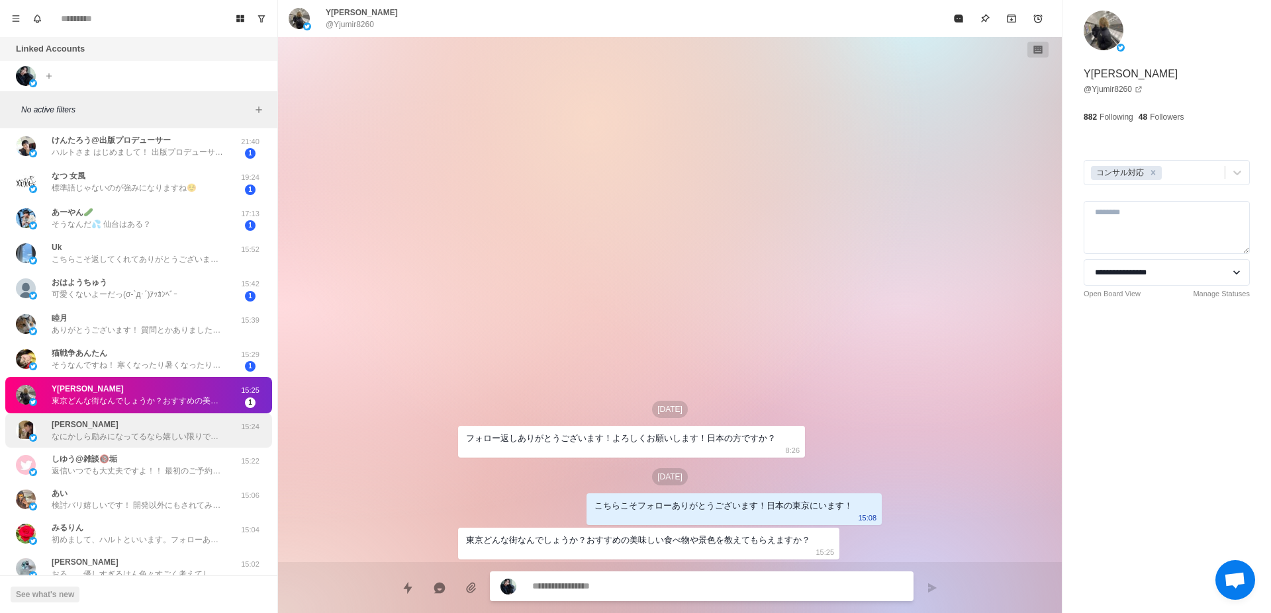
click at [154, 447] on div "のりこ なにかしら励みになってるなら嬉しい限りです🙌 してもらうばっかなんてことないですよ！のりこさんがそう思ってキャストに接してくださってるなら、そのキャス…" at bounding box center [138, 431] width 267 height 34
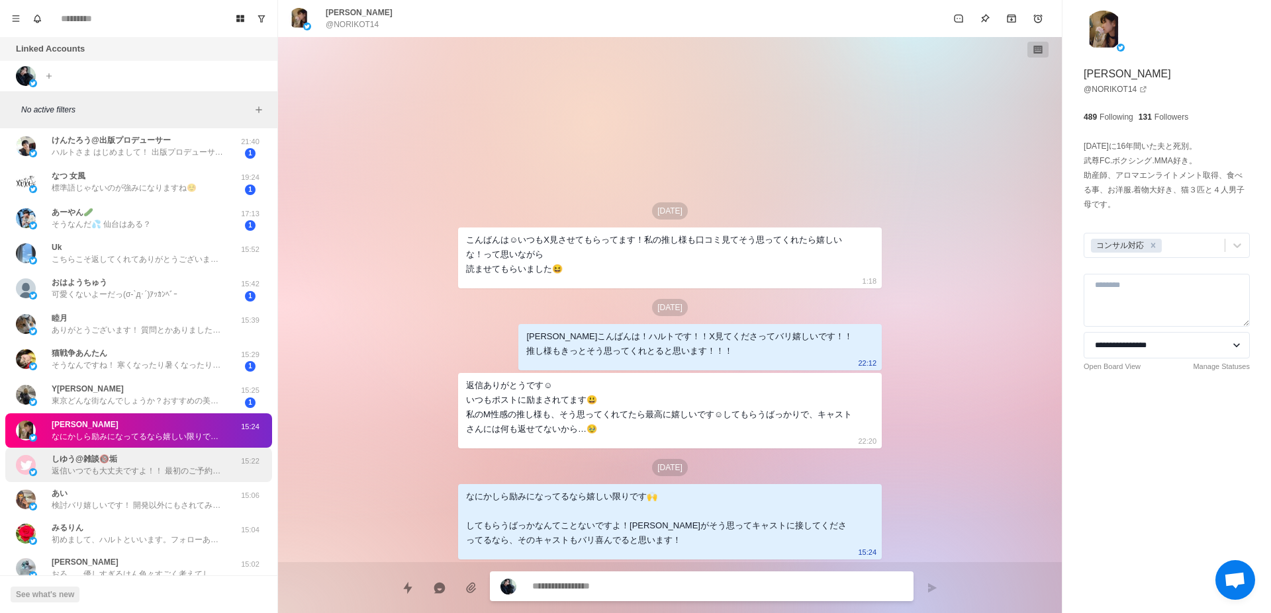
click at [165, 467] on p "返信いつでも大丈夫ですよ！！ 最初のご予約は[PERSON_NAME]いりますよね、、[PERSON_NAME]出していただけるように俺がちゃんとしとかんと笑…" at bounding box center [138, 471] width 172 height 12
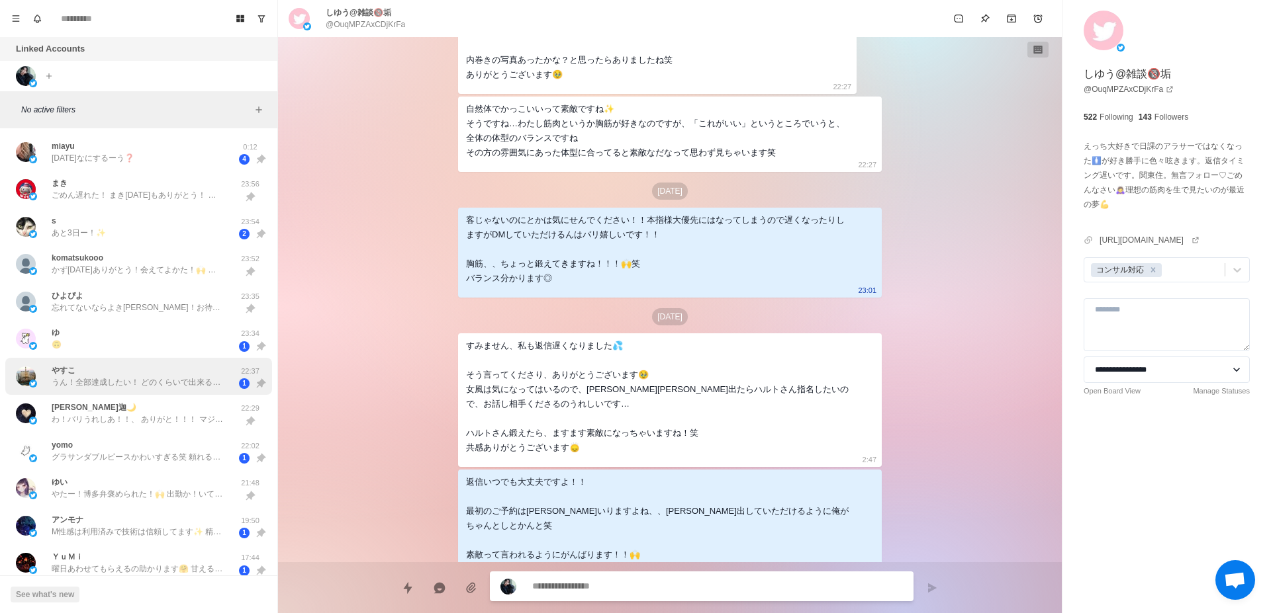
click at [155, 385] on p "うん！全部達成したい！ どのくらいで出来るかなぁ😇 ちなみに、13時半から140分！ いやぁレインボーは🌈(笑) 前髪金髪は違和感ありありでピンク入れた🤦 「…" at bounding box center [138, 383] width 172 height 12
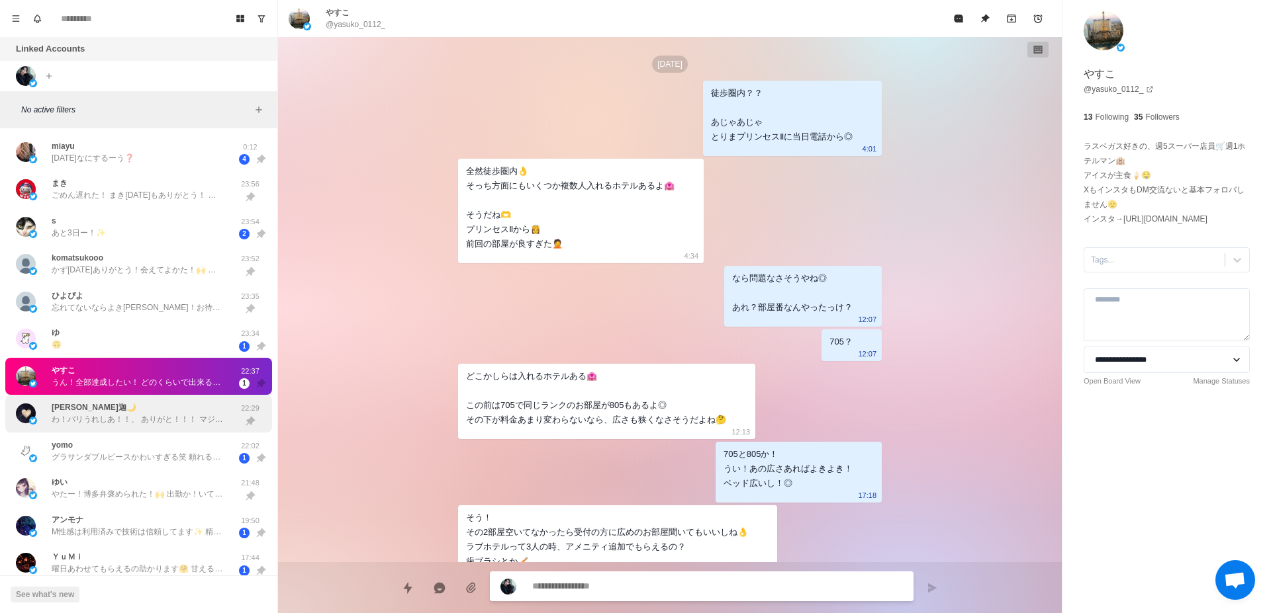
scroll to position [3748, 0]
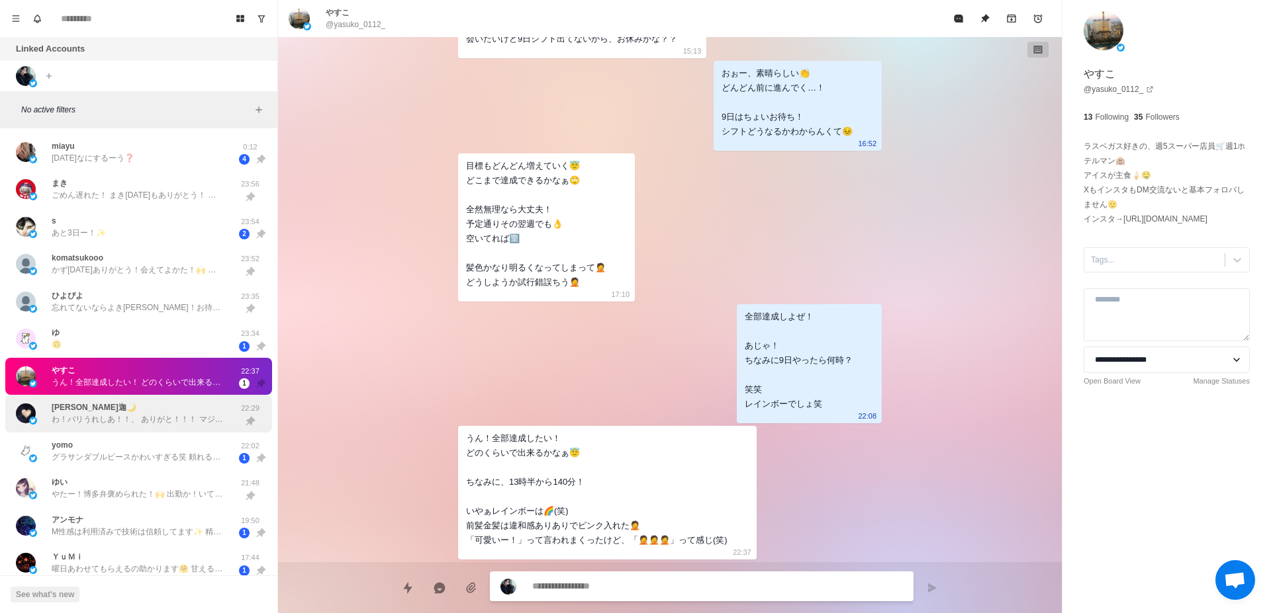
click at [163, 418] on p "わ！バリうれしあ！！、 ありがと！！！ マジで嬉しい感想！！！ ぜひ投稿してほし！！ 逆に俺がすぐ会いたくなった笑" at bounding box center [138, 420] width 172 height 12
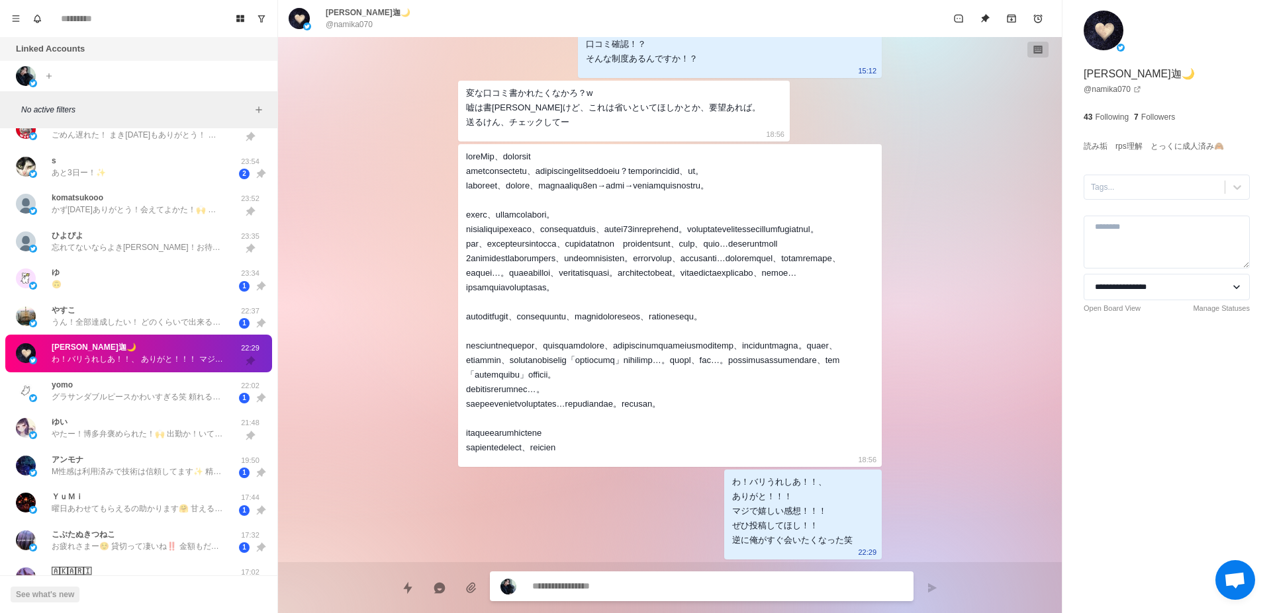
scroll to position [83, 0]
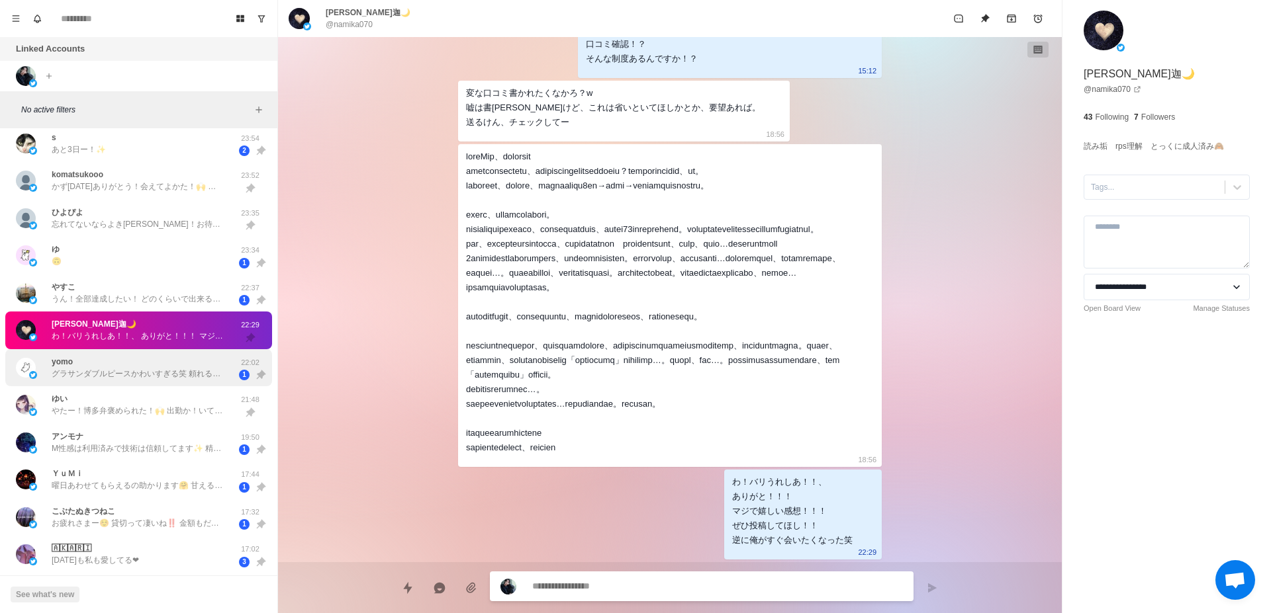
click at [204, 373] on p "グラサンダブルピースかわいすぎる笑 頼れるお兄さんすぎます🙌🏻 依頼する時点で貯め終わってたよう！その時には返済する可能性も残ってたしね、安心安全をいきたいの…" at bounding box center [138, 374] width 172 height 12
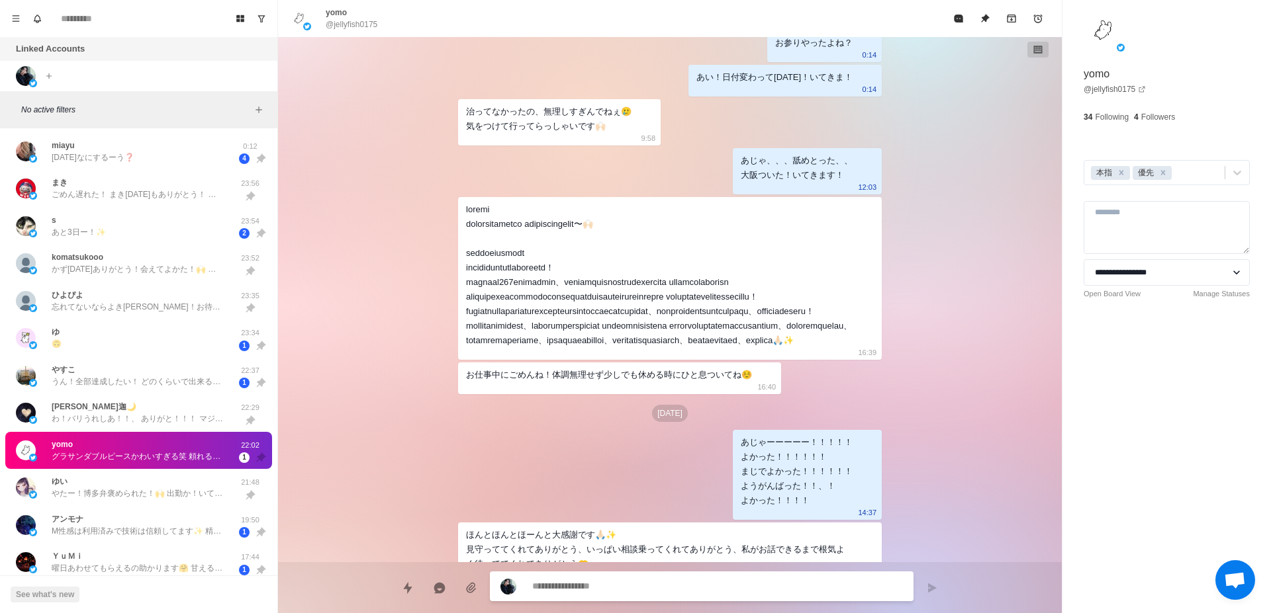
scroll to position [0, 0]
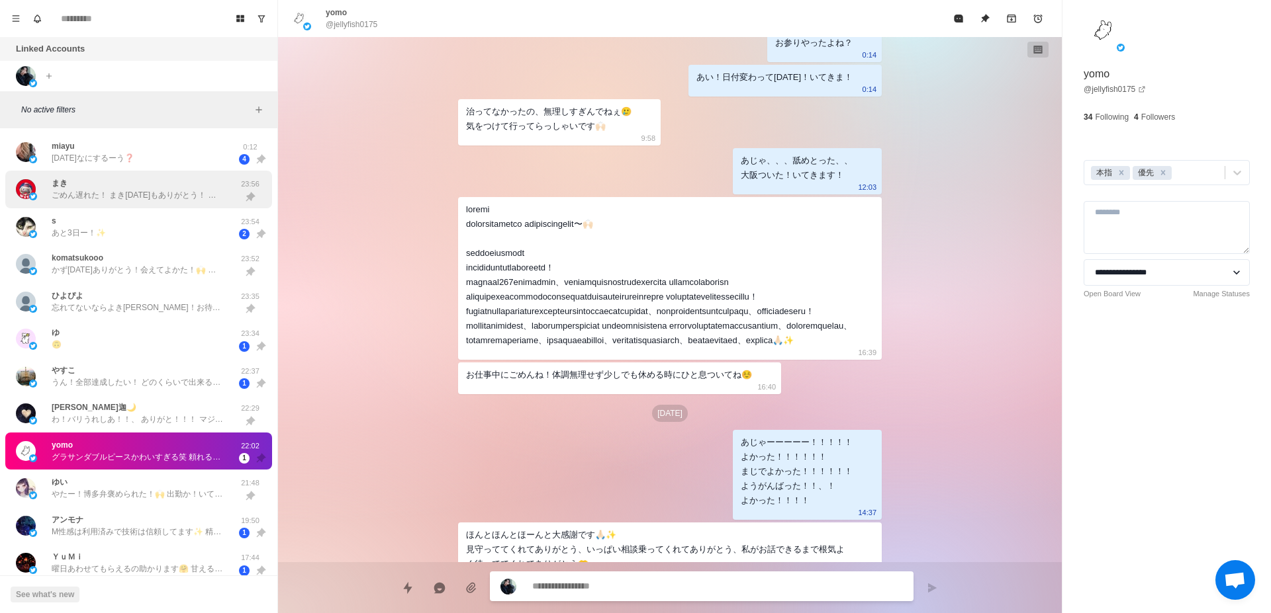
click at [168, 199] on p "ごめん遅れた！ まき[DATE]もありがとう！ また会えてよかった！ おかげさまで？ 2.5次元やけど舞台に興味持ってきた笑 舞台の世界が身近になったのまきの…" at bounding box center [138, 195] width 172 height 12
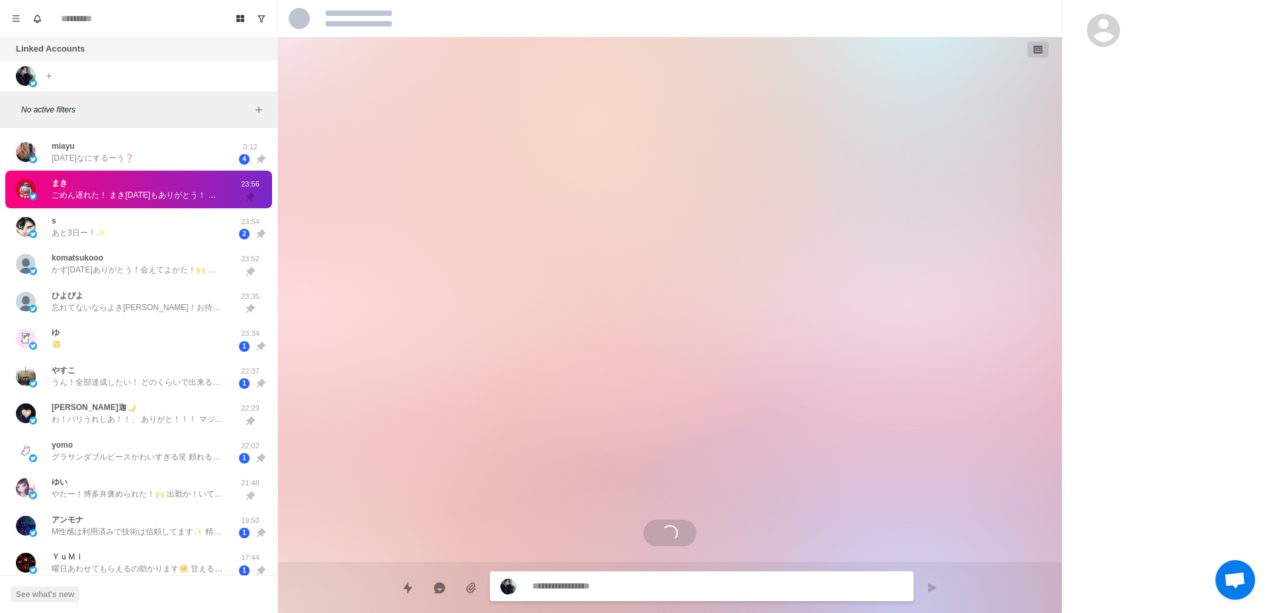
scroll to position [1518, 0]
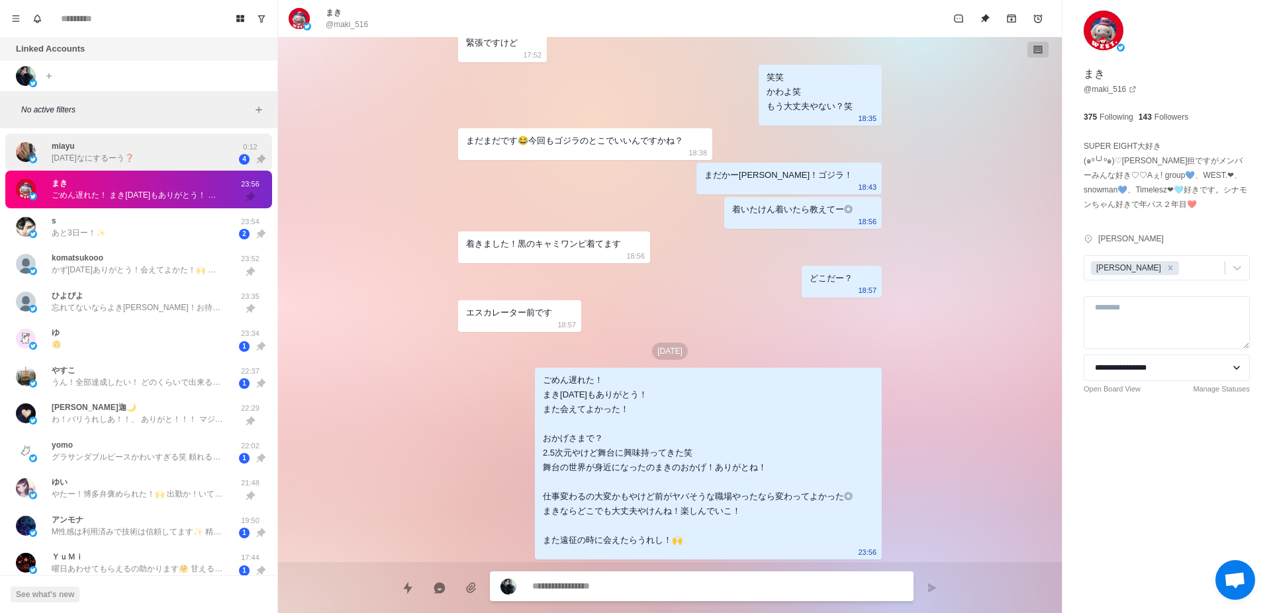
click at [204, 150] on div "miayu [DATE]なにするーう❓" at bounding box center [125, 152] width 218 height 27
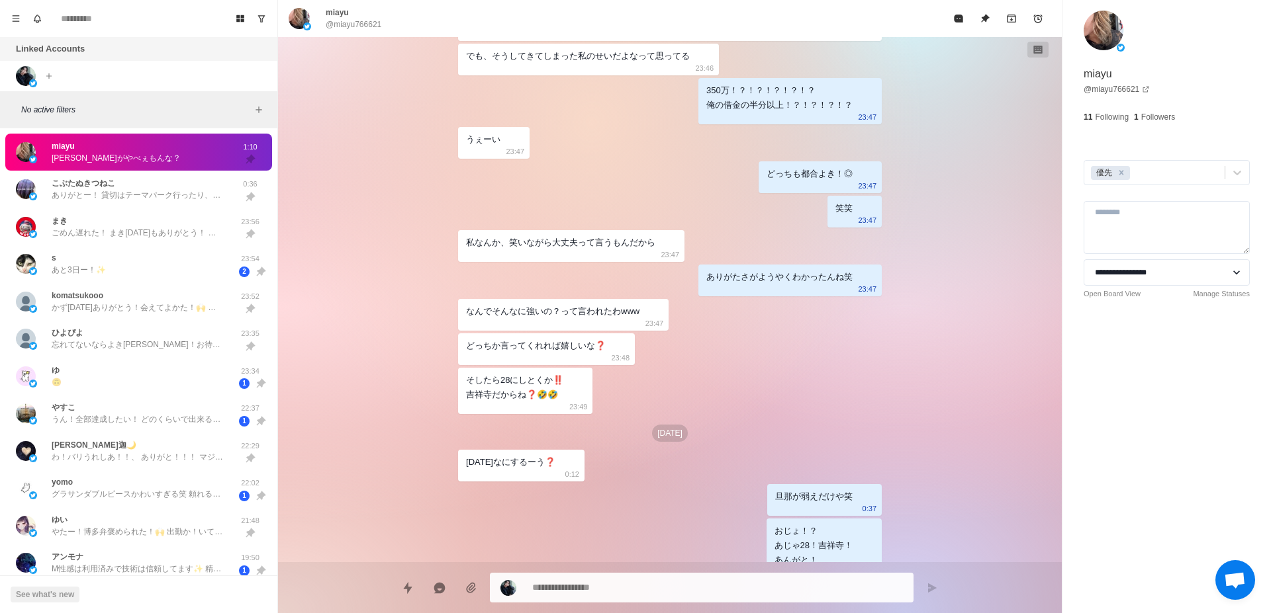
scroll to position [995, 0]
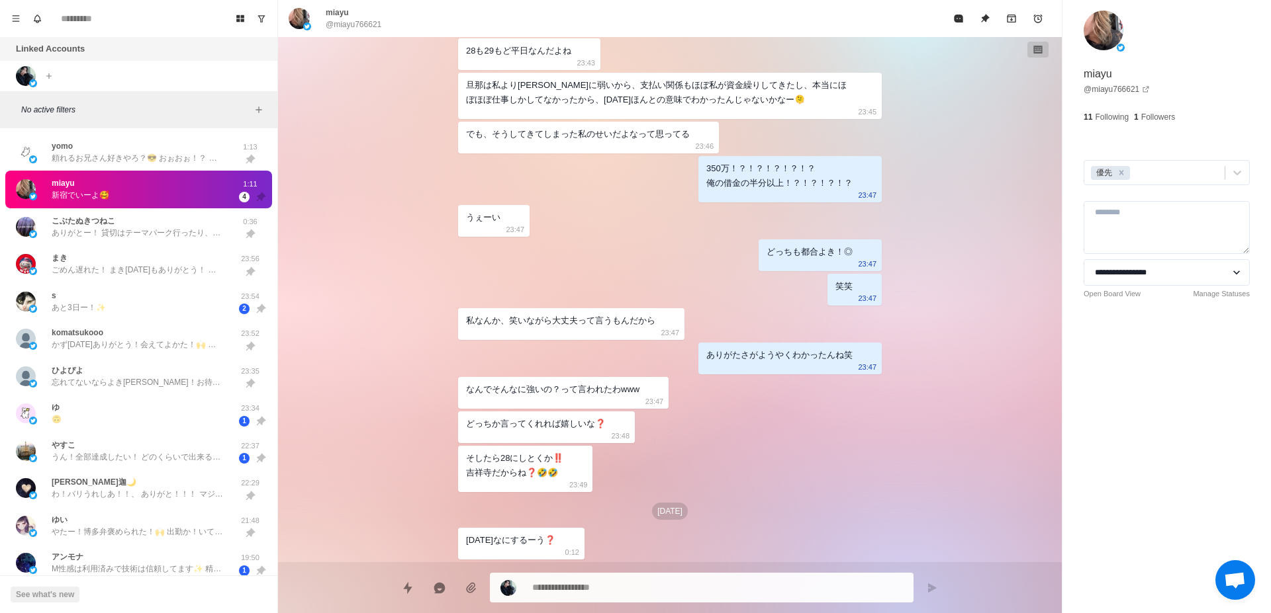
type textarea "*"
